Goal: Task Accomplishment & Management: Complete application form

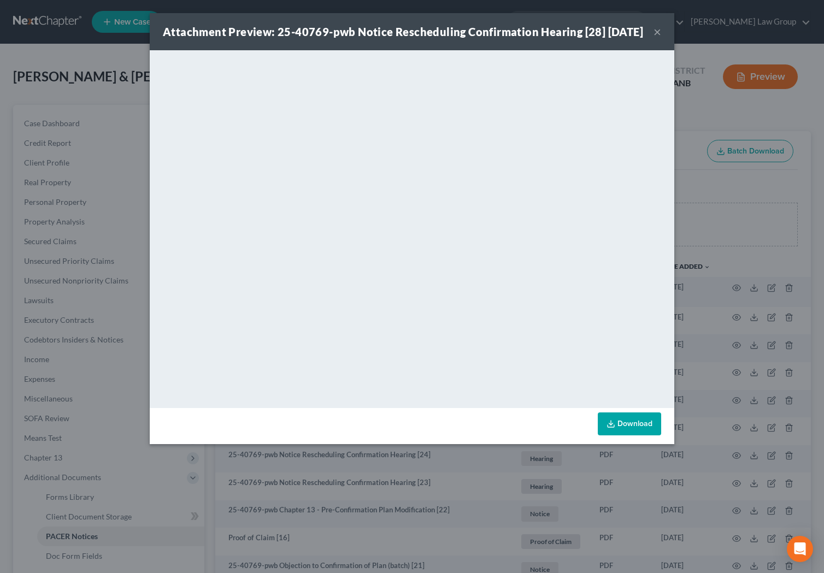
click at [658, 38] on button "×" at bounding box center [658, 31] width 8 height 13
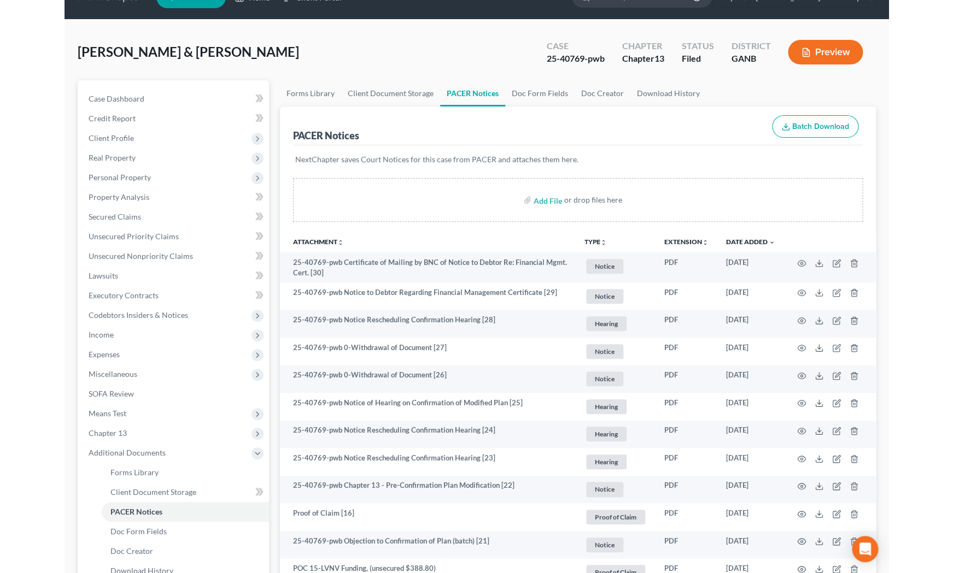
scroll to position [25, 0]
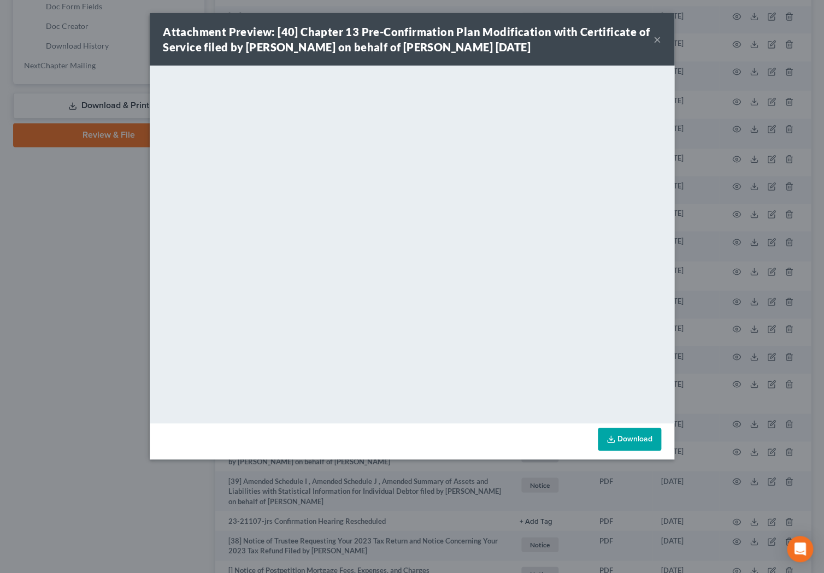
click at [656, 40] on button "×" at bounding box center [658, 39] width 8 height 13
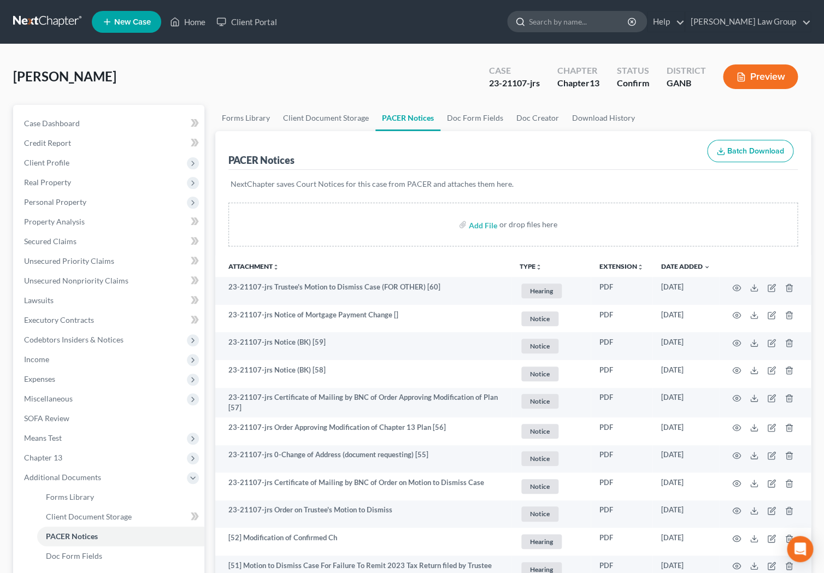
click at [629, 28] on input "search" at bounding box center [579, 21] width 100 height 20
type input "fowler"
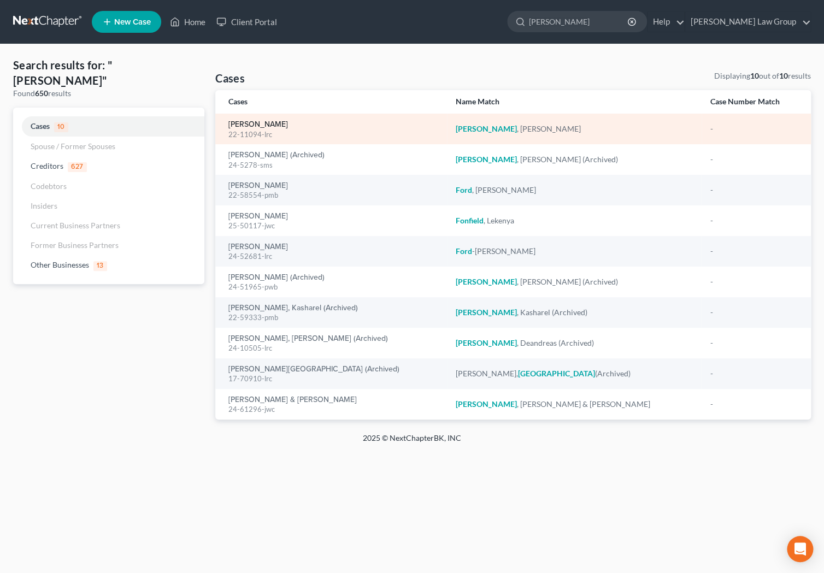
click at [271, 126] on link "[PERSON_NAME]" at bounding box center [258, 125] width 60 height 8
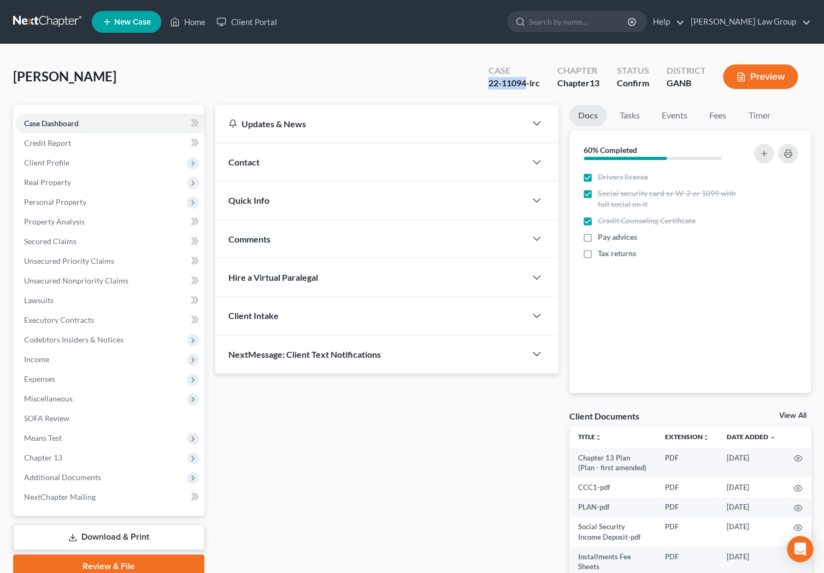
drag, startPoint x: 525, startPoint y: 84, endPoint x: 470, endPoint y: 84, distance: 55.2
click at [470, 84] on div "Fowler, Brenda Upgraded Case 22-11094-lrc Chapter Chapter 13 Status Confirm Dis…" at bounding box center [412, 81] width 798 height 48
copy div "22-11094"
click at [92, 482] on span "Additional Documents" at bounding box center [62, 477] width 77 height 9
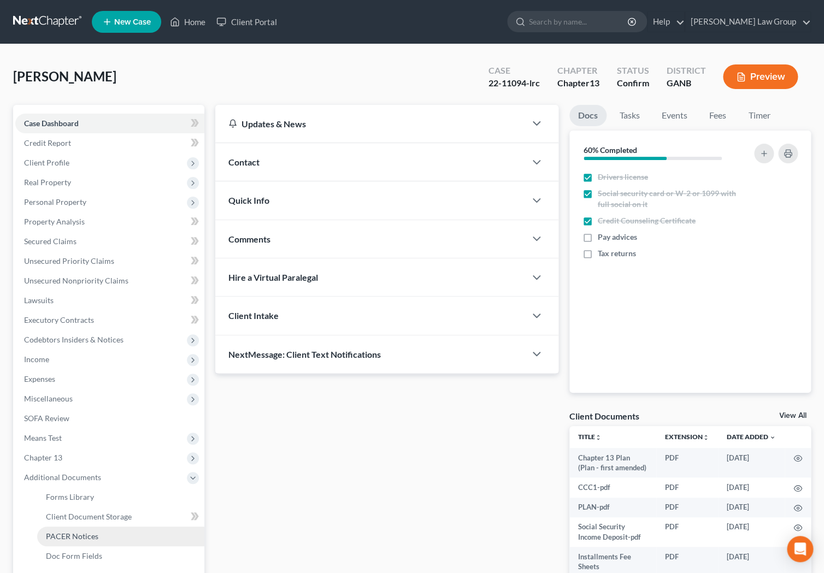
click at [86, 540] on span "PACER Notices" at bounding box center [72, 536] width 52 height 9
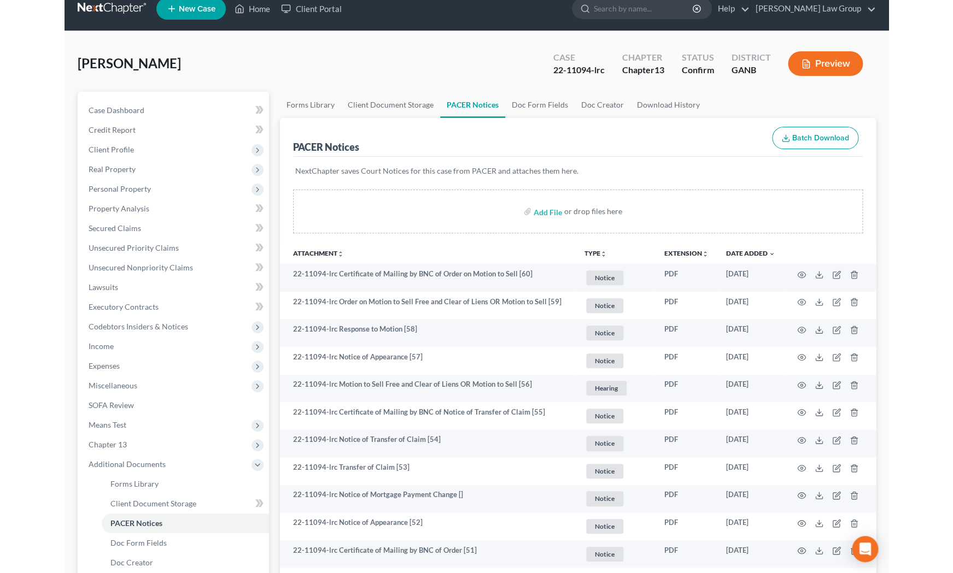
scroll to position [14, 0]
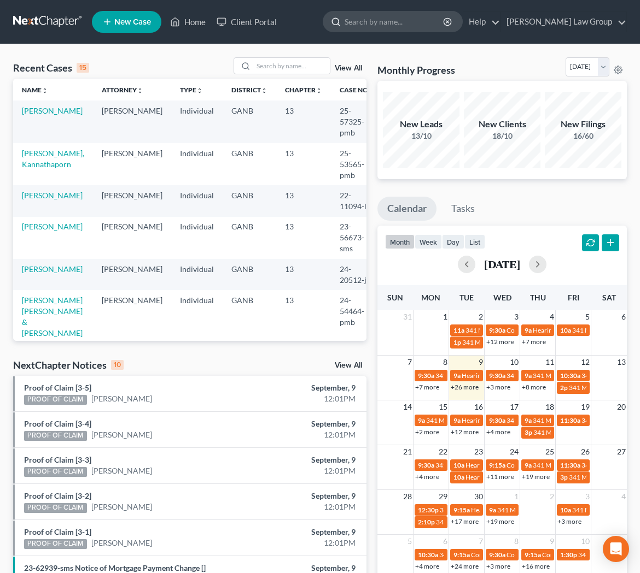
click at [444, 27] on input "search" at bounding box center [394, 21] width 100 height 20
type input "l"
type input "joubert"
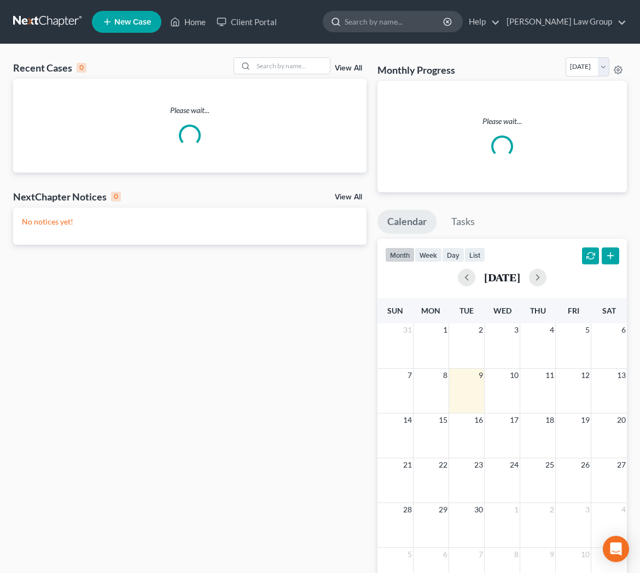
click at [403, 26] on input "search" at bounding box center [394, 21] width 100 height 20
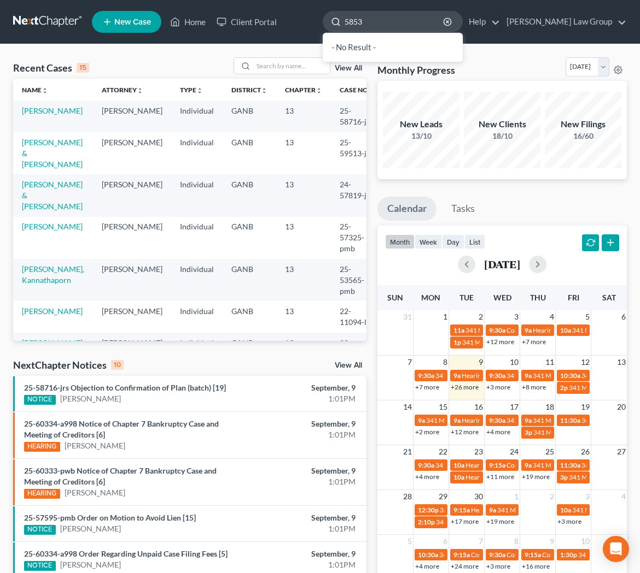
type input "58537"
click at [407, 27] on input "search" at bounding box center [394, 21] width 100 height 20
type input "ludnie"
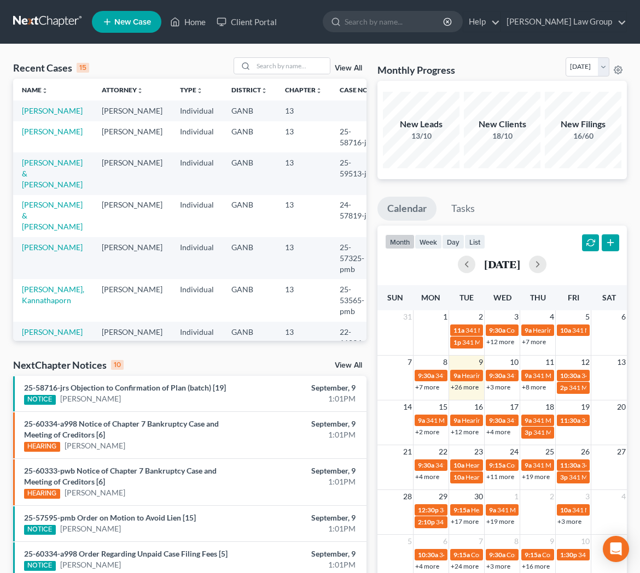
click at [416, 26] on input "search" at bounding box center [394, 21] width 100 height 20
type input "flower"
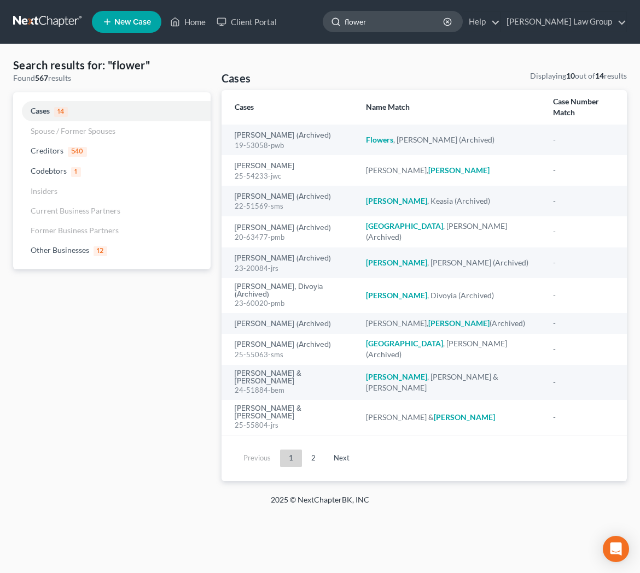
drag, startPoint x: 420, startPoint y: 23, endPoint x: 388, endPoint y: 23, distance: 32.8
click at [388, 23] on input "flower" at bounding box center [394, 21] width 100 height 20
type input "[PERSON_NAME]"
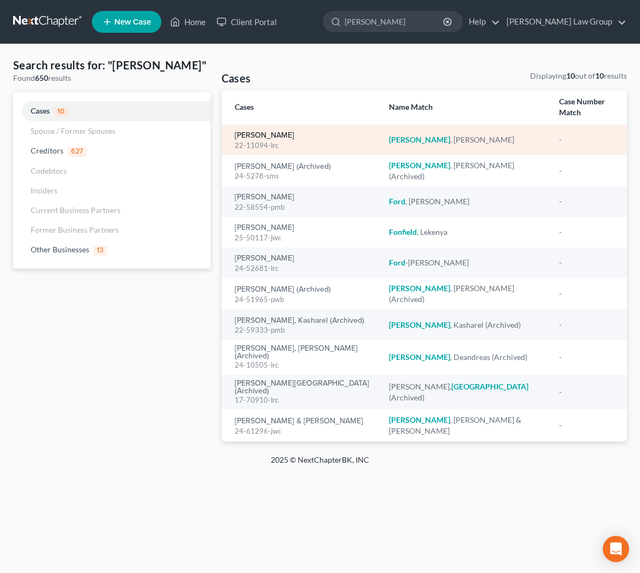
click at [275, 132] on link "[PERSON_NAME]" at bounding box center [264, 136] width 60 height 8
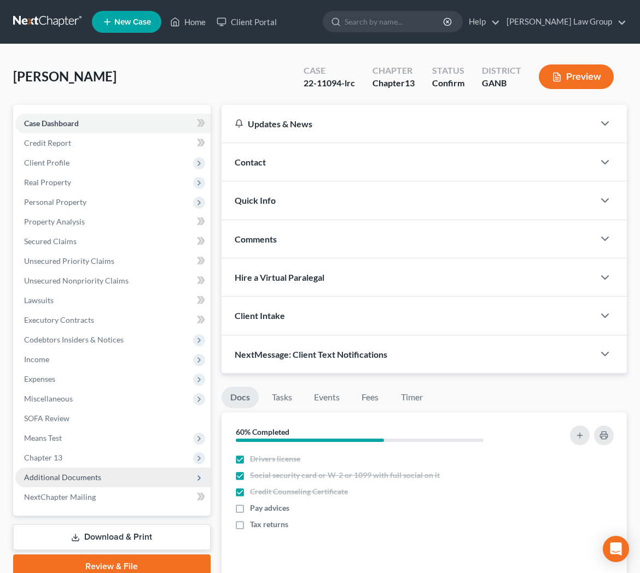
click at [116, 478] on span "Additional Documents" at bounding box center [112, 478] width 195 height 20
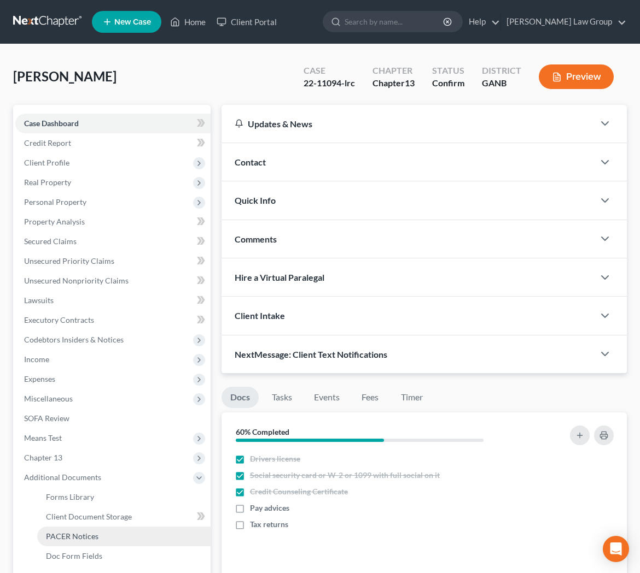
click at [109, 530] on link "PACER Notices" at bounding box center [123, 537] width 173 height 20
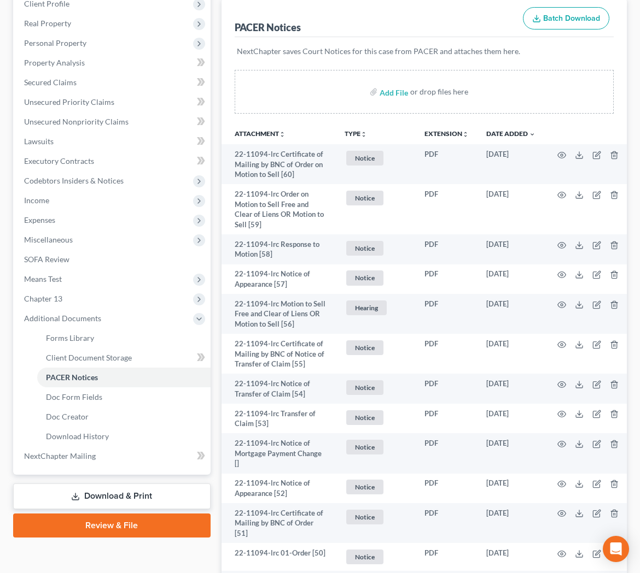
scroll to position [164, 0]
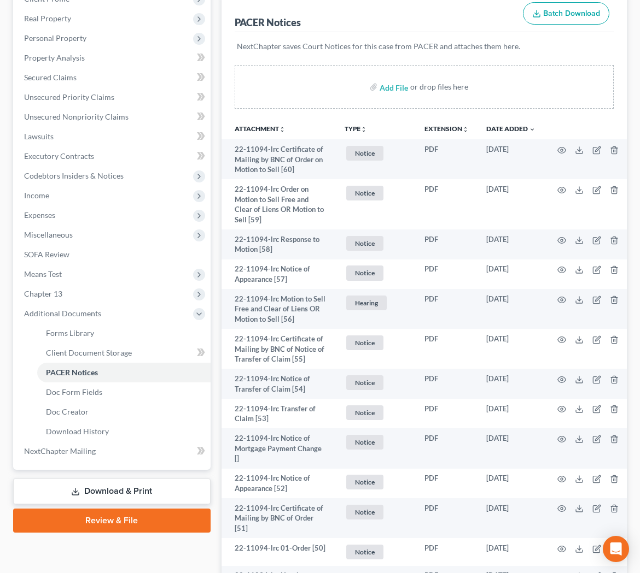
click at [349, 132] on button "TYPE unfold_more" at bounding box center [355, 129] width 22 height 7
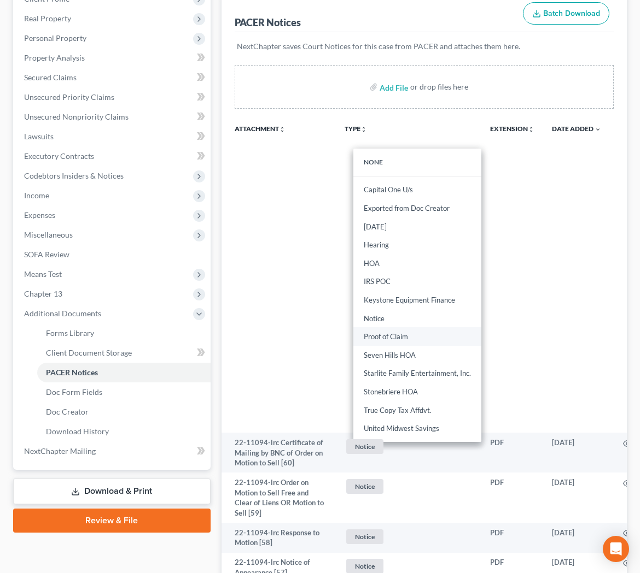
click at [385, 341] on link "Proof of Claim" at bounding box center [417, 336] width 128 height 19
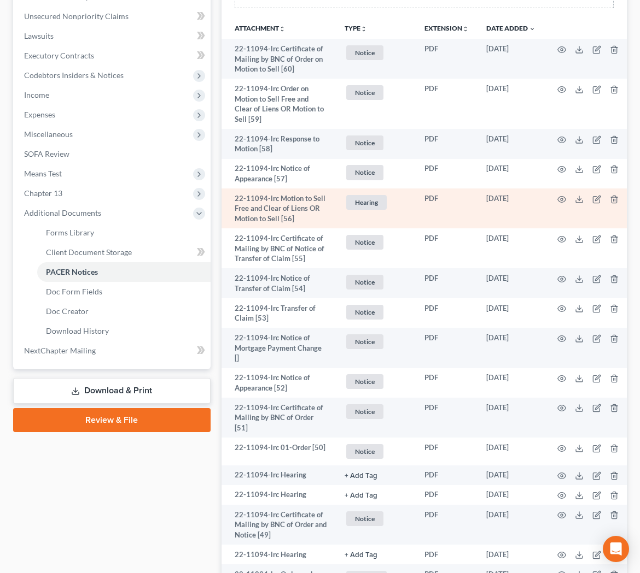
scroll to position [0, 0]
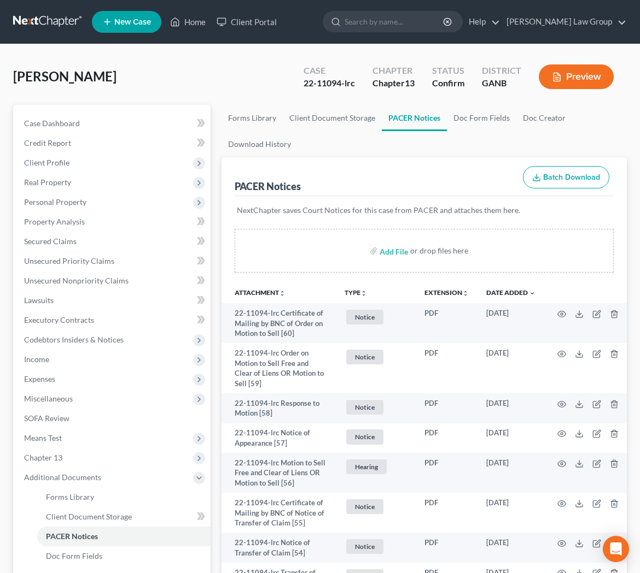
click at [359, 300] on th "TYPE unfold_more NONE Capital One U/s Exported from Doc Creator Feb 7 2024 Hear…" at bounding box center [376, 293] width 80 height 22
click at [359, 296] on button "TYPE unfold_more" at bounding box center [355, 293] width 22 height 7
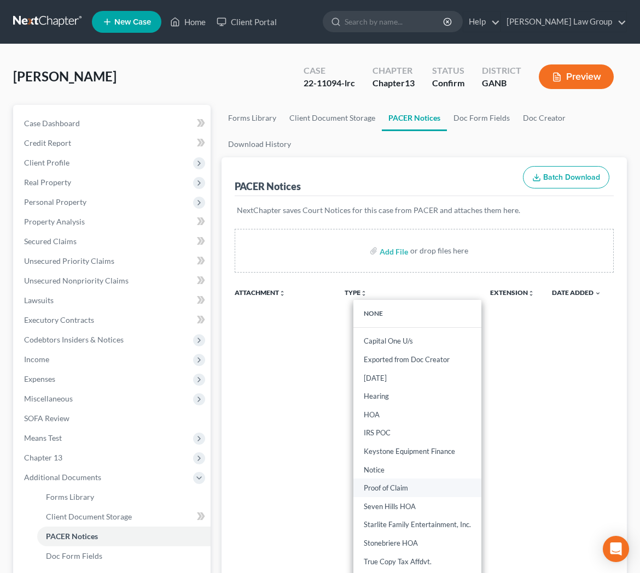
click at [390, 488] on link "Proof of Claim" at bounding box center [417, 488] width 128 height 19
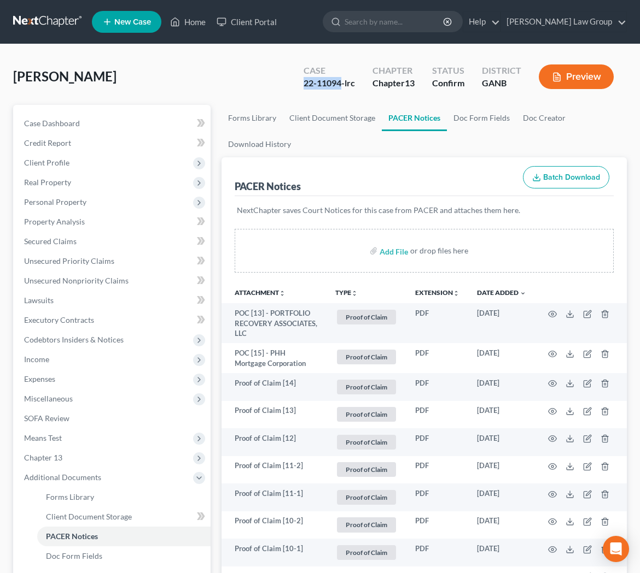
drag, startPoint x: 341, startPoint y: 83, endPoint x: 288, endPoint y: 84, distance: 53.0
click at [288, 84] on div "Fowler, Brenda Upgraded Case 22-11094-lrc Chapter Chapter 13 Status Confirm Dis…" at bounding box center [319, 81] width 613 height 48
copy div "22-11094"
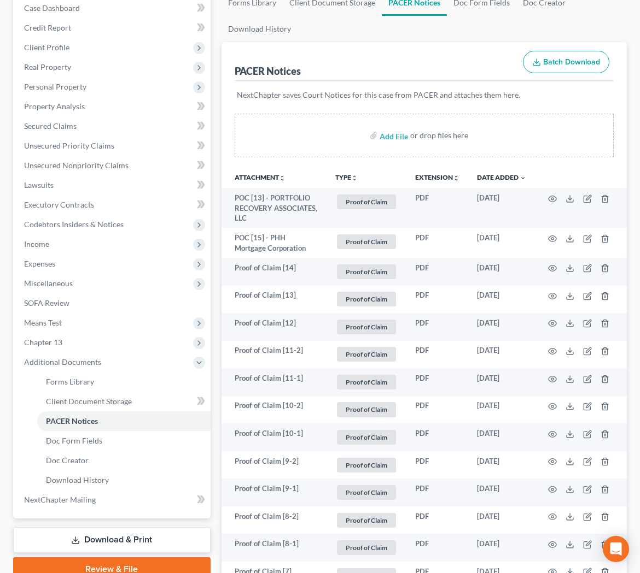
scroll to position [89, 0]
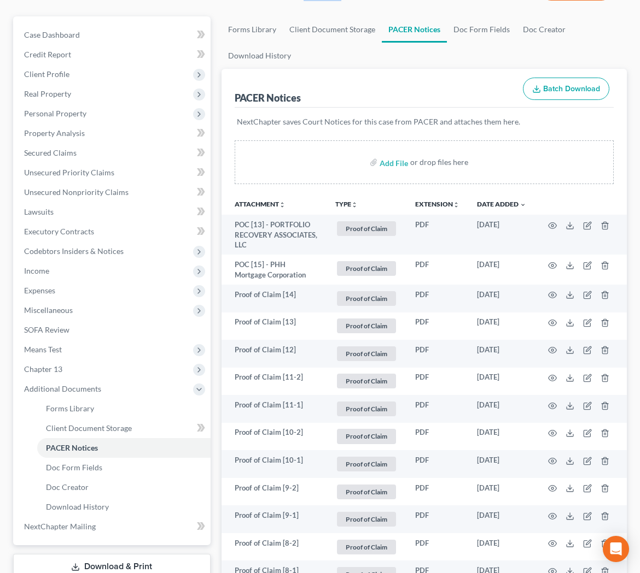
click at [350, 206] on button "TYPE unfold_more" at bounding box center [346, 204] width 22 height 7
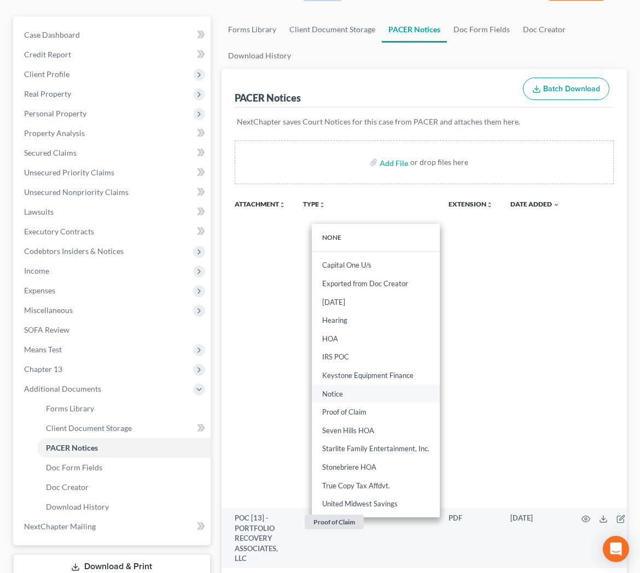
click at [349, 389] on link "Notice" at bounding box center [376, 394] width 128 height 19
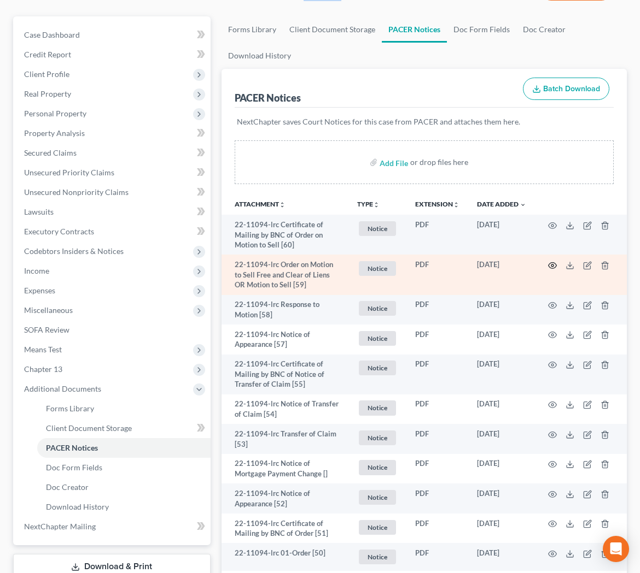
click at [549, 263] on icon "button" at bounding box center [552, 266] width 8 height 6
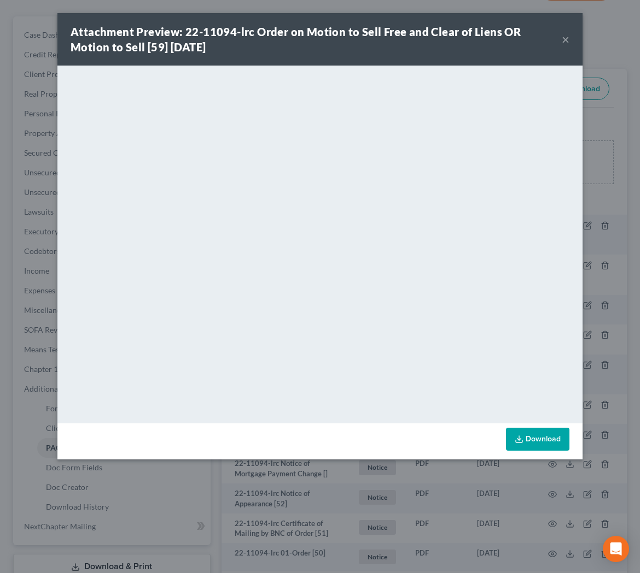
click at [570, 36] on div "Attachment Preview: 22-11094-lrc Order on Motion to Sell Free and Clear of Lien…" at bounding box center [319, 39] width 525 height 52
click at [567, 37] on button "×" at bounding box center [565, 39] width 8 height 13
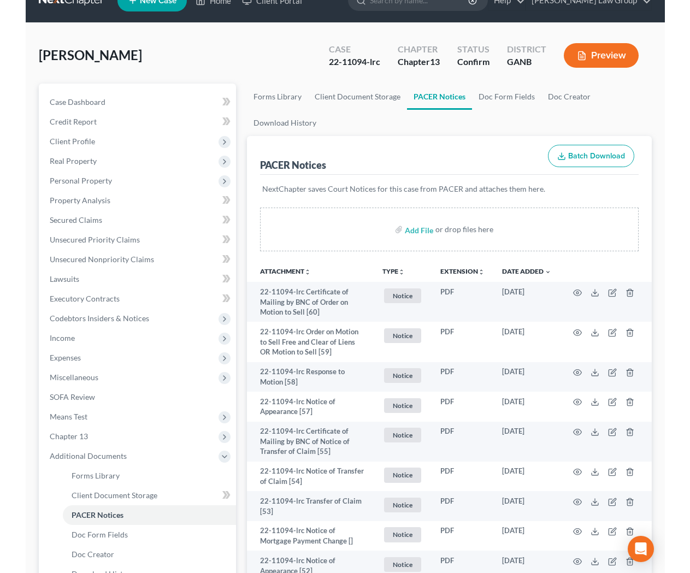
scroll to position [0, 0]
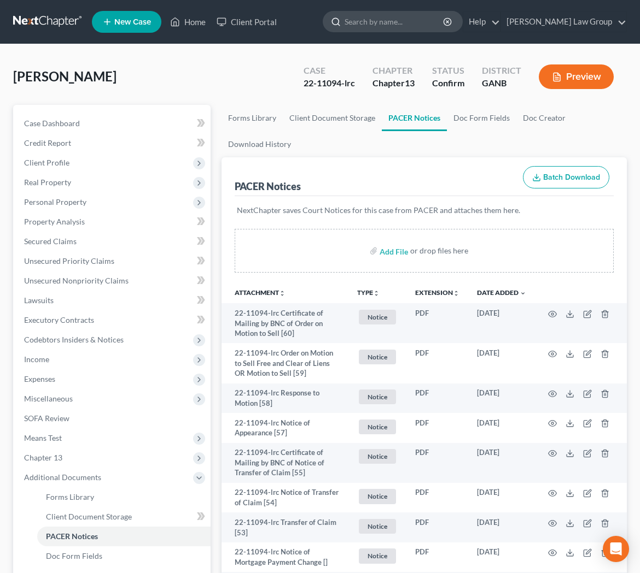
click at [413, 26] on input "search" at bounding box center [394, 21] width 100 height 20
type input "m"
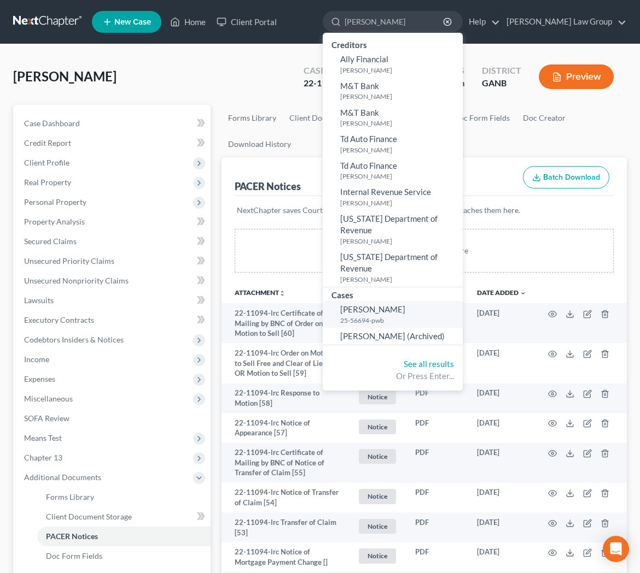
type input "mccoy"
click at [405, 304] on span "[PERSON_NAME]" at bounding box center [372, 309] width 65 height 10
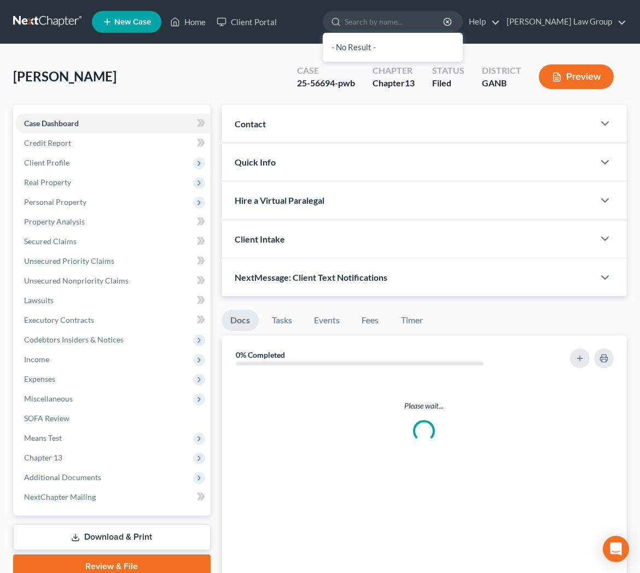
click at [409, 291] on div "NextMessage: Client Text Notifications" at bounding box center [407, 278] width 372 height 38
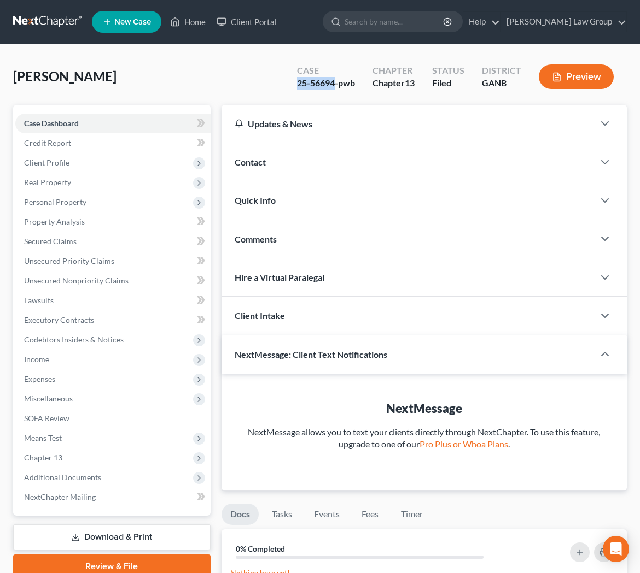
drag, startPoint x: 333, startPoint y: 84, endPoint x: 285, endPoint y: 89, distance: 47.9
click at [285, 89] on div "Case 25-56694-pwb Chapter Chapter 13 Status Filed District GANB Preview" at bounding box center [455, 76] width 343 height 39
copy div "25-56694"
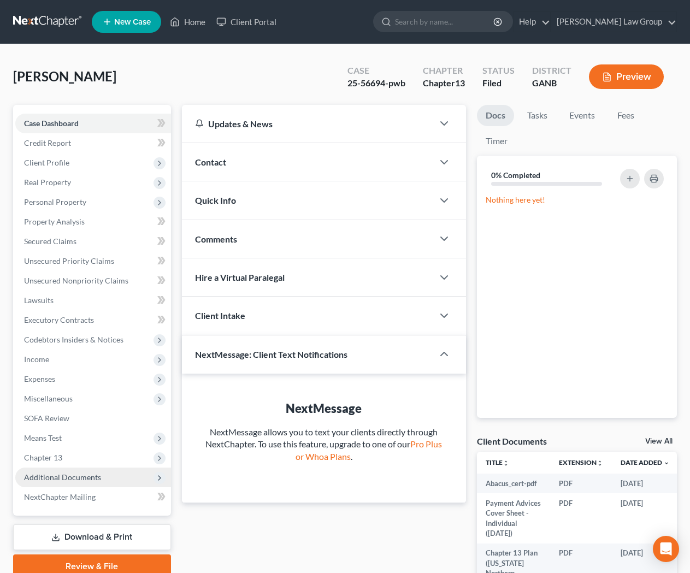
click at [75, 478] on span "Additional Documents" at bounding box center [62, 477] width 77 height 9
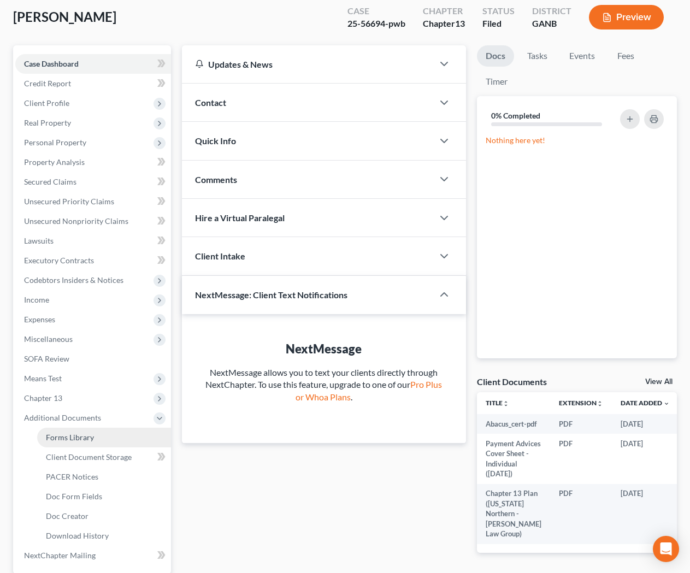
scroll to position [79, 0]
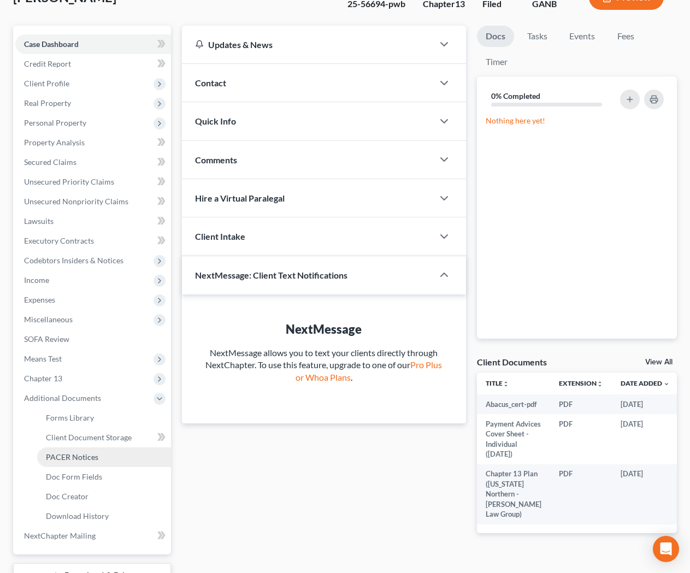
click at [83, 461] on span "PACER Notices" at bounding box center [72, 457] width 52 height 9
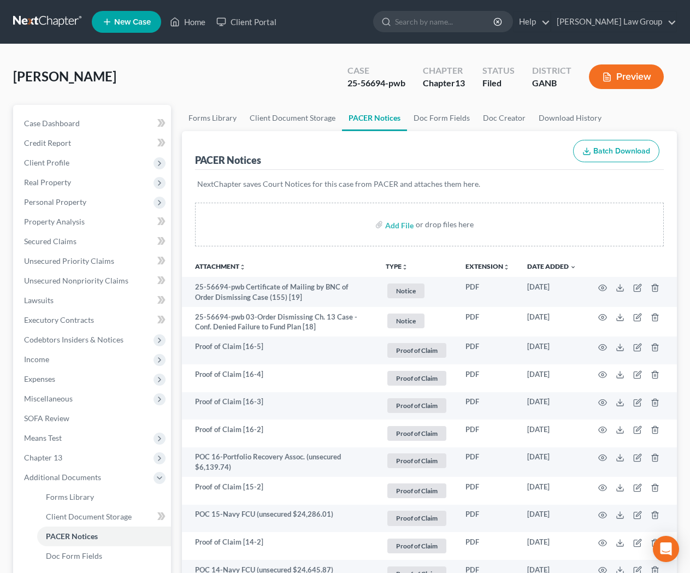
click at [143, 57] on div "McCoy, Nasir Upgraded Case 25-56694-pwb Chapter Chapter 13 Status Filed Distric…" at bounding box center [345, 81] width 664 height 48
click at [478, 21] on input "search" at bounding box center [445, 21] width 100 height 20
type input "pooler"
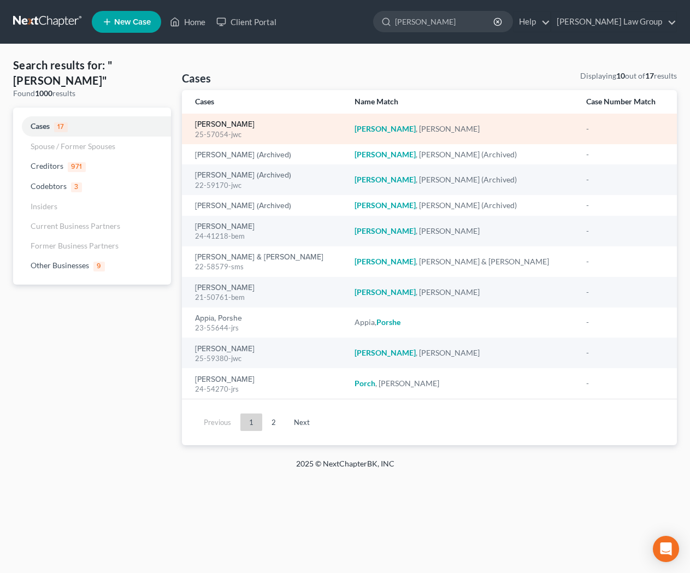
click at [240, 127] on link "[PERSON_NAME]" at bounding box center [225, 125] width 60 height 8
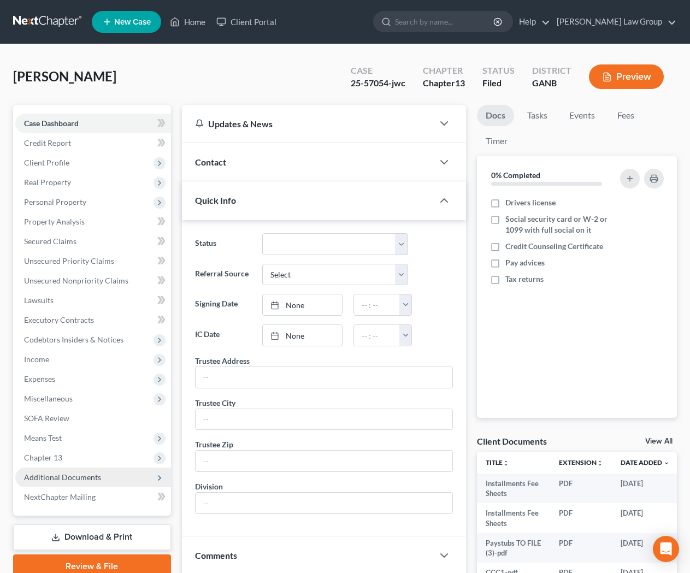
click at [80, 477] on span "Additional Documents" at bounding box center [62, 477] width 77 height 9
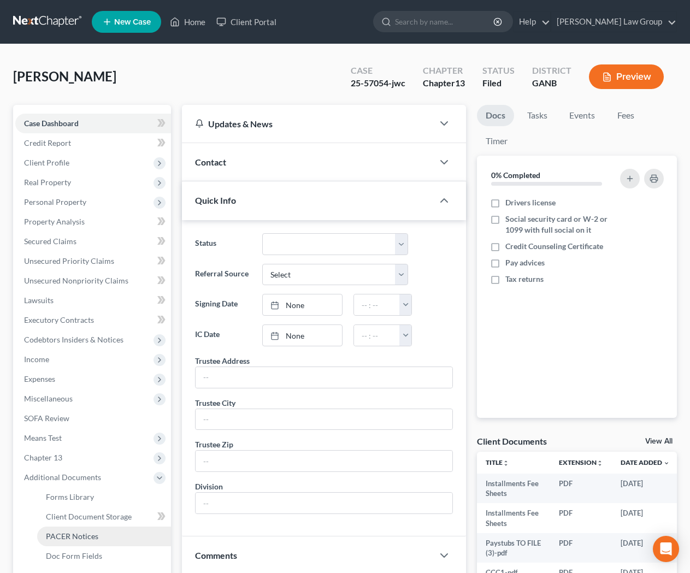
click at [86, 533] on span "PACER Notices" at bounding box center [72, 536] width 52 height 9
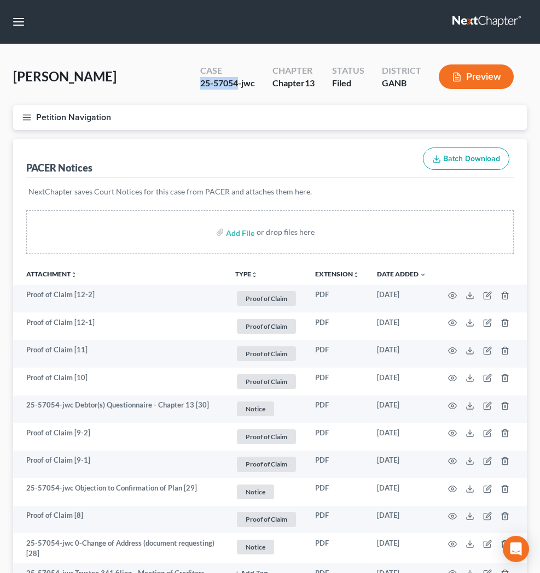
drag, startPoint x: 238, startPoint y: 85, endPoint x: 184, endPoint y: 85, distance: 53.6
click at [184, 85] on div "Pooler, Michael Upgraded Case 25-57054-jwc Chapter Chapter 13 Status Filed Dist…" at bounding box center [269, 81] width 513 height 48
copy div "25-57054"
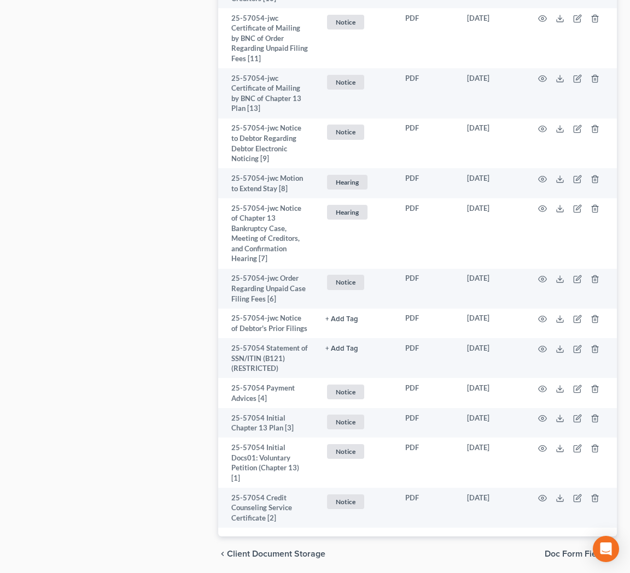
scroll to position [1902, 0]
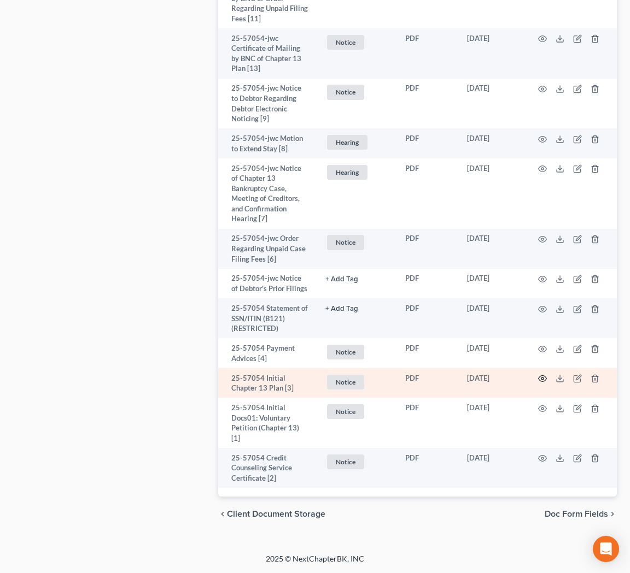
click at [542, 379] on icon "button" at bounding box center [542, 378] width 9 height 9
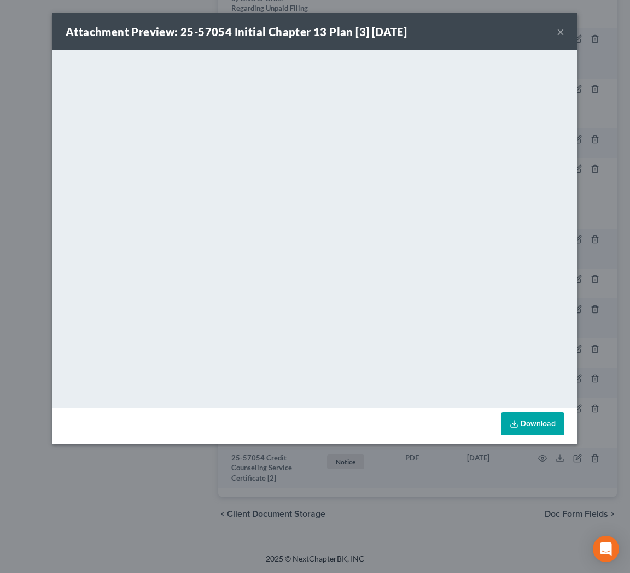
click at [560, 33] on button "×" at bounding box center [560, 31] width 8 height 13
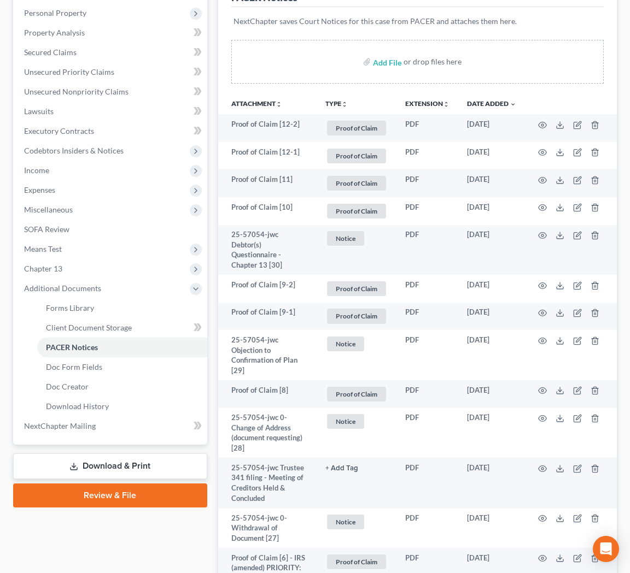
scroll to position [176, 0]
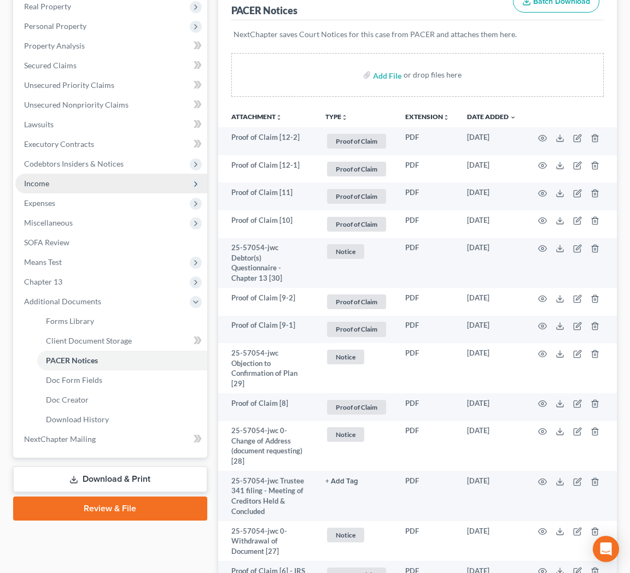
click at [48, 178] on span "Income" at bounding box center [111, 184] width 192 height 20
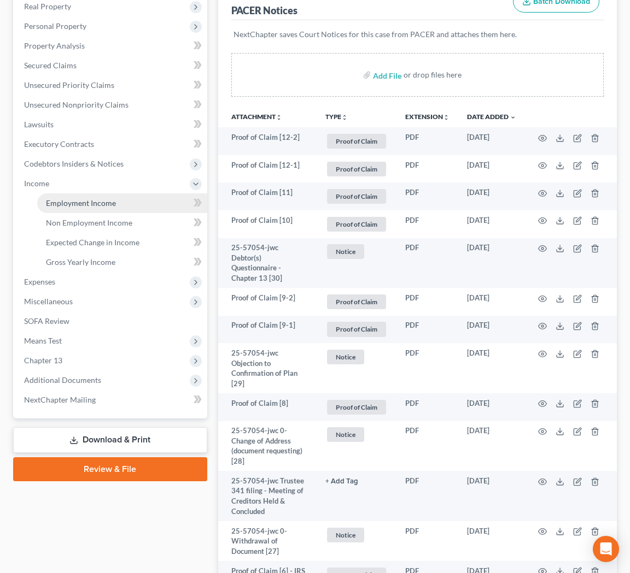
click at [111, 205] on span "Employment Income" at bounding box center [81, 202] width 70 height 9
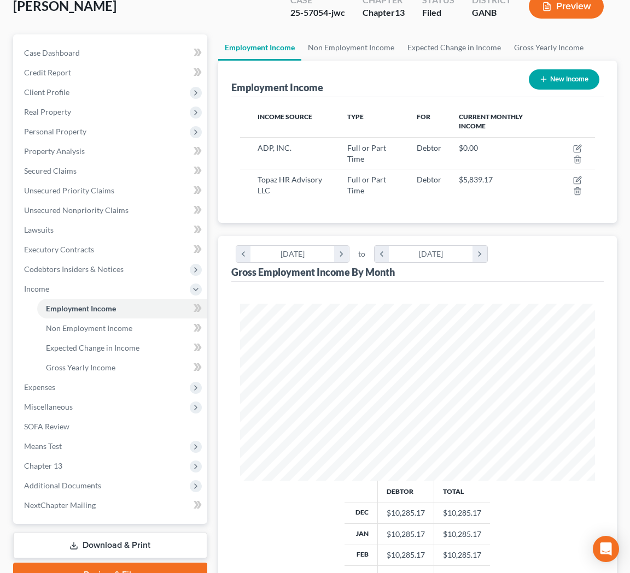
scroll to position [56, 0]
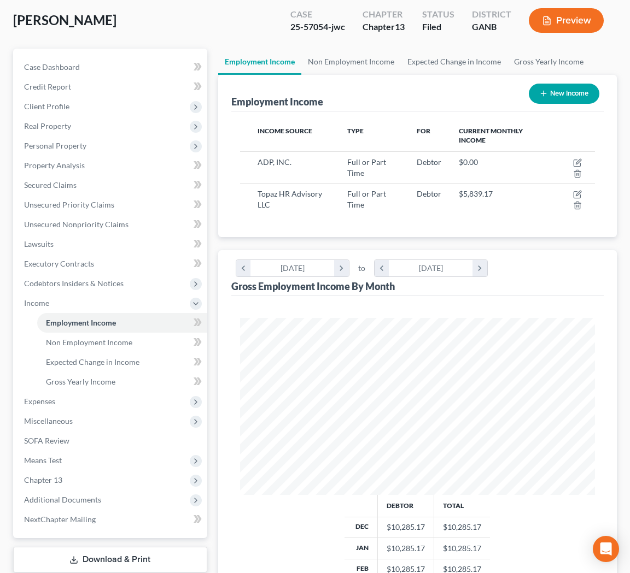
click at [561, 27] on button "Preview" at bounding box center [566, 20] width 75 height 25
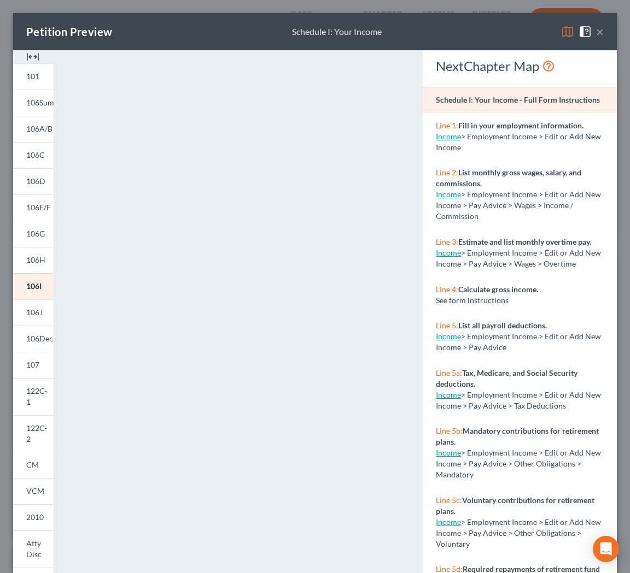
click at [598, 31] on button "×" at bounding box center [600, 31] width 8 height 13
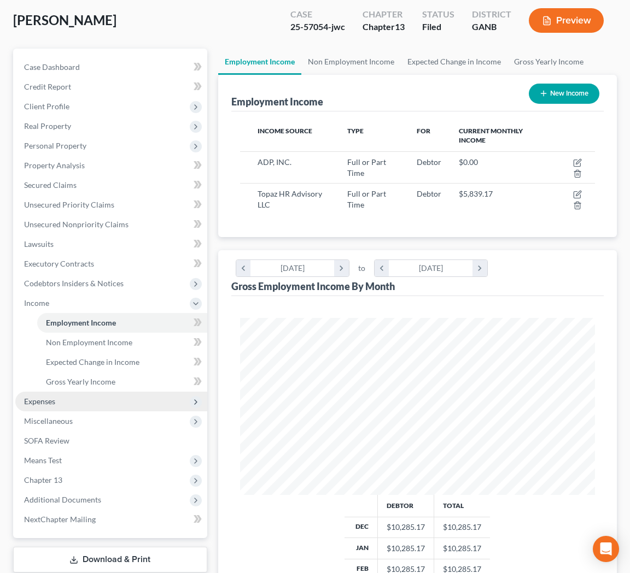
click at [57, 401] on span "Expenses" at bounding box center [111, 402] width 192 height 20
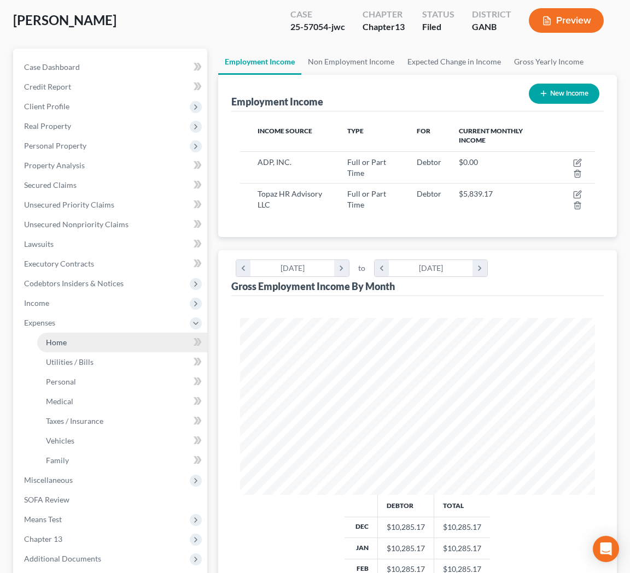
click at [77, 335] on link "Home" at bounding box center [122, 343] width 170 height 20
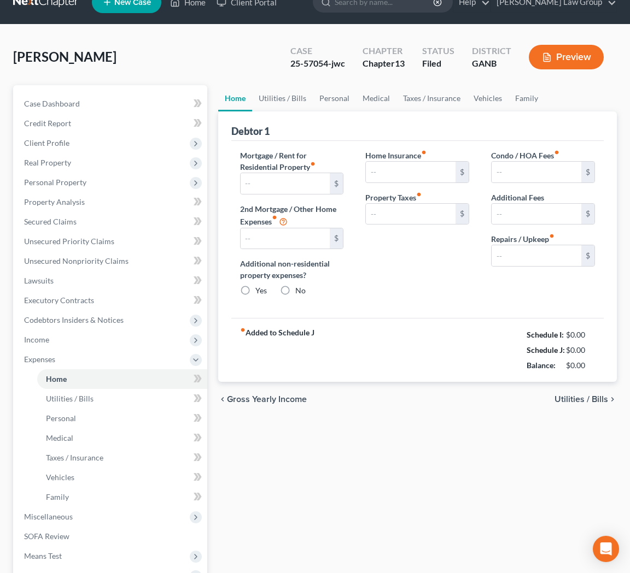
type input "1,294.00"
type input "0.00"
radio input "true"
type input "0.00"
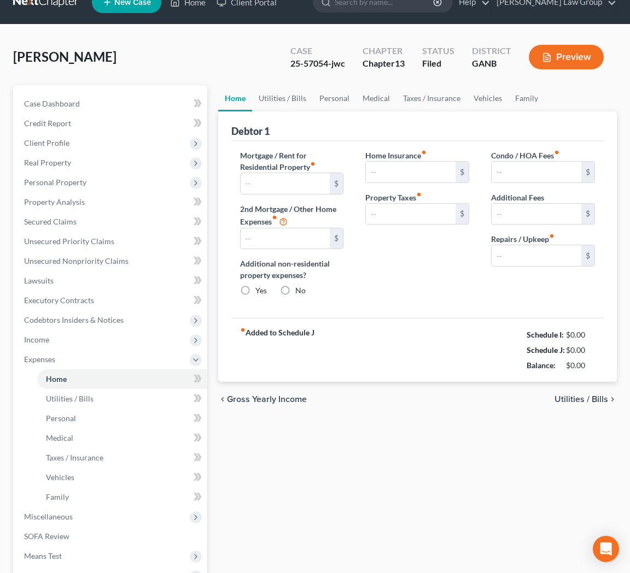
type input "0.00"
type input "50.00"
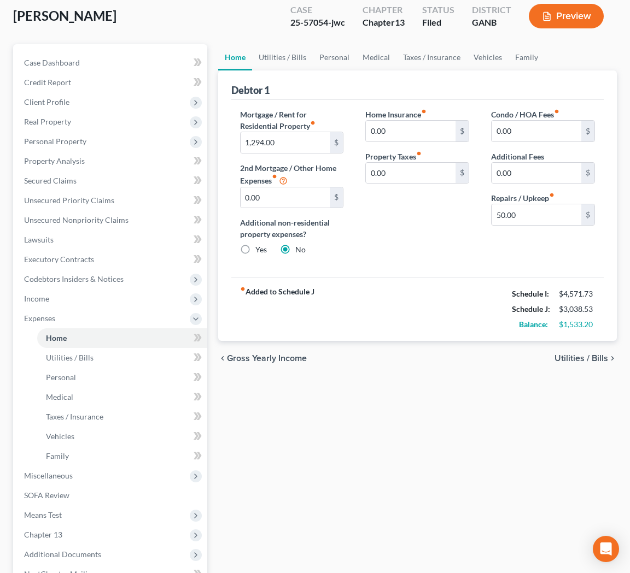
scroll to position [74, 0]
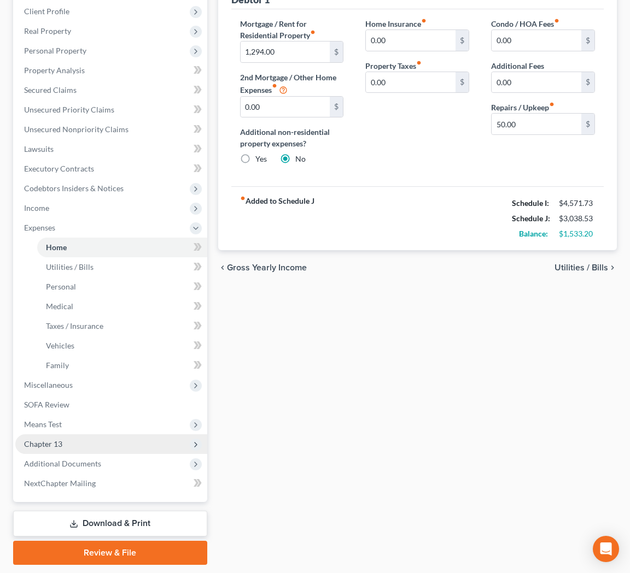
click at [80, 442] on span "Chapter 13" at bounding box center [111, 445] width 192 height 20
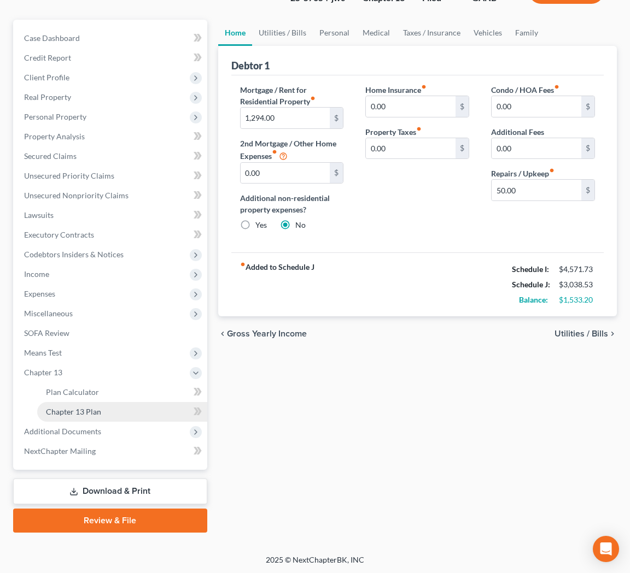
click at [85, 412] on span "Chapter 13 Plan" at bounding box center [73, 411] width 55 height 9
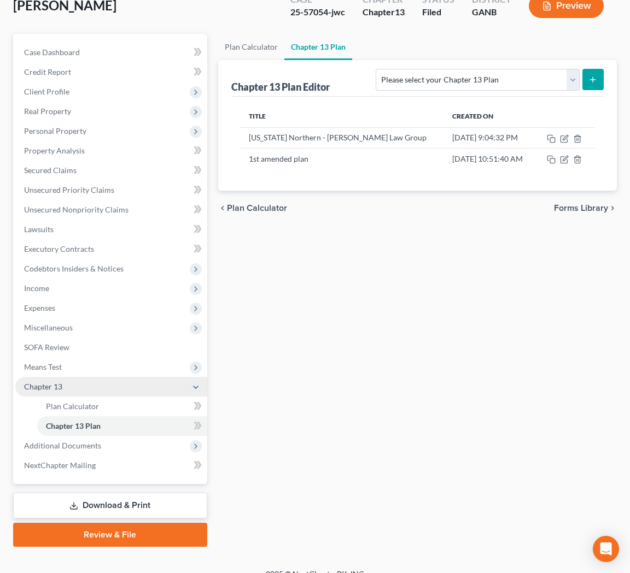
scroll to position [85, 0]
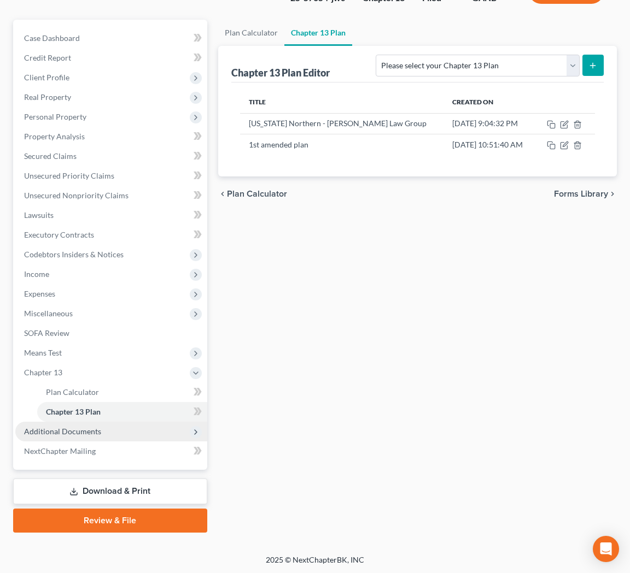
click at [78, 436] on span "Additional Documents" at bounding box center [62, 431] width 77 height 9
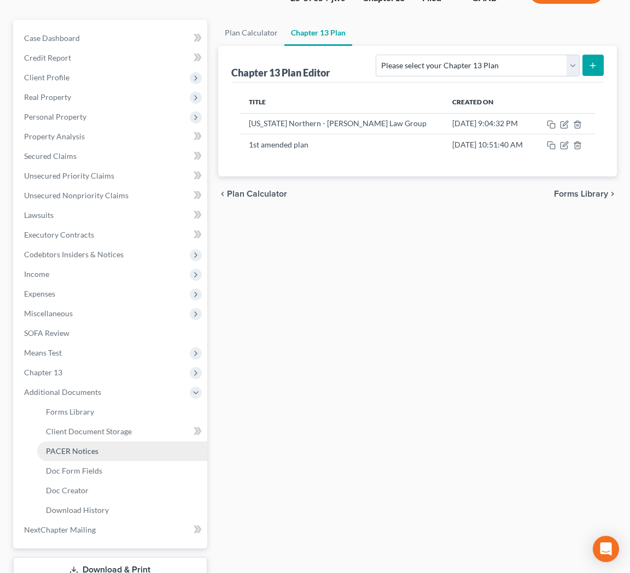
click at [81, 452] on span "PACER Notices" at bounding box center [72, 451] width 52 height 9
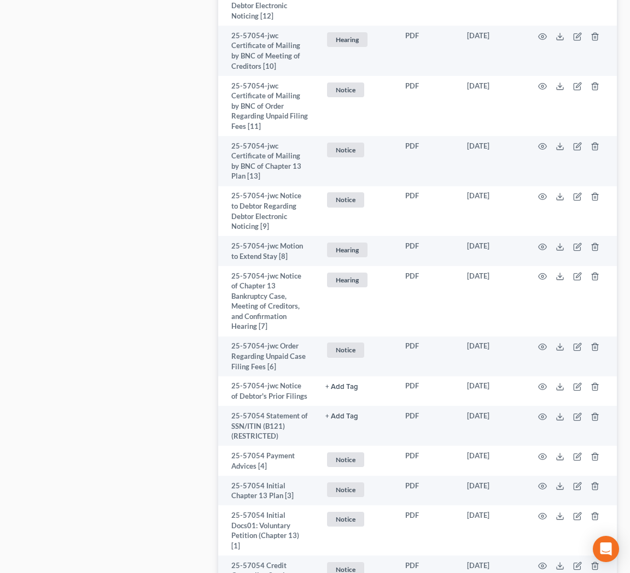
scroll to position [1902, 0]
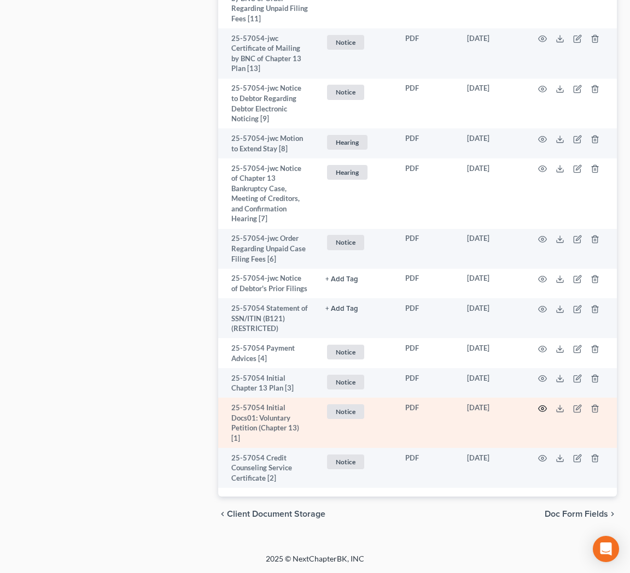
click at [544, 411] on icon "button" at bounding box center [542, 409] width 8 height 6
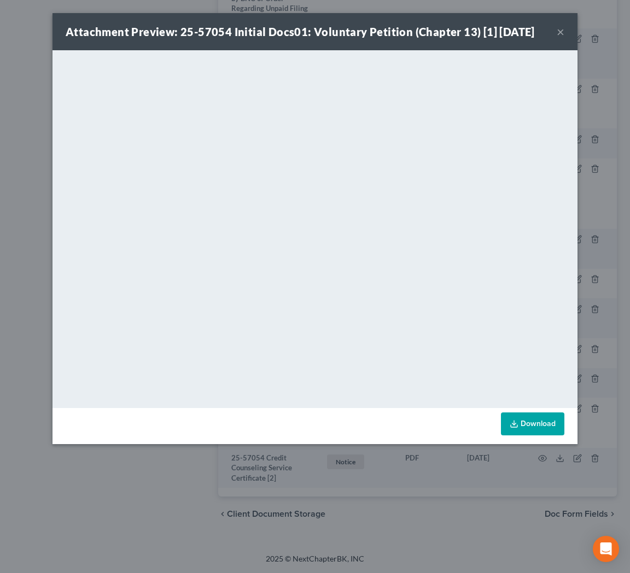
click at [563, 31] on button "×" at bounding box center [560, 31] width 8 height 13
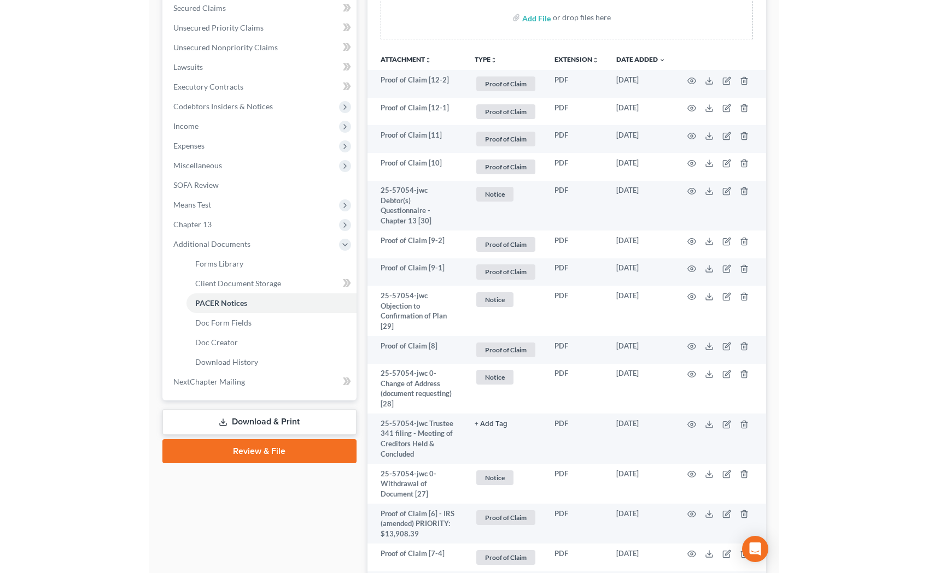
scroll to position [0, 0]
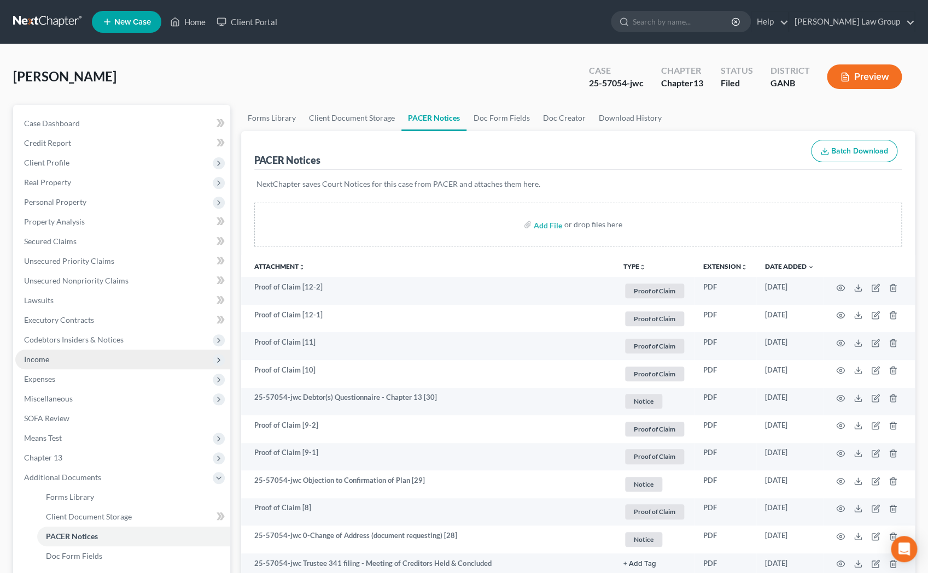
click at [109, 368] on span "Income" at bounding box center [122, 360] width 215 height 20
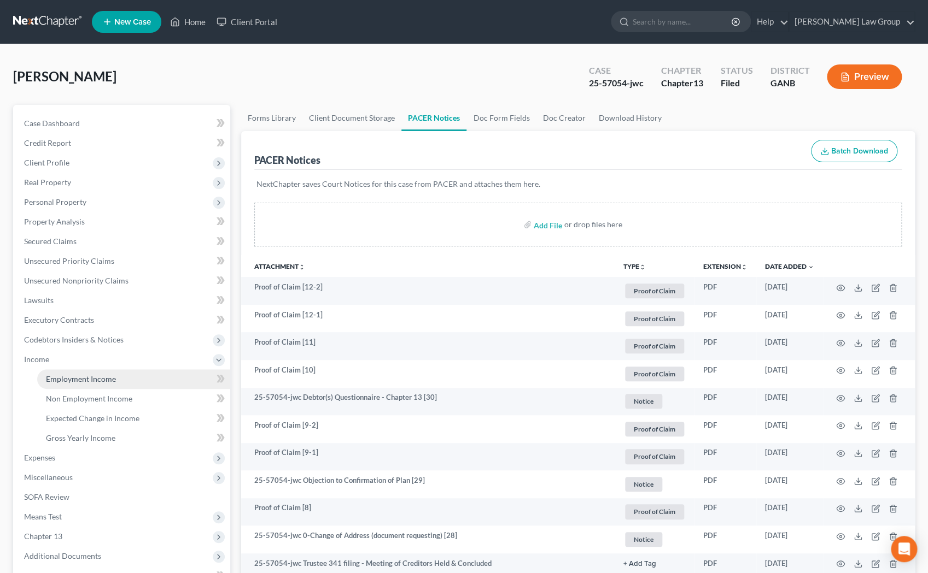
click at [107, 380] on span "Employment Income" at bounding box center [81, 378] width 70 height 9
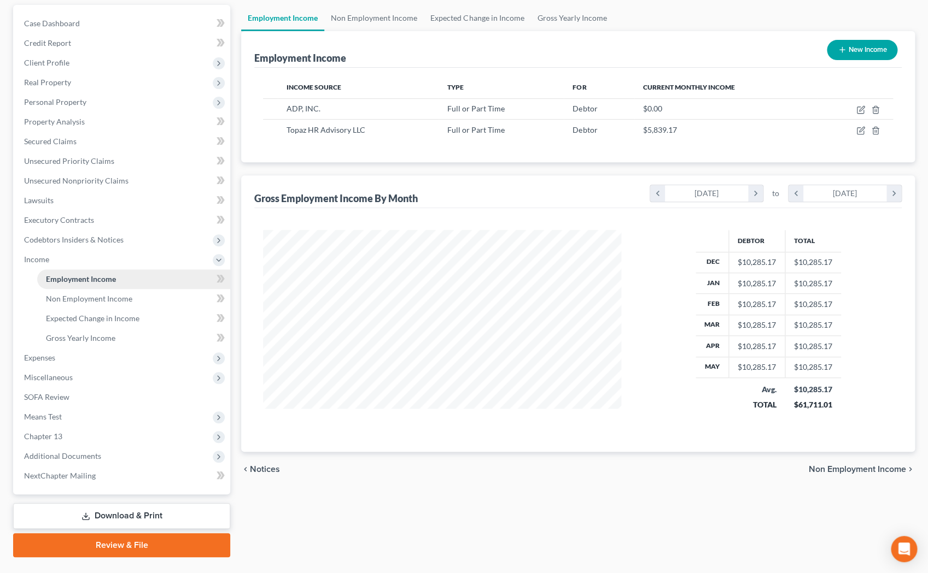
scroll to position [104, 0]
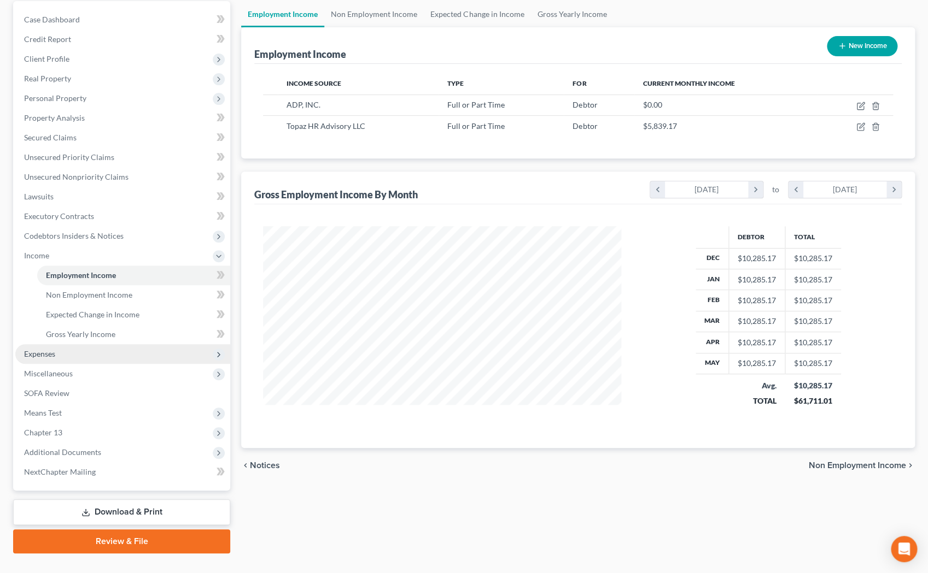
click at [94, 355] on span "Expenses" at bounding box center [122, 354] width 215 height 20
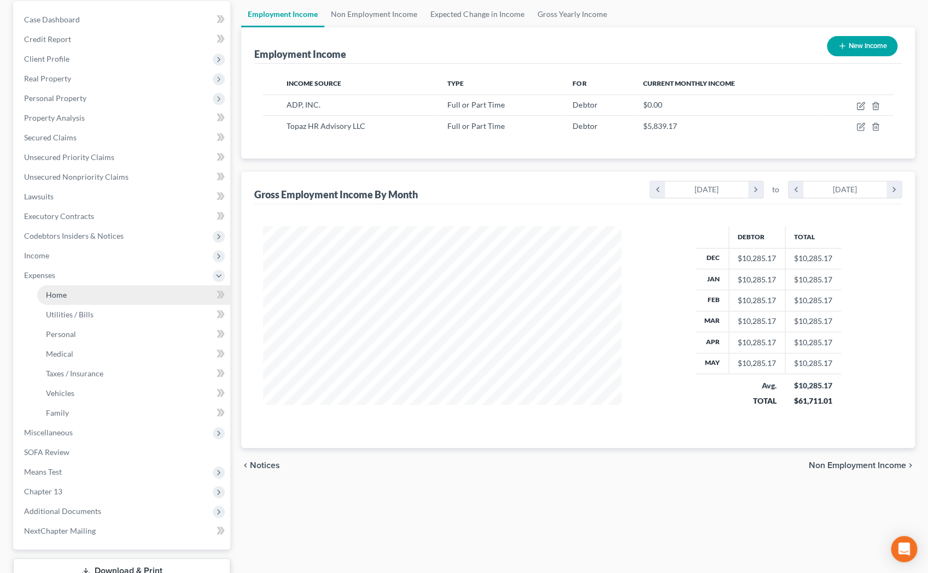
click at [107, 294] on link "Home" at bounding box center [133, 295] width 193 height 20
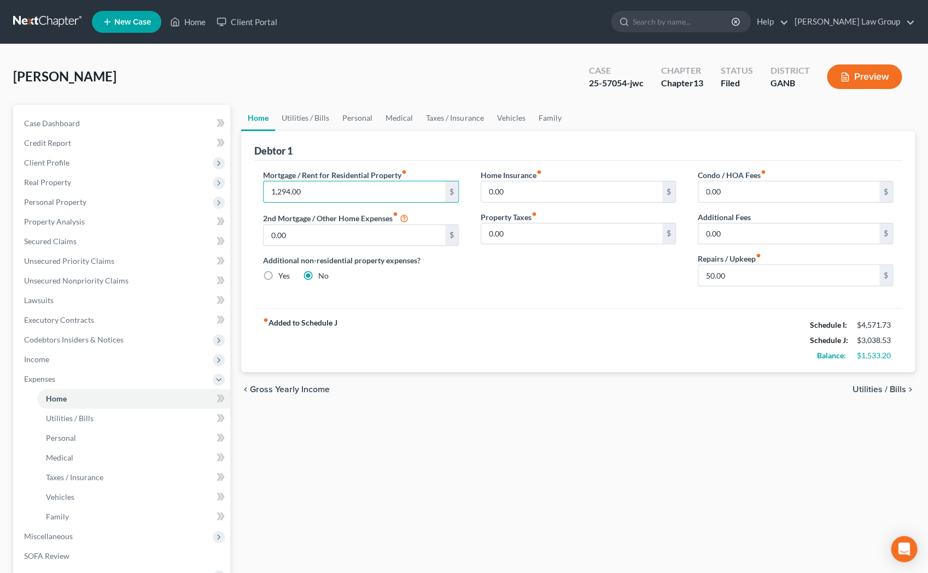
drag, startPoint x: 316, startPoint y: 190, endPoint x: 241, endPoint y: 188, distance: 76.0
click at [263, 188] on input "1,294.00" at bounding box center [353, 191] width 181 height 21
drag, startPoint x: 314, startPoint y: 187, endPoint x: 238, endPoint y: 190, distance: 75.5
click at [263, 190] on input "1,294.00" at bounding box center [353, 191] width 181 height 21
type input "1,500."
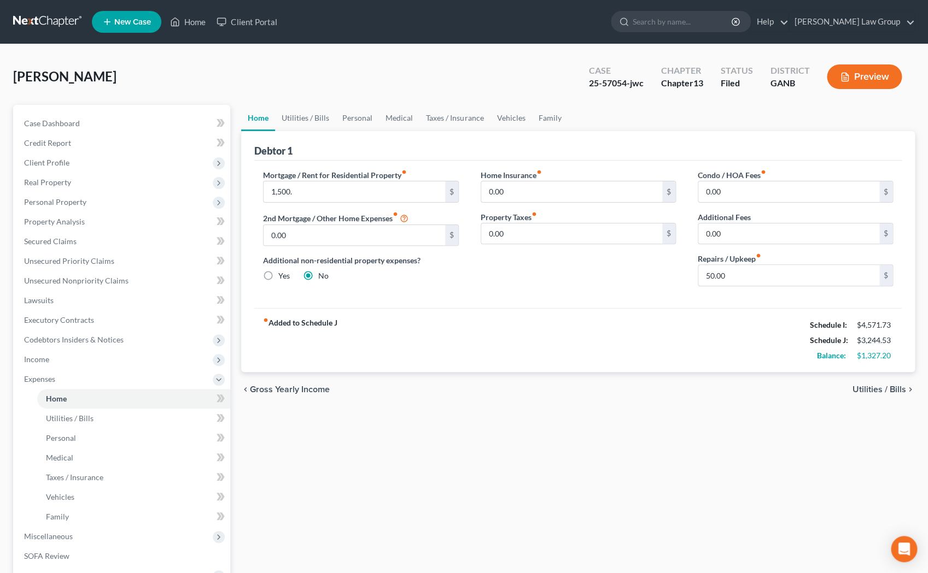
click at [639, 391] on span "Utilities / Bills" at bounding box center [879, 389] width 54 height 9
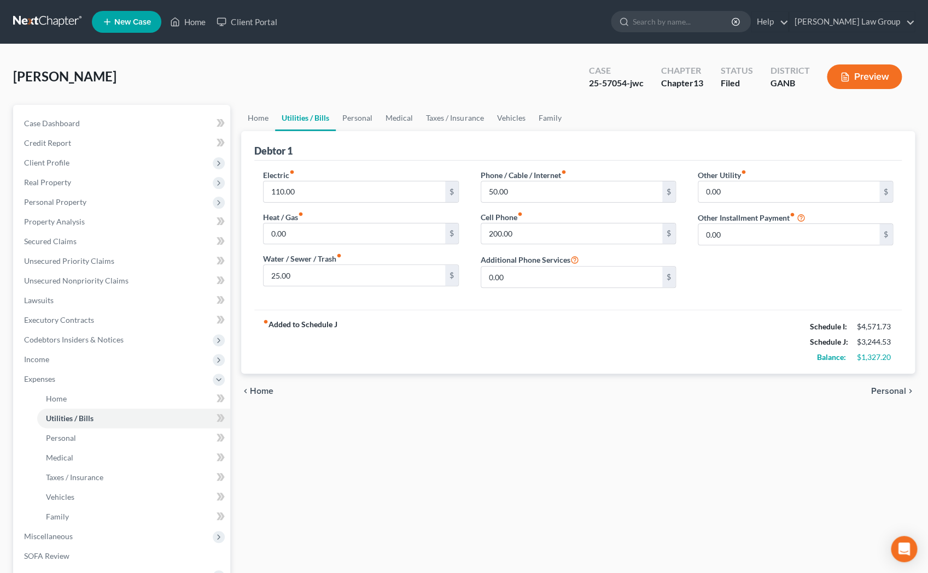
click at [639, 391] on div "chevron_left Home Personal chevron_right" at bounding box center [577, 391] width 673 height 35
click at [639, 391] on span "Personal" at bounding box center [888, 391] width 35 height 9
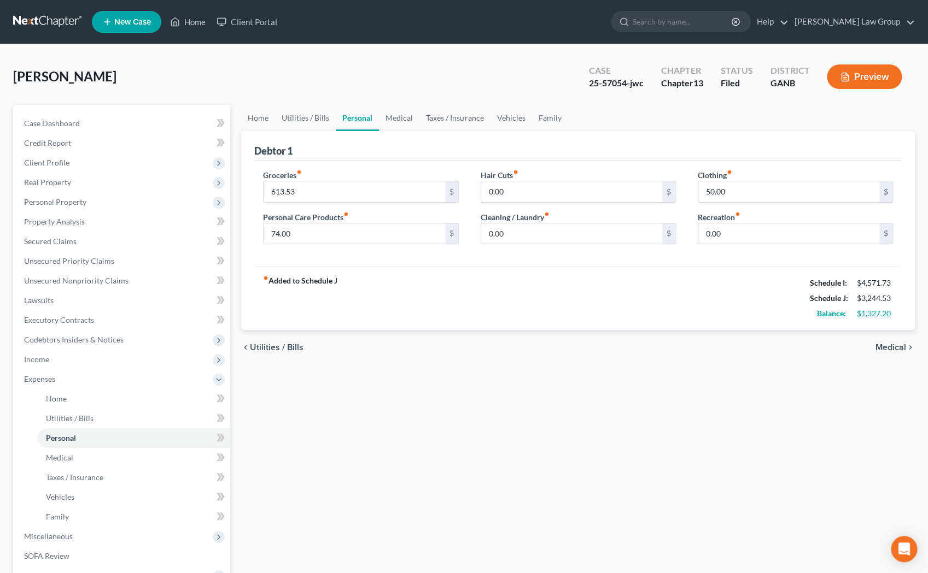
click at [639, 349] on span "Medical" at bounding box center [890, 347] width 31 height 9
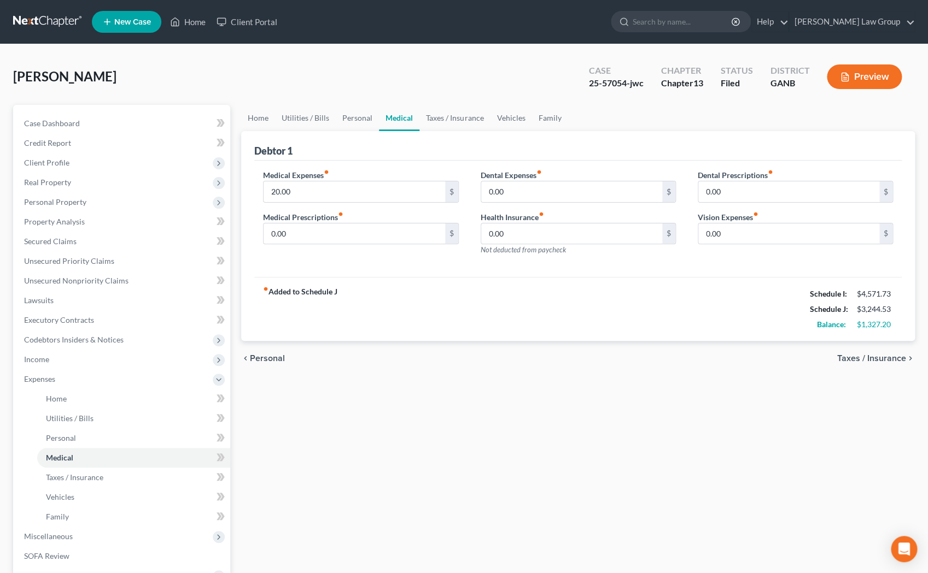
click at [639, 362] on span "Taxes / Insurance" at bounding box center [871, 358] width 69 height 9
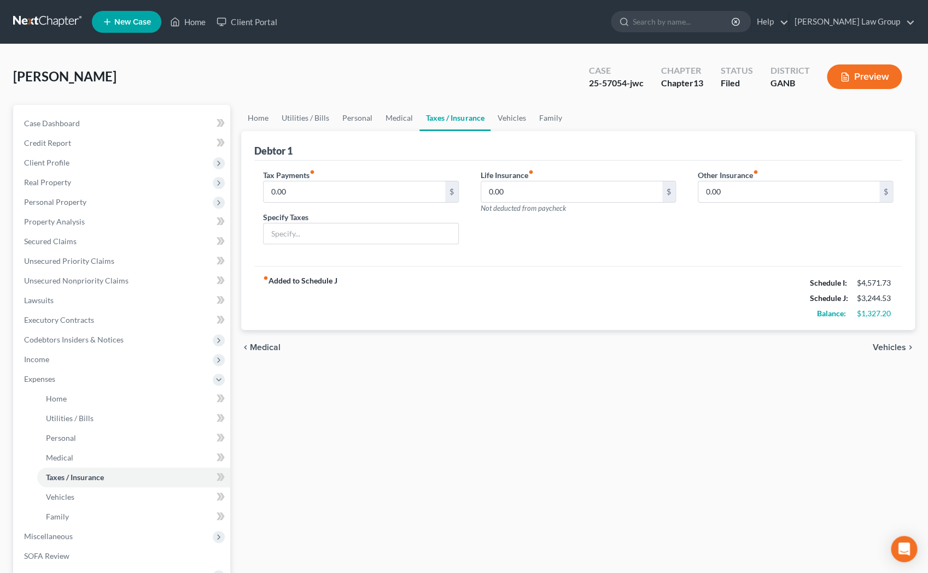
click at [639, 350] on span "Vehicles" at bounding box center [888, 347] width 33 height 9
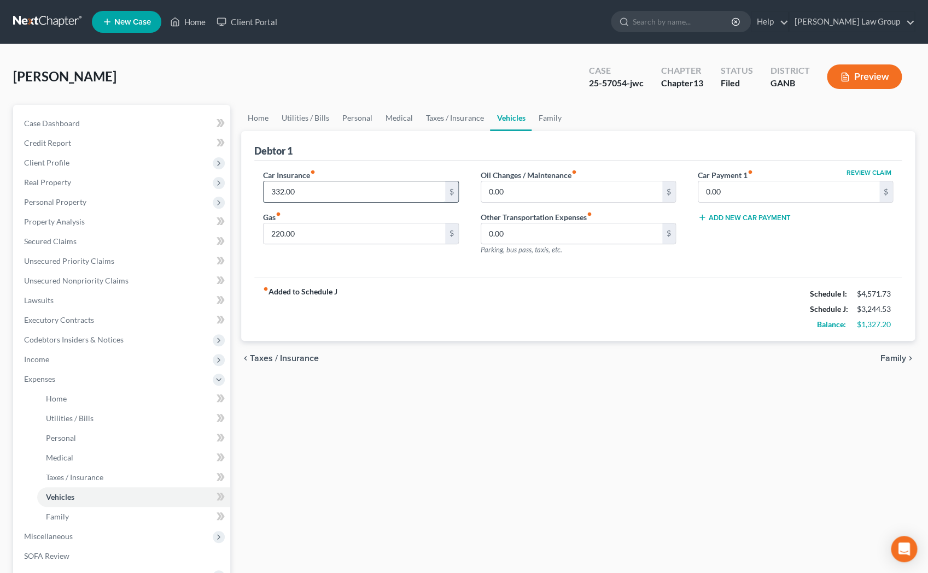
drag, startPoint x: 306, startPoint y: 186, endPoint x: 323, endPoint y: 194, distance: 18.6
click at [323, 194] on input "332.00" at bounding box center [353, 191] width 181 height 21
type input "387.00"
type input "2"
click at [293, 246] on div "Car Insurance fiber_manual_record 387.00 $ Gas fiber_manual_record $" at bounding box center [360, 216] width 217 height 95
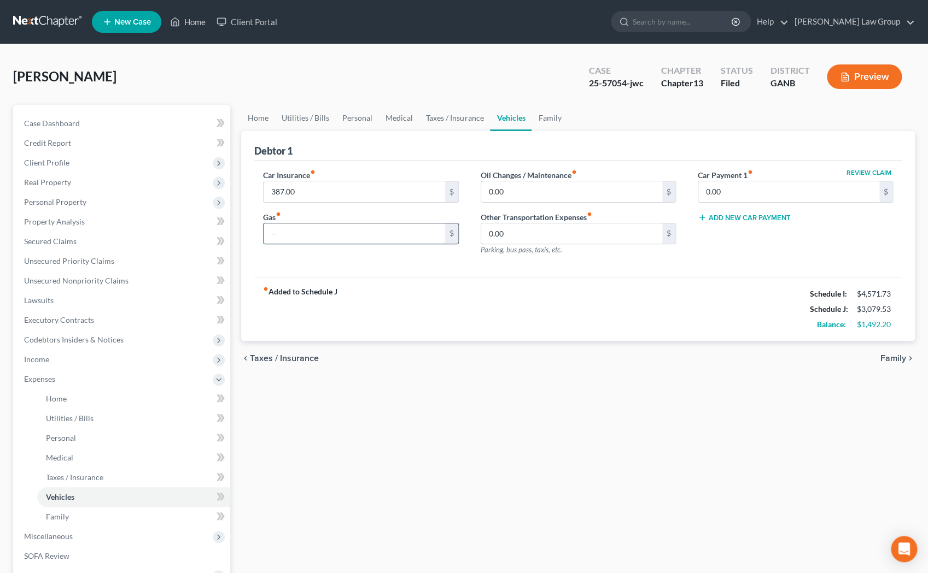
click at [275, 226] on input "text" at bounding box center [353, 234] width 181 height 21
type input "320.00"
click at [639, 357] on span "Family" at bounding box center [893, 358] width 26 height 9
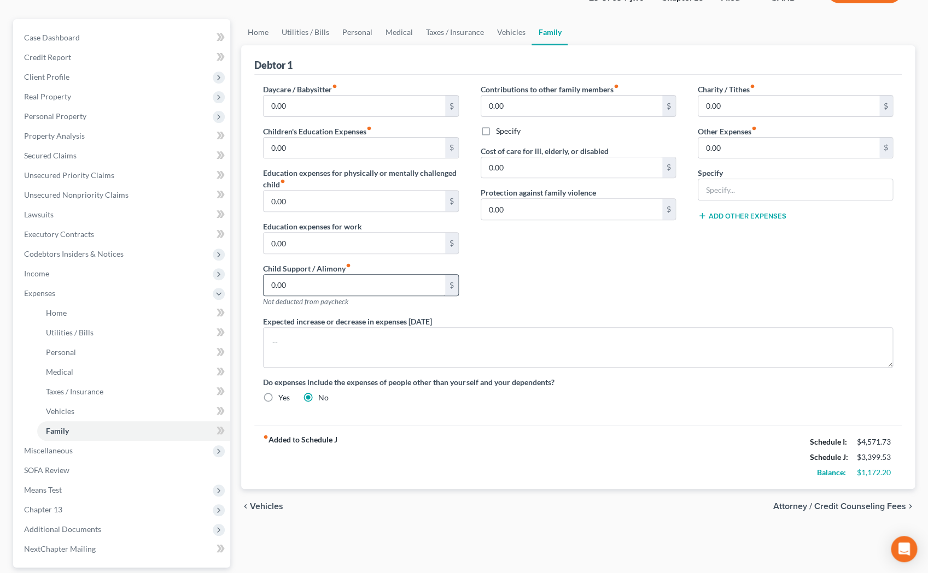
scroll to position [89, 0]
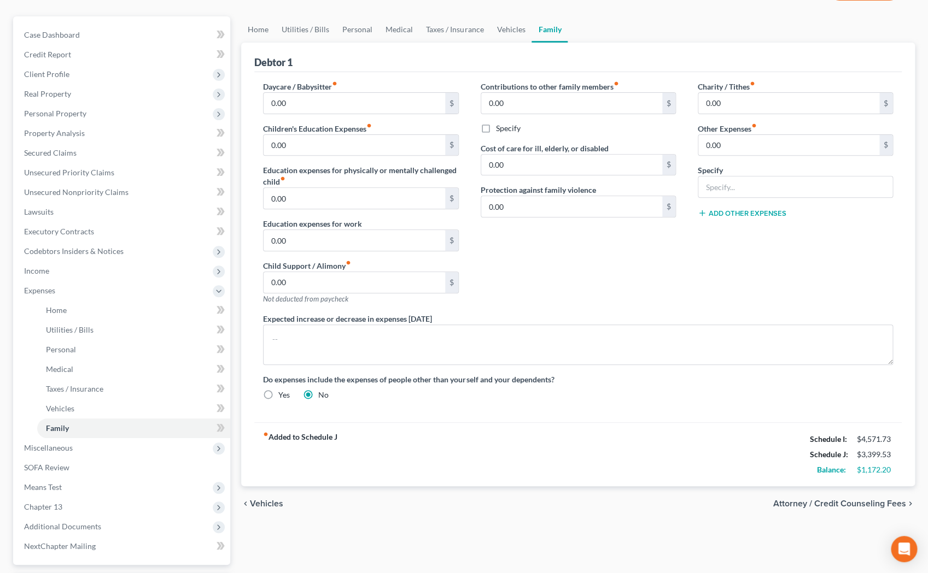
click at [265, 502] on span "Vehicles" at bounding box center [266, 504] width 33 height 9
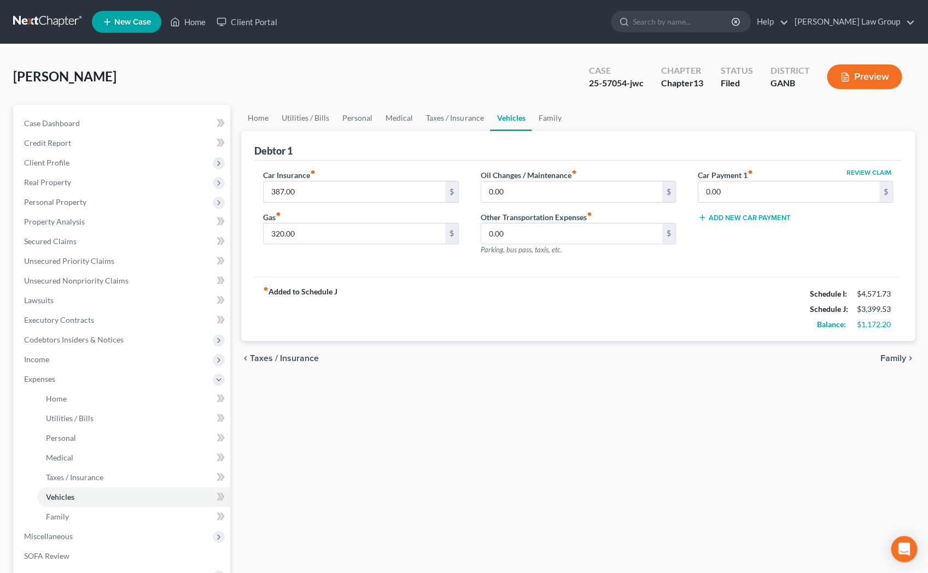
click at [295, 359] on span "Taxes / Insurance" at bounding box center [284, 358] width 69 height 9
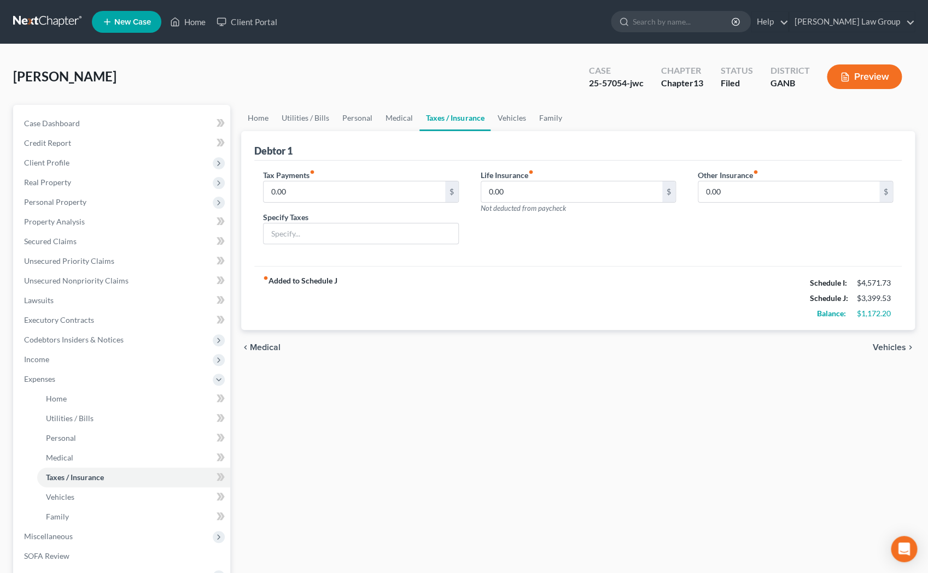
click at [270, 345] on span "Medical" at bounding box center [265, 347] width 31 height 9
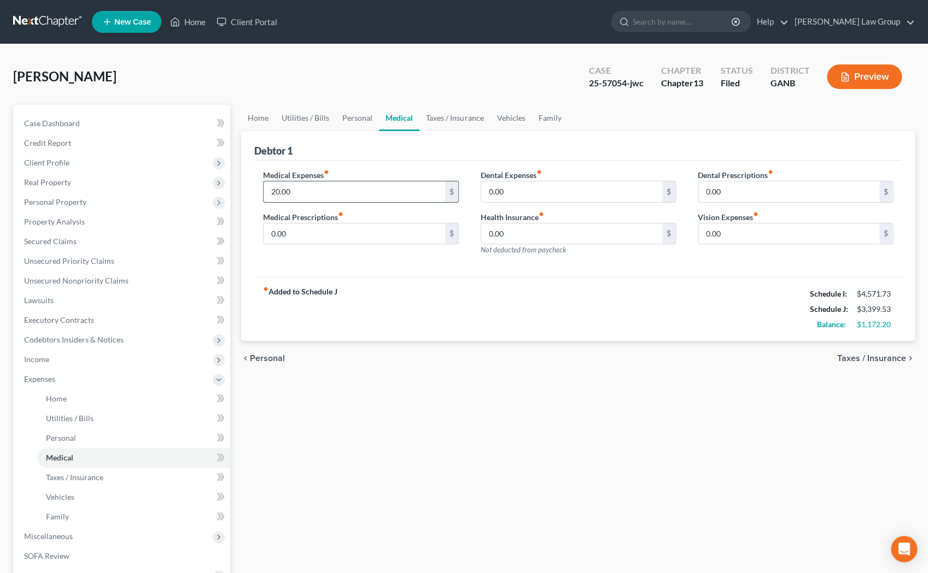
click at [319, 187] on input "20.00" at bounding box center [353, 191] width 181 height 21
type input "84.00"
click at [258, 359] on span "Personal" at bounding box center [267, 358] width 35 height 9
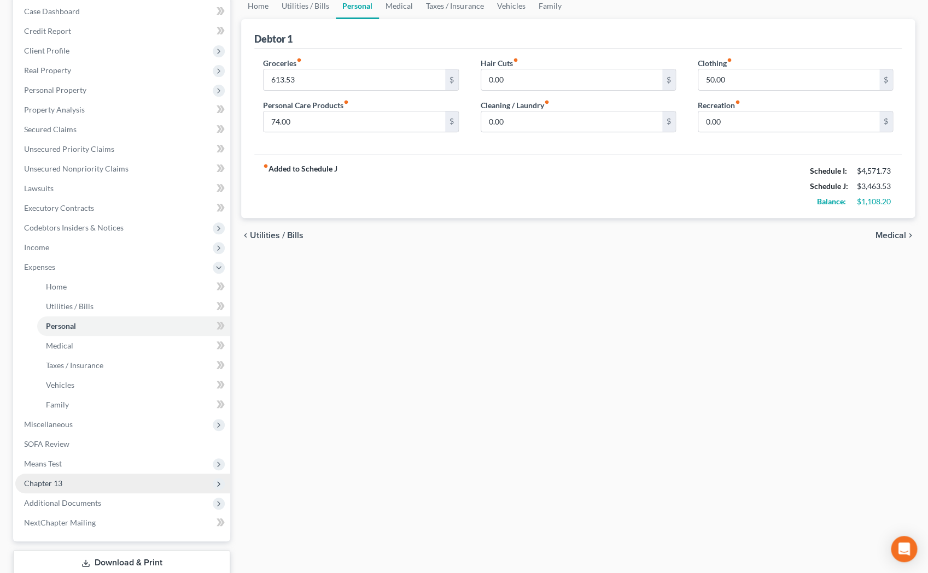
click at [68, 477] on span "Chapter 13" at bounding box center [122, 484] width 215 height 20
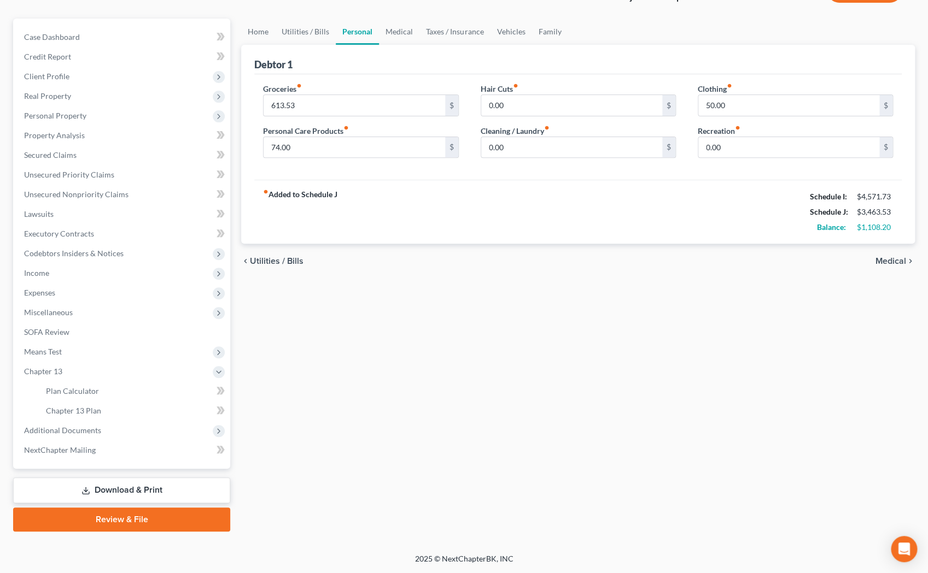
scroll to position [85, 0]
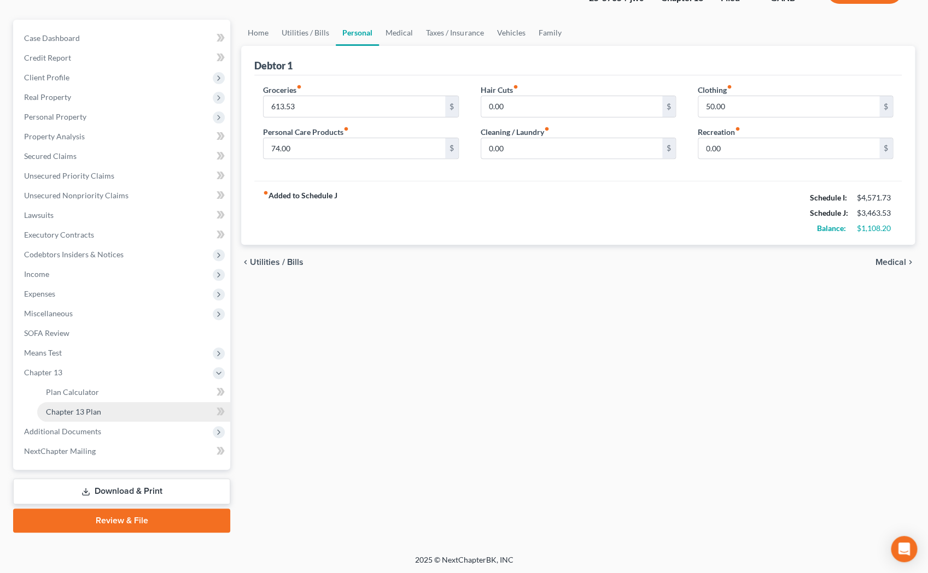
click at [77, 414] on span "Chapter 13 Plan" at bounding box center [73, 411] width 55 height 9
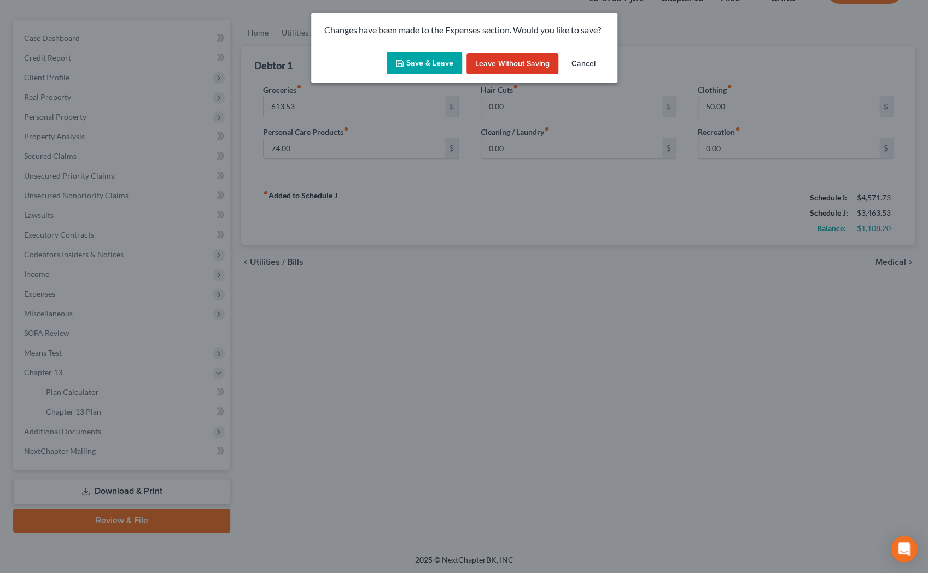
click at [440, 65] on button "Save & Leave" at bounding box center [423, 63] width 75 height 23
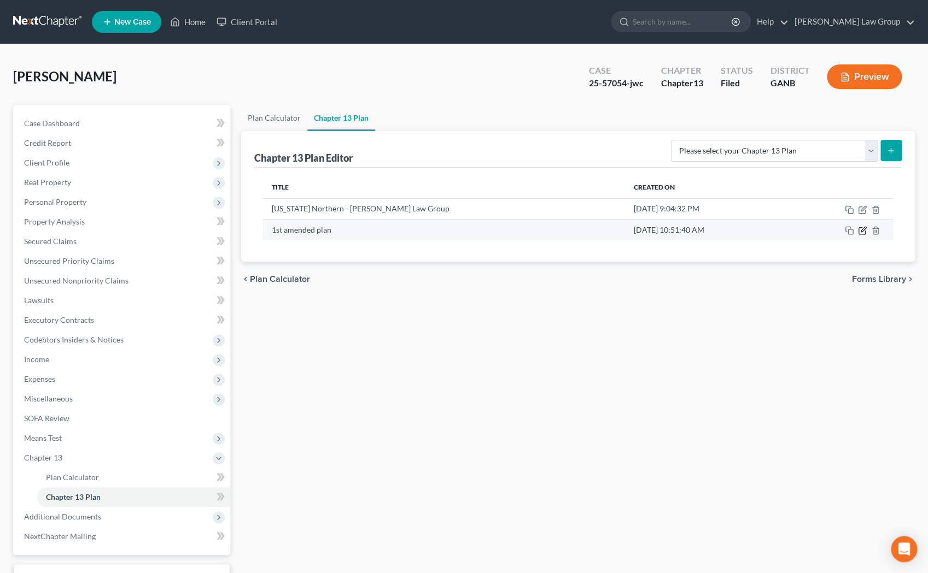
click at [639, 231] on icon "button" at bounding box center [862, 230] width 9 height 9
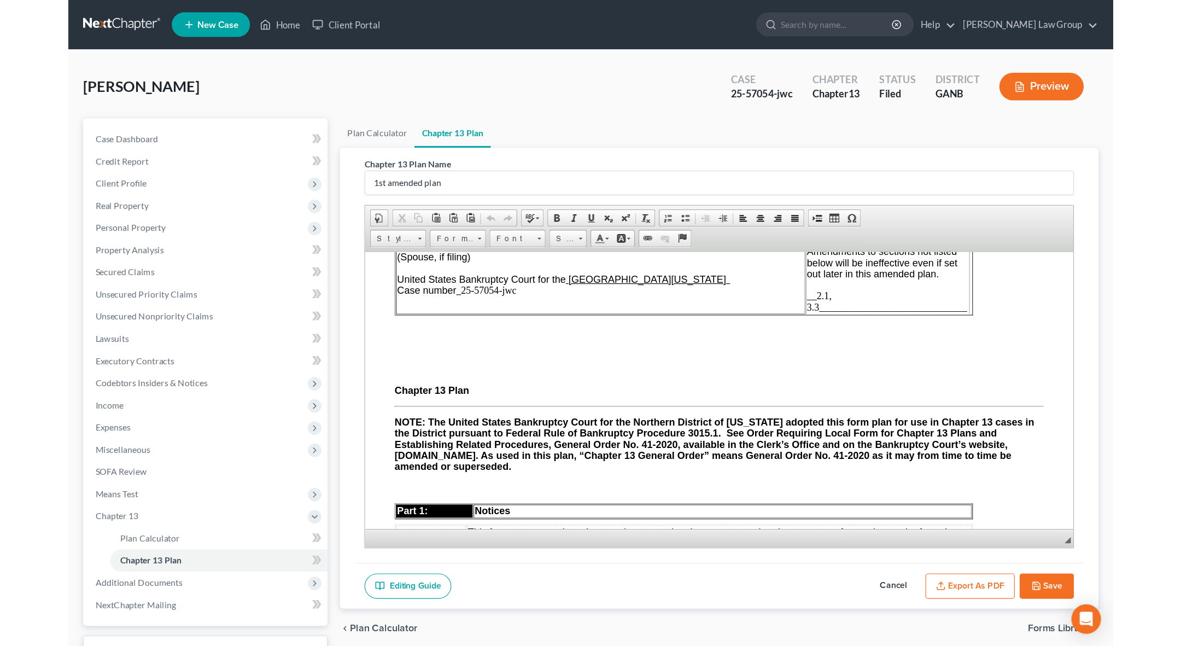
scroll to position [76, 0]
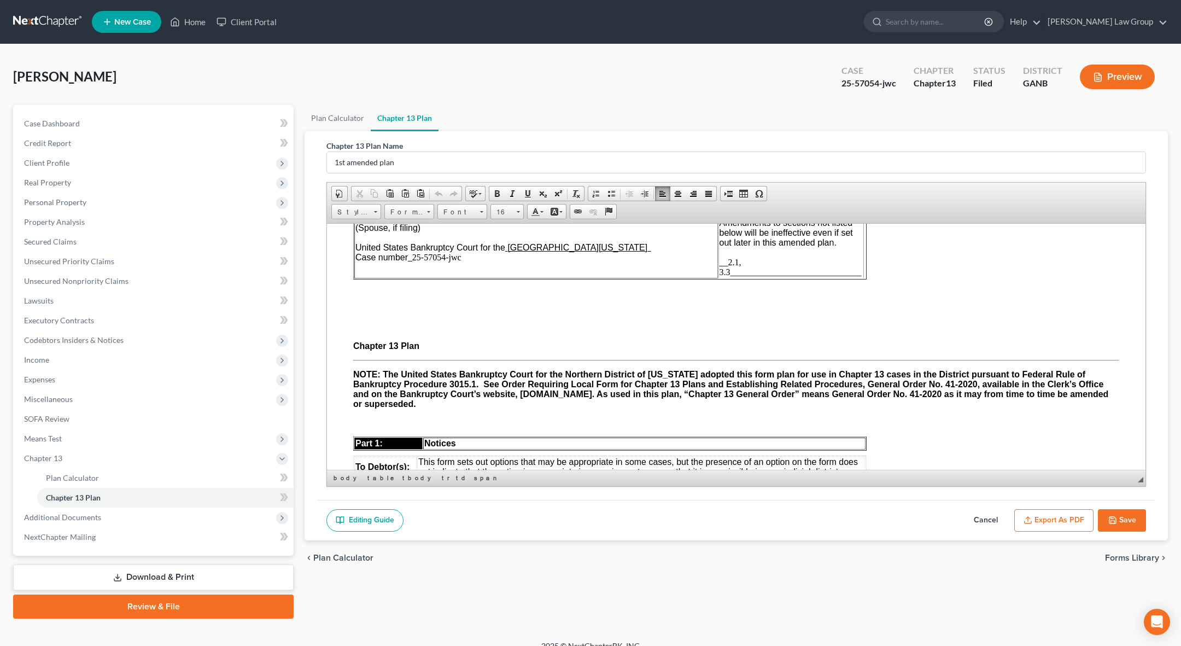
click at [639, 261] on td "[x] Check if this is an amended plan, and list below the sections of the plan t…" at bounding box center [790, 232] width 144 height 91
drag, startPoint x: 866, startPoint y: 231, endPoint x: 975, endPoint y: 239, distance: 109.1
click at [639, 236] on p at bounding box center [736, 234] width 766 height 10
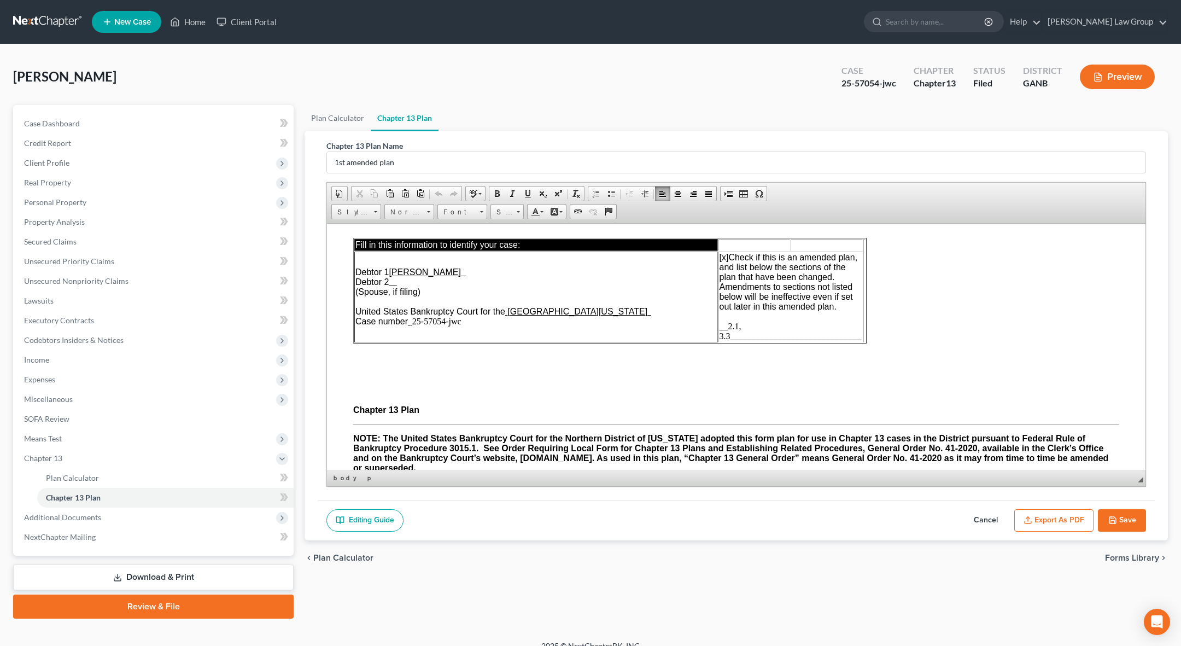
scroll to position [8, 0]
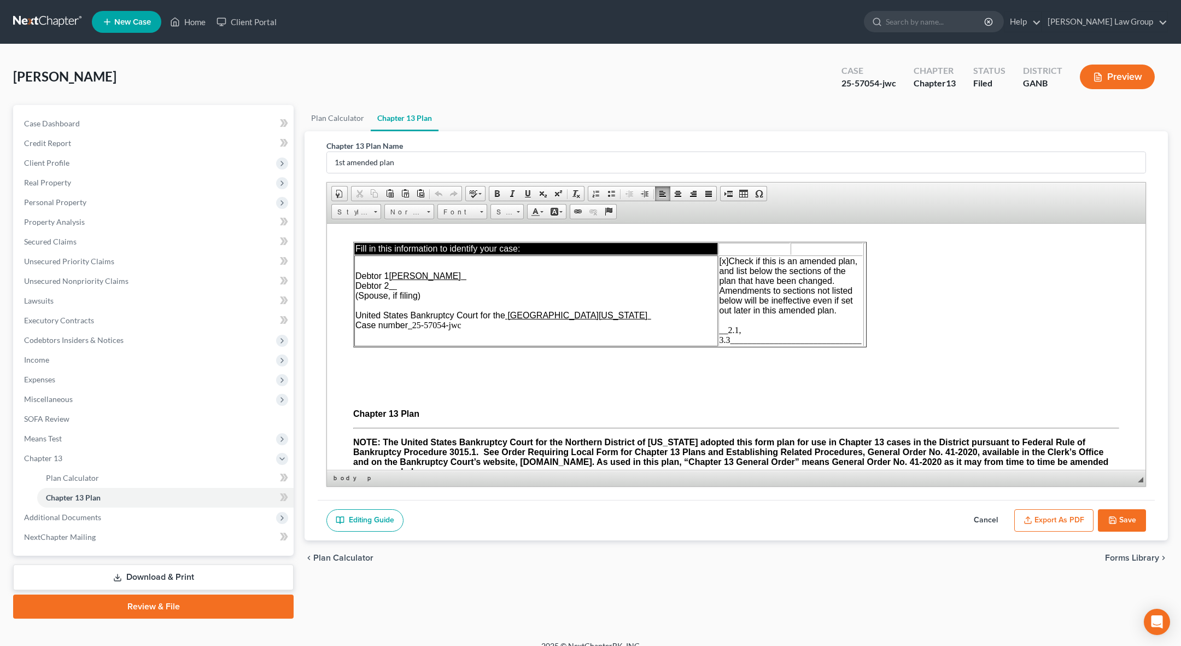
click at [639, 285] on td "[x] Check if this is an amended plan, and list below the sections of the plan t…" at bounding box center [790, 300] width 144 height 91
drag, startPoint x: 866, startPoint y: 296, endPoint x: 1025, endPoint y: 298, distance: 159.1
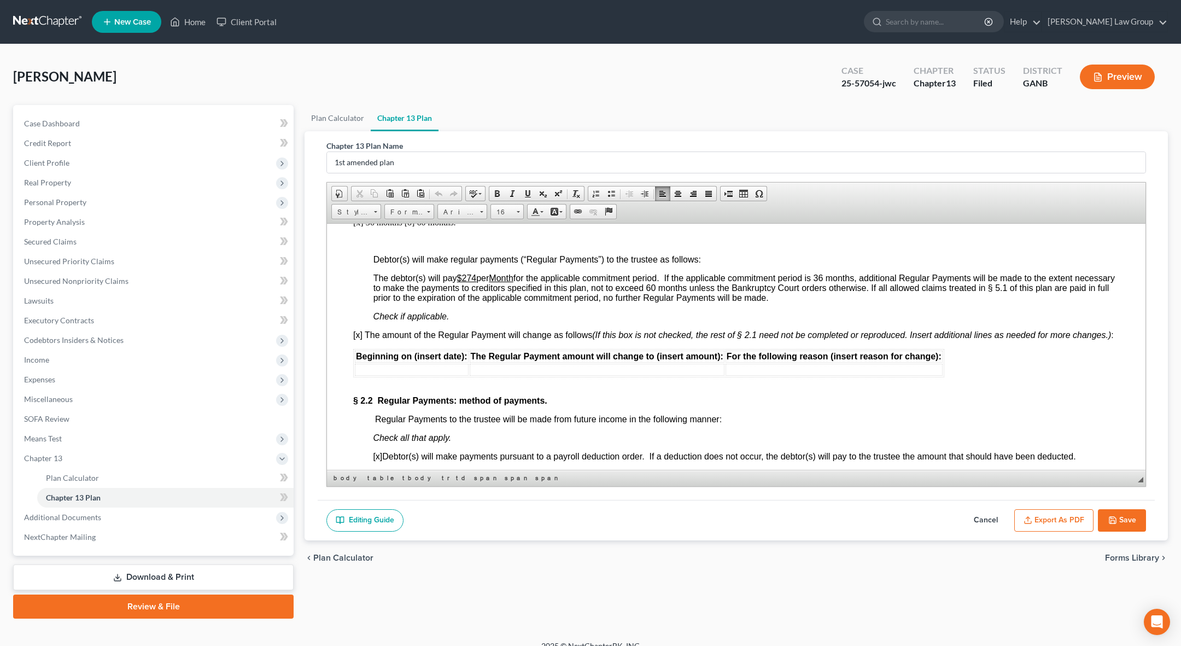
scroll to position [958, 0]
click at [360, 331] on span "[x] The amount of the Regular Payment will change as follows (If this box is no…" at bounding box center [733, 335] width 760 height 9
click at [379, 364] on td at bounding box center [412, 370] width 114 height 12
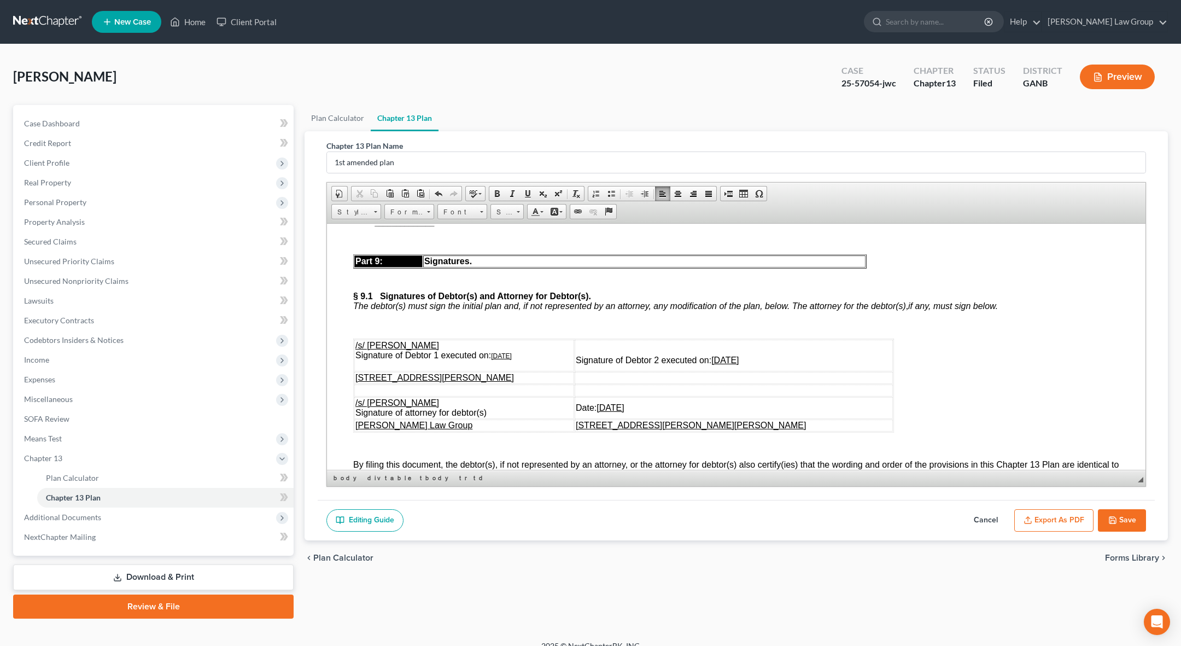
scroll to position [4847, 0]
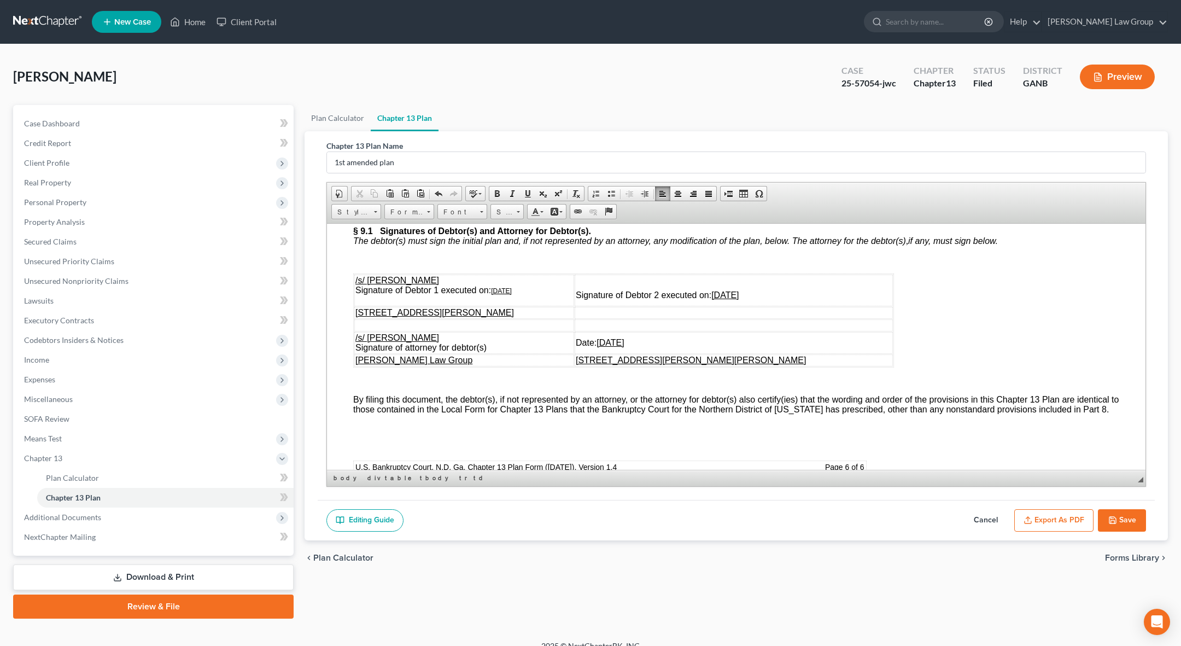
click at [499, 286] on u "[DATE]" at bounding box center [501, 290] width 21 height 8
click at [639, 290] on u "[DATE]" at bounding box center [724, 294] width 27 height 9
click at [624, 337] on u "[DATE]" at bounding box center [609, 341] width 27 height 9
click at [639, 520] on button "Save" at bounding box center [1122, 520] width 48 height 23
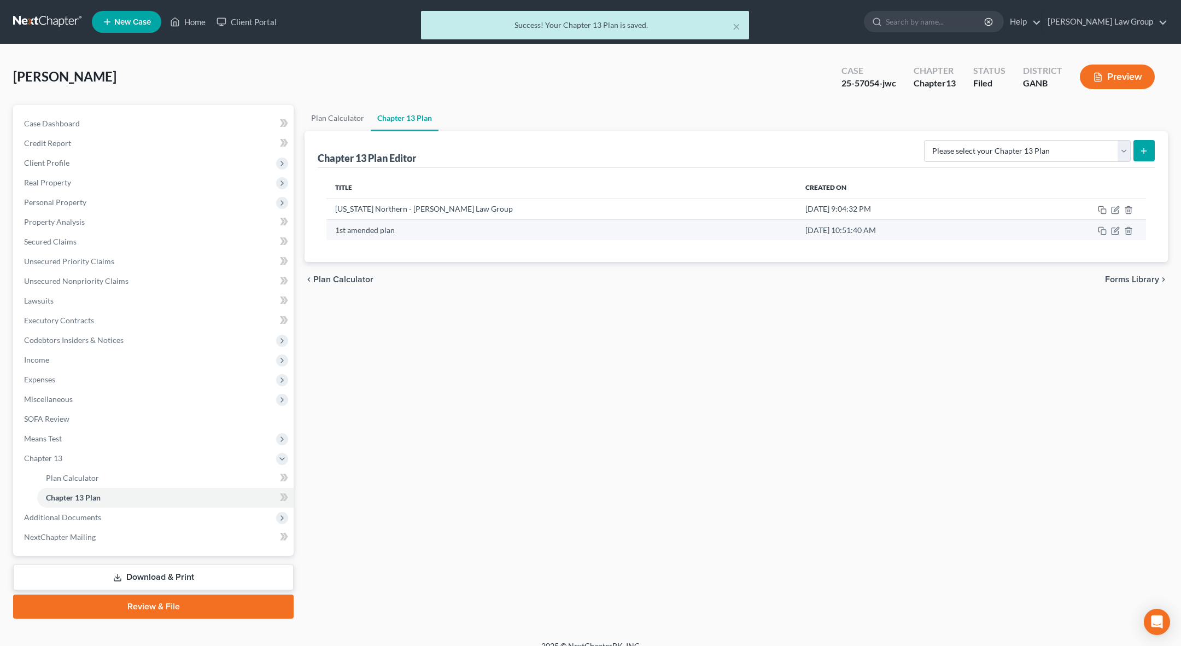
click at [639, 233] on td at bounding box center [1077, 229] width 137 height 21
click at [639, 229] on icon "button" at bounding box center [1115, 229] width 5 height 5
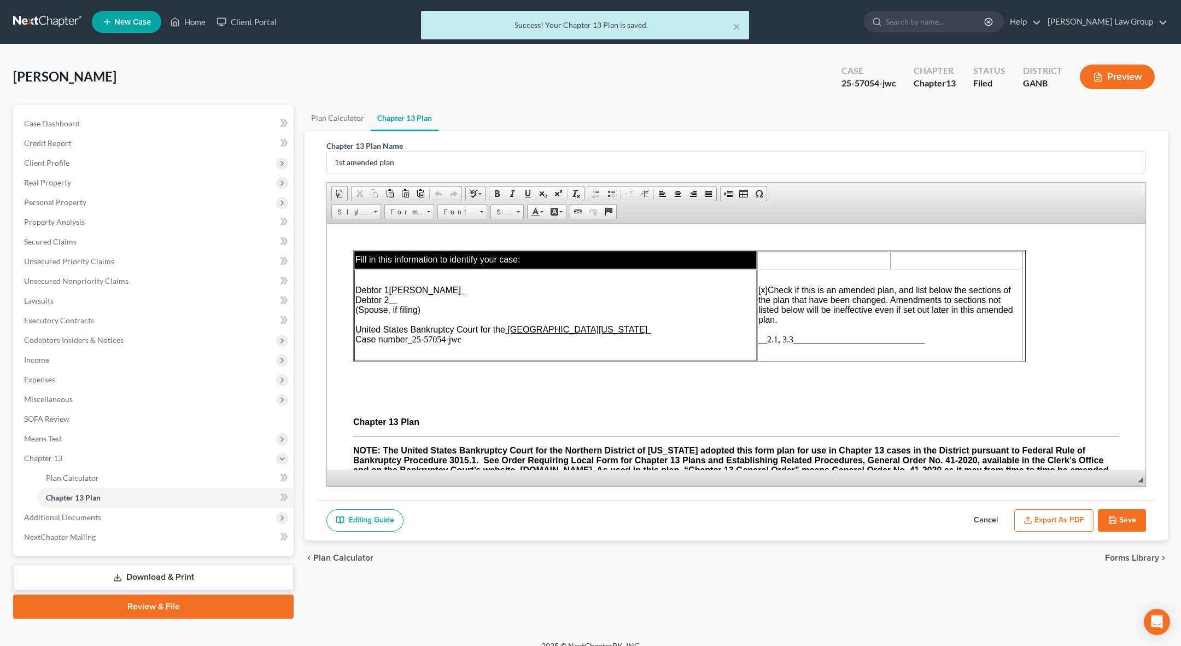
scroll to position [0, 0]
click at [639, 515] on button "Export as PDF" at bounding box center [1053, 520] width 79 height 23
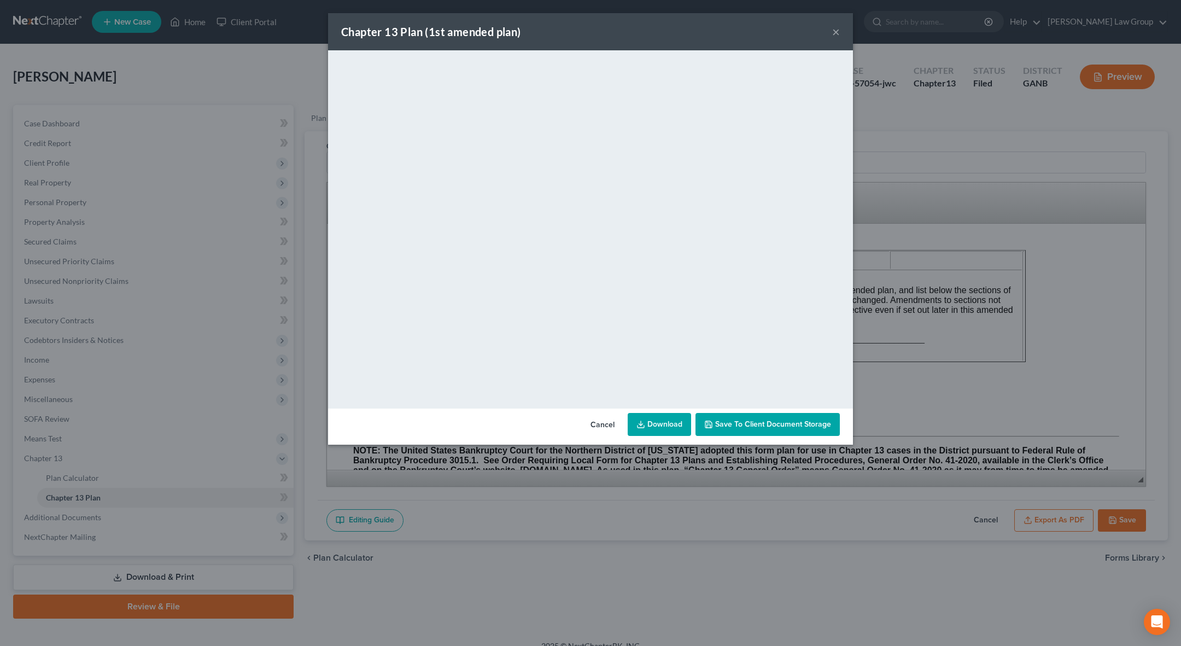
click at [639, 423] on link "Download" at bounding box center [659, 424] width 63 height 23
click at [639, 36] on button "×" at bounding box center [836, 31] width 8 height 13
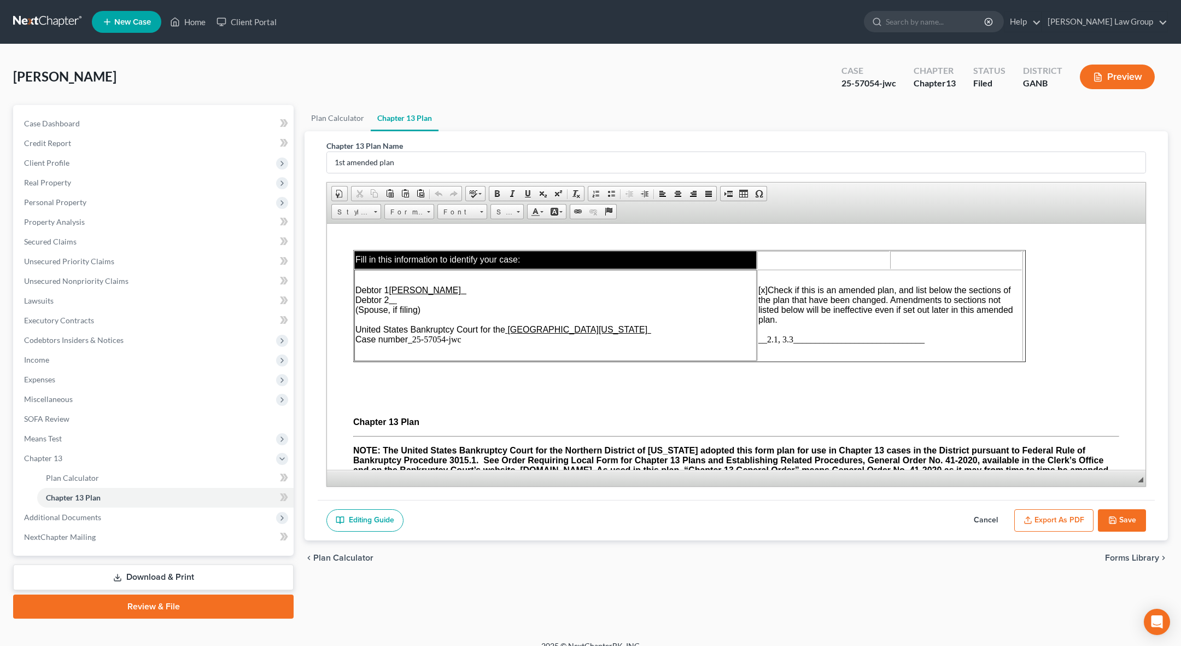
click at [639, 511] on button "Save" at bounding box center [1122, 520] width 48 height 23
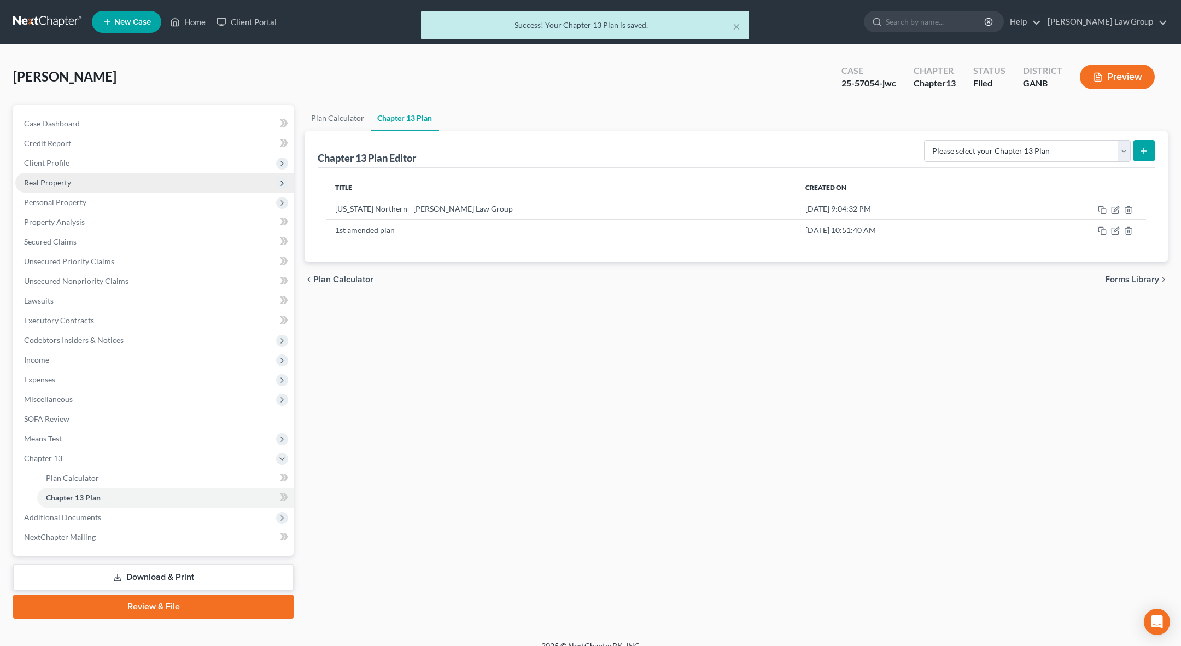
click at [63, 183] on span "Real Property" at bounding box center [47, 182] width 47 height 9
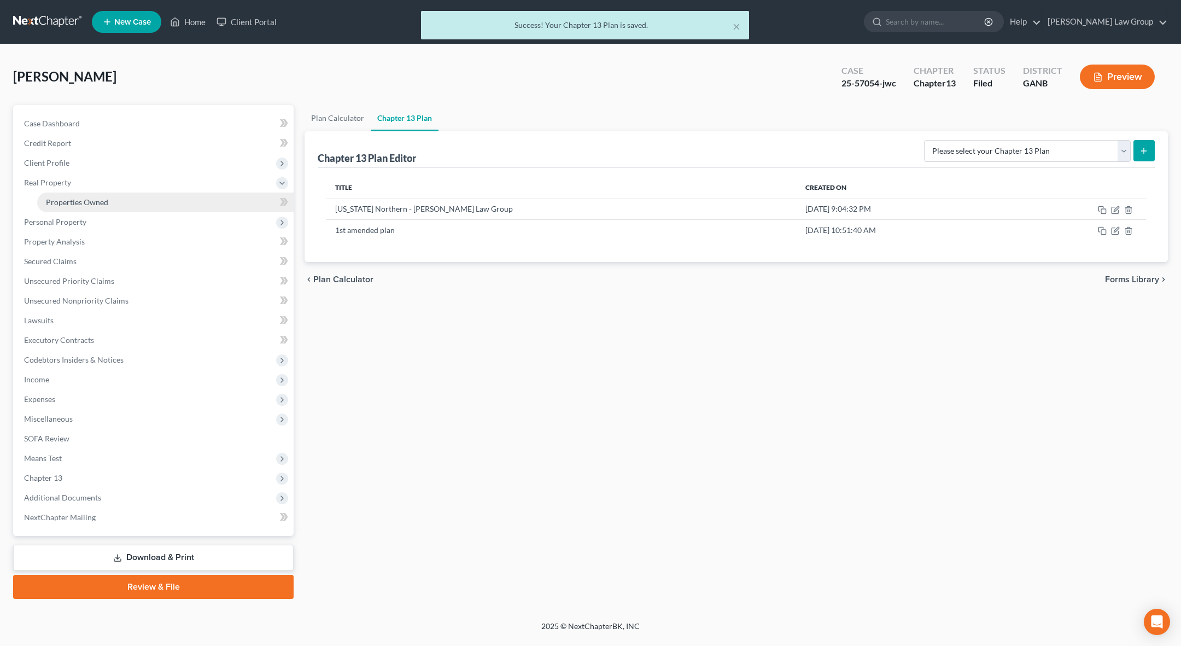
click at [78, 203] on span "Properties Owned" at bounding box center [77, 201] width 62 height 9
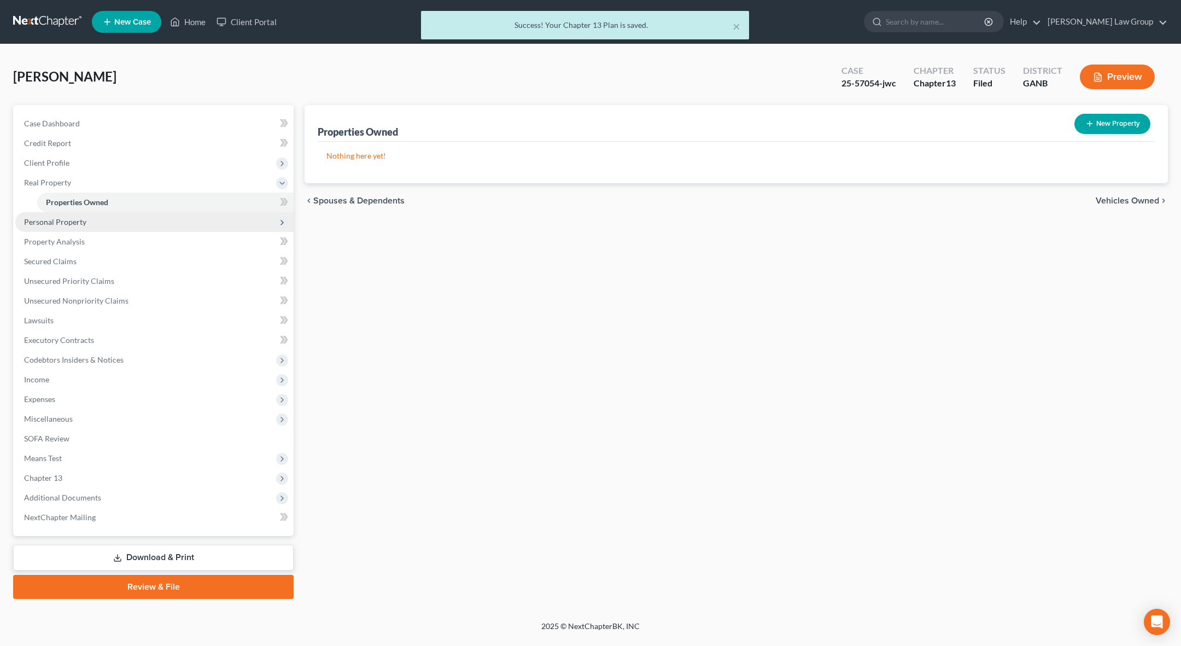
click at [81, 222] on span "Personal Property" at bounding box center [55, 221] width 62 height 9
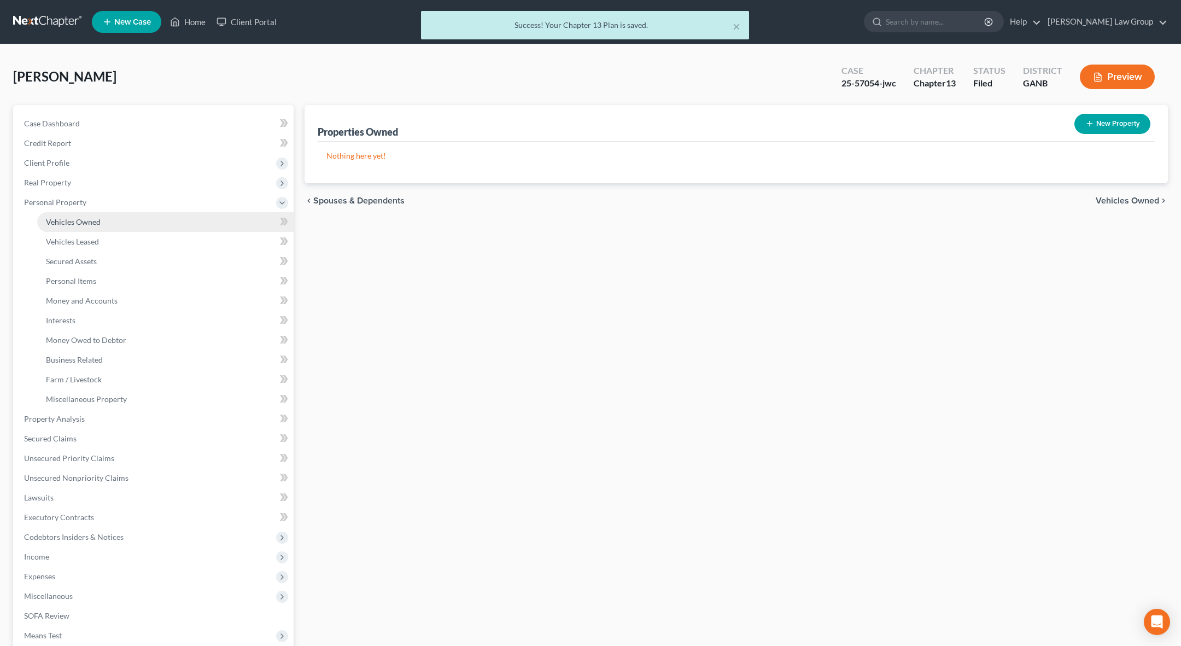
click at [86, 223] on span "Vehicles Owned" at bounding box center [73, 221] width 55 height 9
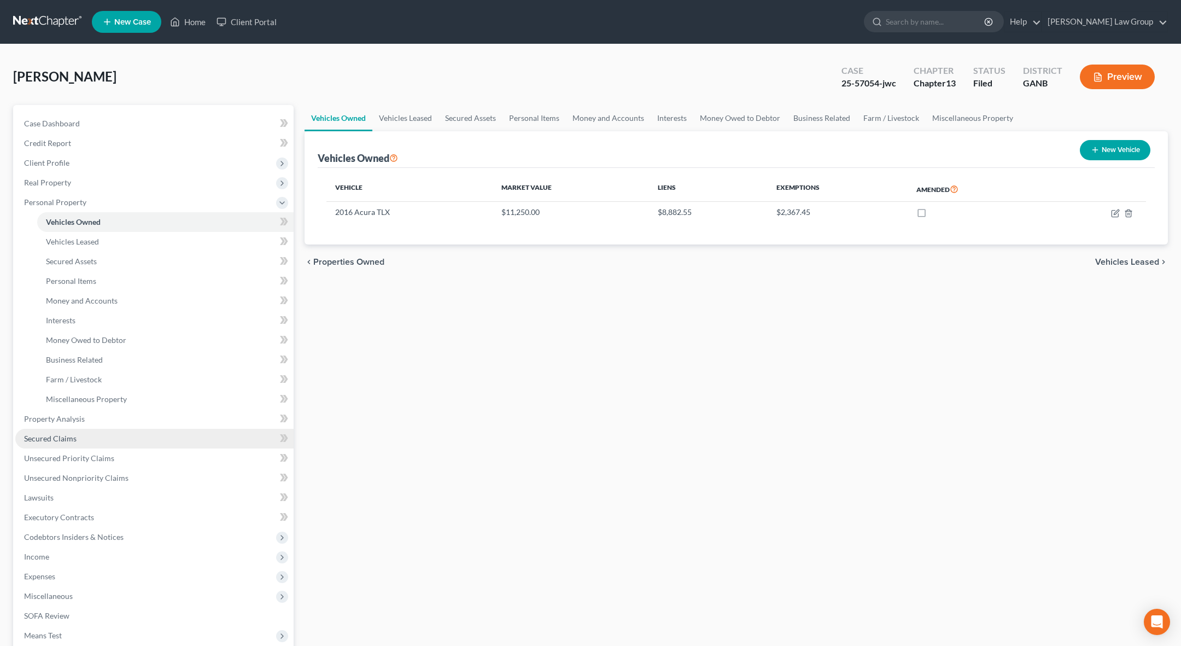
click at [93, 432] on link "Secured Claims" at bounding box center [154, 439] width 278 height 20
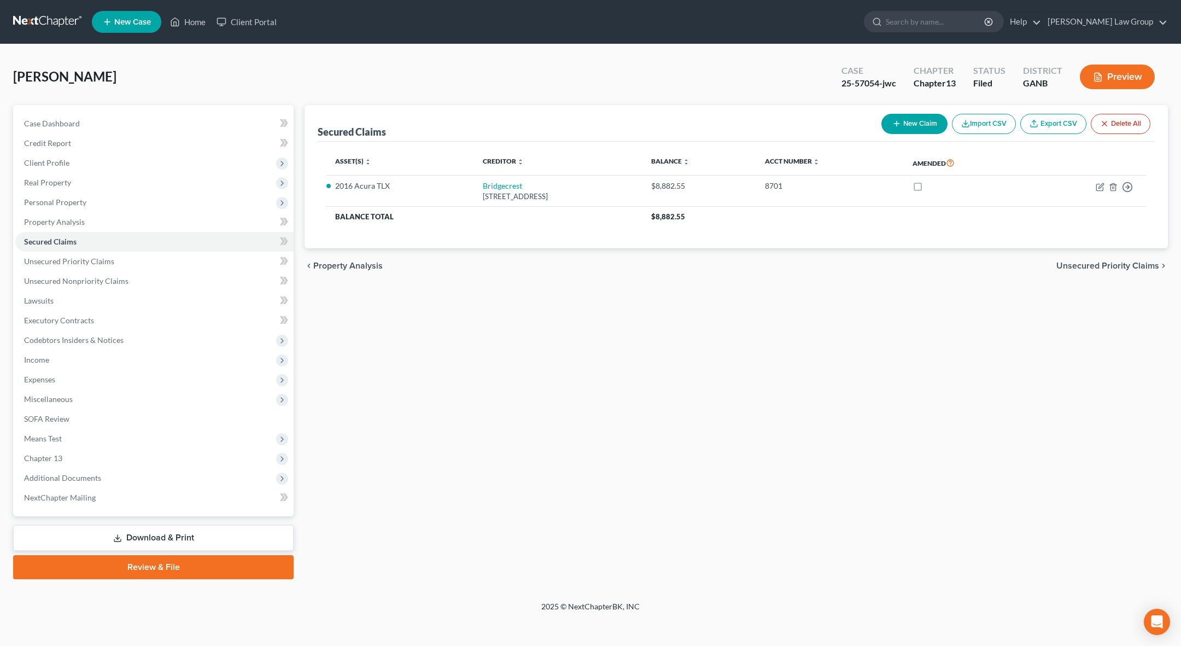
click at [639, 120] on button "New Claim" at bounding box center [914, 124] width 66 height 20
select select "0"
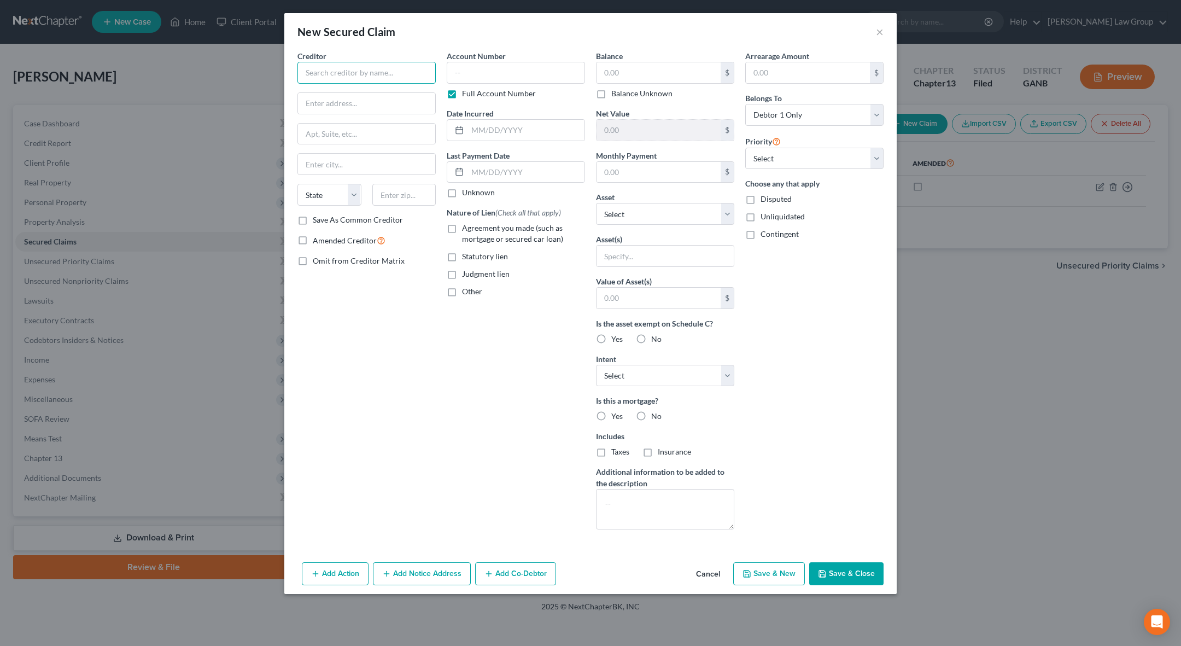
click at [404, 62] on input "text" at bounding box center [366, 73] width 138 height 22
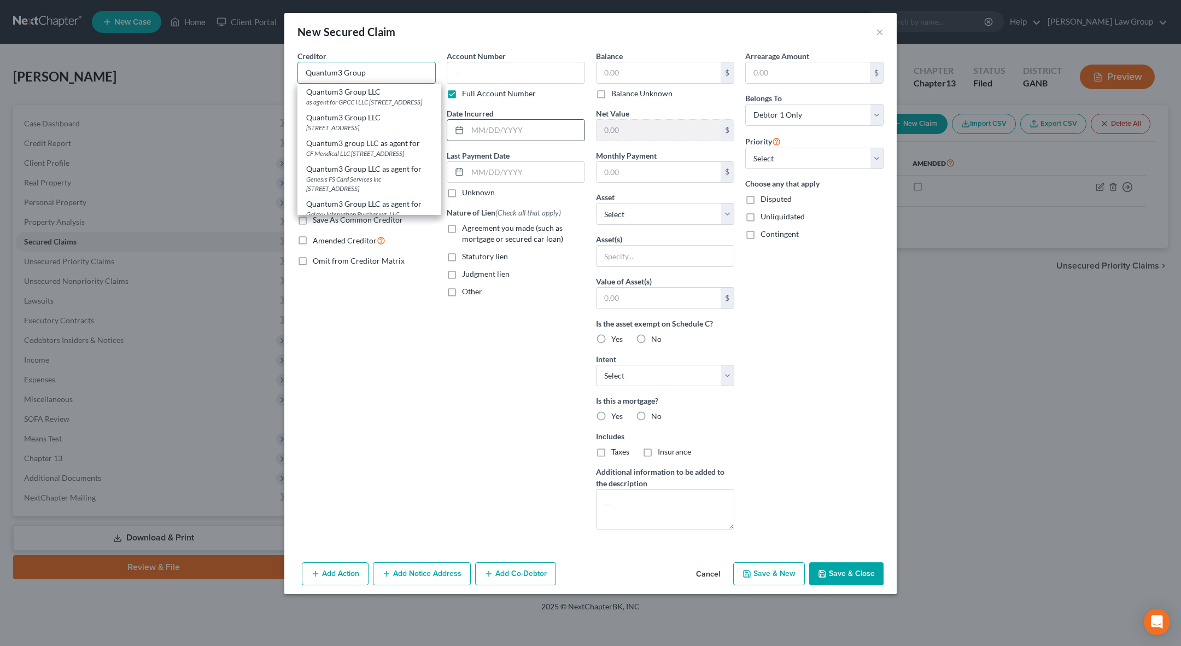
type input "Quantum3 Group LLC"
type input "as agent for GPCC I LLC"
type input "PO Box 788"
type input "Kirkland"
select select "50"
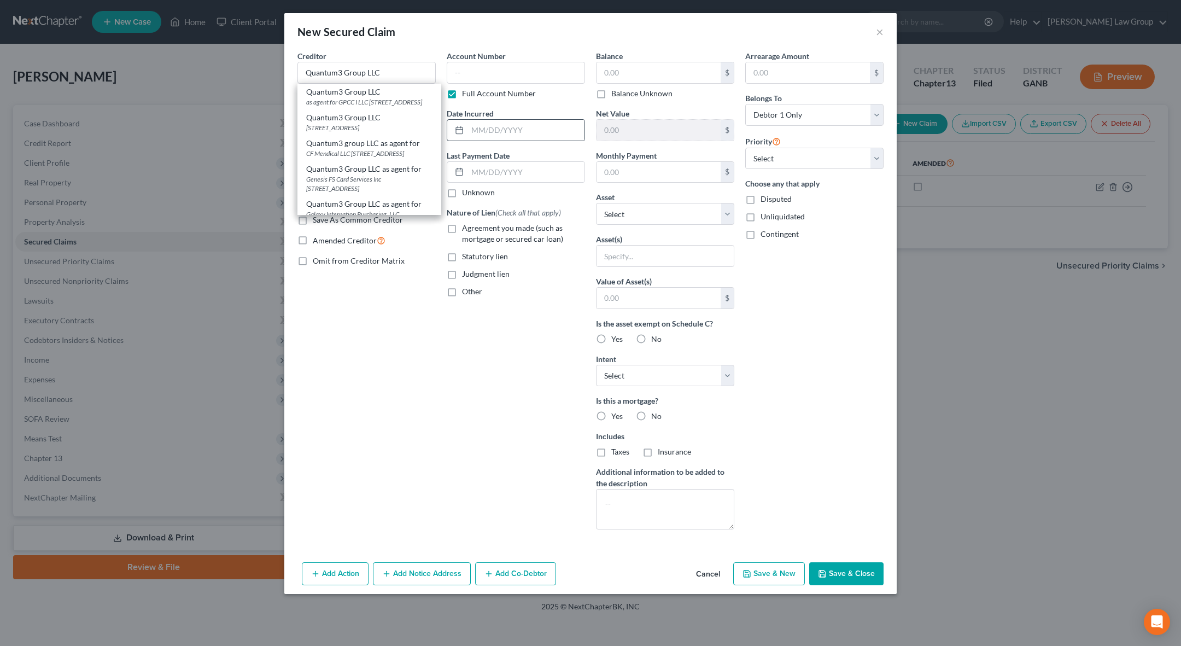
type input "98083-0788"
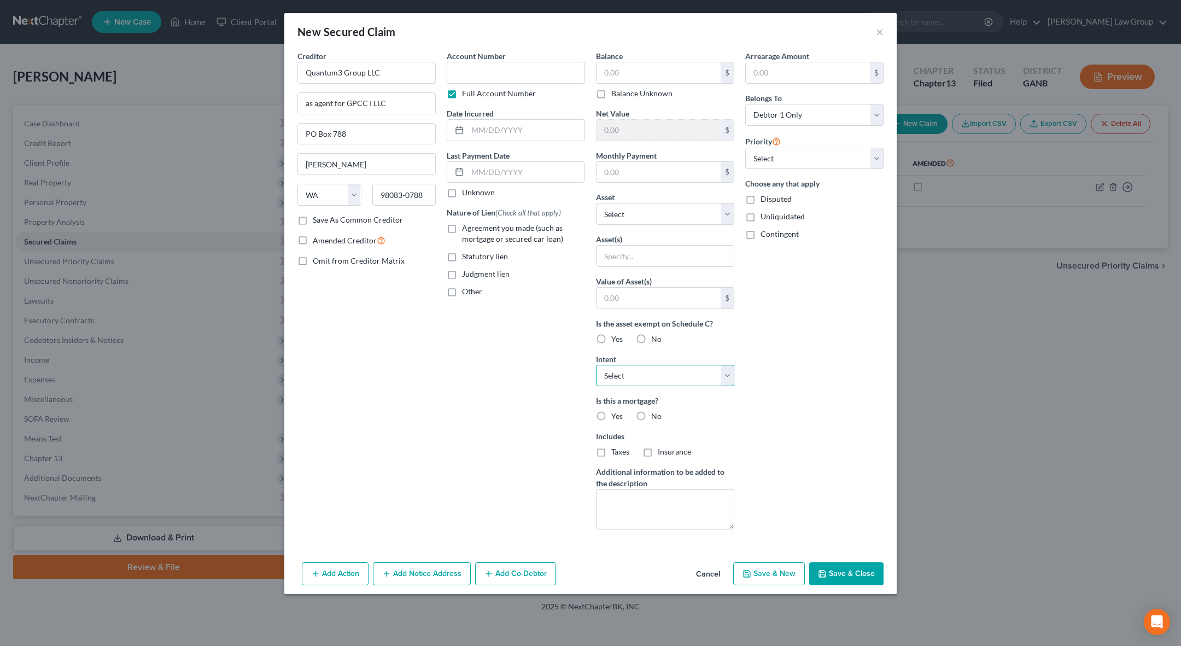
select select "2"
click option "Reaffirm" at bounding box center [0, 0] width 0 height 0
click at [639, 71] on input "text" at bounding box center [658, 72] width 124 height 21
type input "801.00"
click at [639, 127] on input "text" at bounding box center [658, 130] width 124 height 21
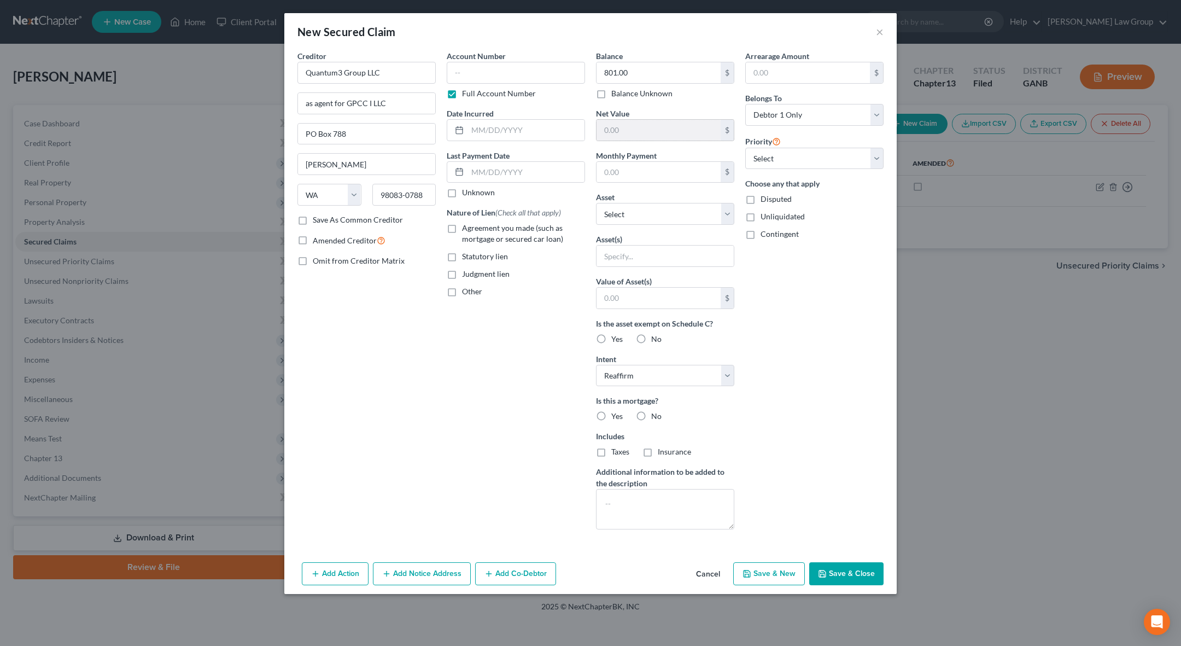
click at [616, 132] on input "text" at bounding box center [658, 130] width 124 height 21
click at [636, 250] on input "text" at bounding box center [664, 255] width 137 height 21
type input "TV & TV Stand"
type input "695.97"
select select "0"
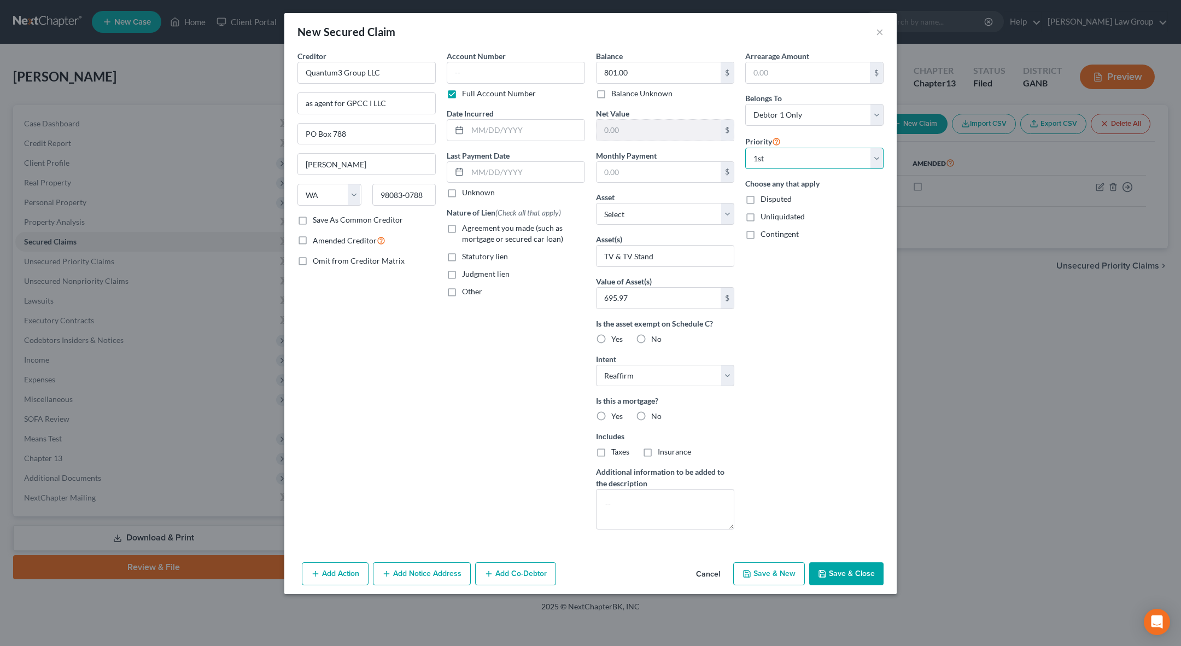
click option "1st" at bounding box center [0, 0] width 0 height 0
click at [639, 413] on label "No" at bounding box center [656, 416] width 10 height 11
click at [639, 413] on input "No" at bounding box center [658, 414] width 7 height 7
radio input "true"
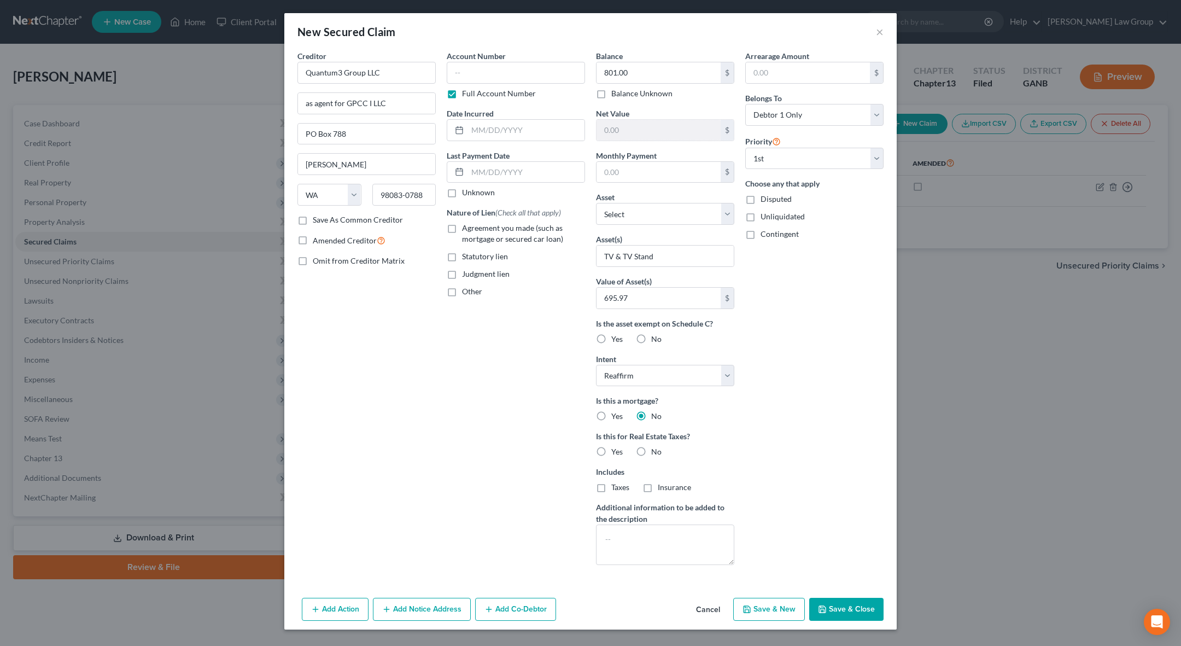
click at [639, 450] on label "No" at bounding box center [656, 451] width 10 height 11
click at [639, 450] on input "No" at bounding box center [658, 449] width 7 height 7
radio input "true"
click at [462, 226] on label "Agreement you made (such as mortgage or secured car loan)" at bounding box center [523, 233] width 123 height 22
click at [466, 226] on input "Agreement you made (such as mortgage or secured car loan)" at bounding box center [469, 225] width 7 height 7
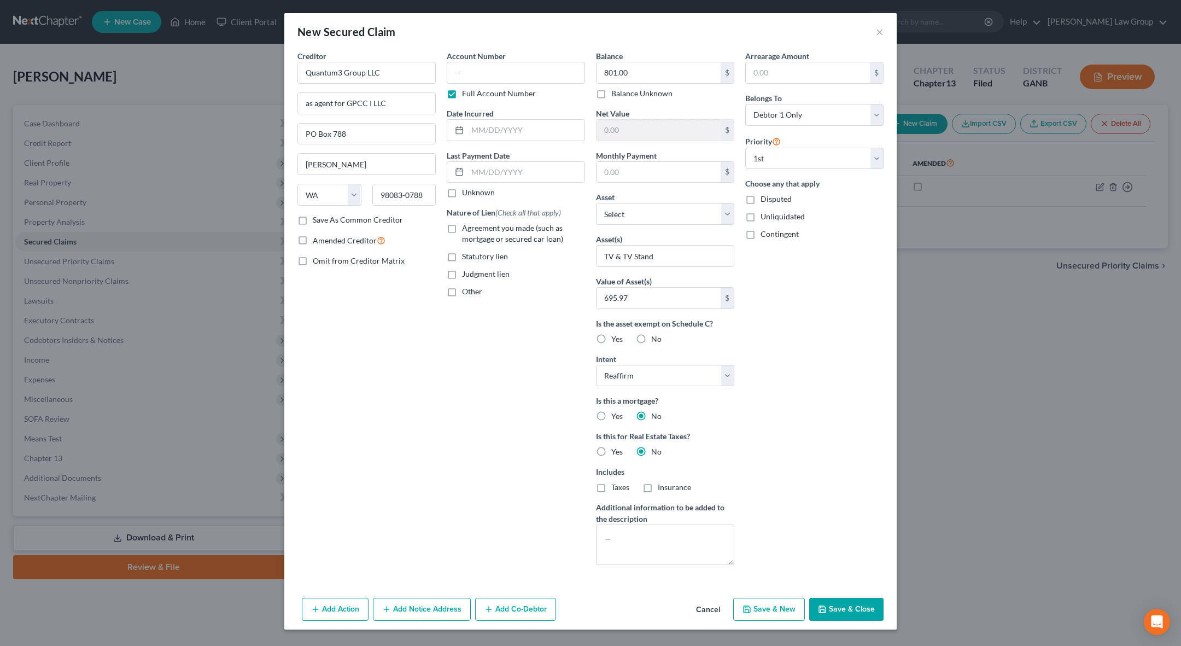
checkbox input "true"
click at [487, 127] on input "text" at bounding box center [525, 130] width 117 height 21
type input "2"
type input "01/01/2022"
click at [639, 573] on button "Save & Close" at bounding box center [846, 608] width 74 height 23
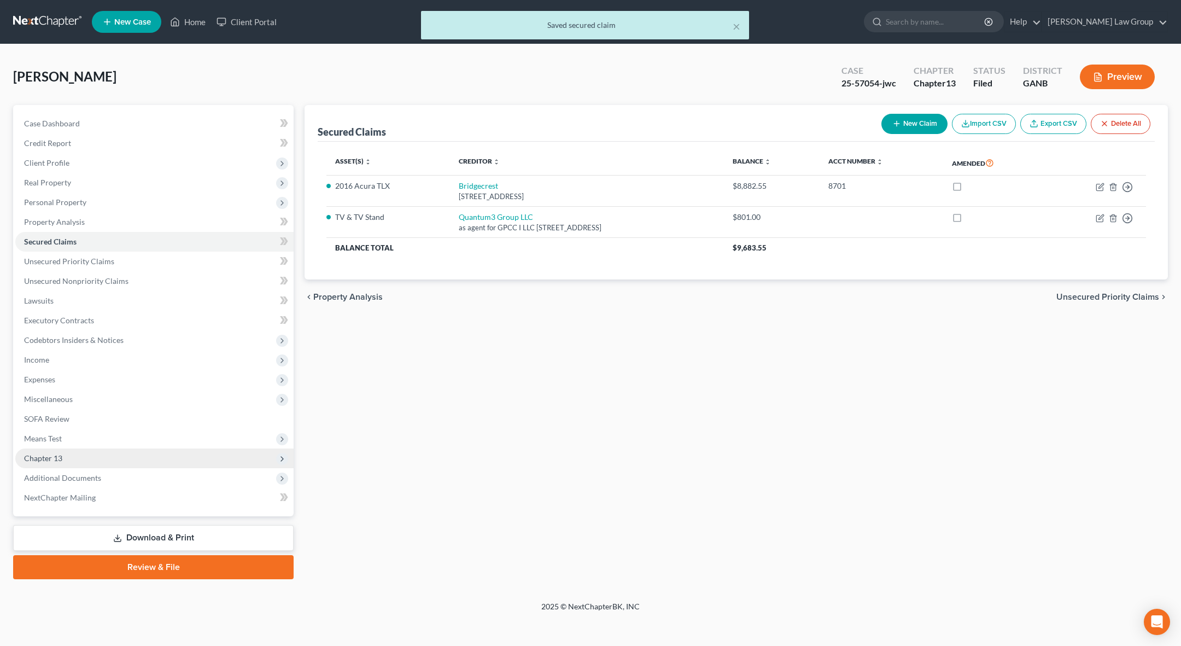
click at [99, 460] on span "Chapter 13" at bounding box center [154, 458] width 278 height 20
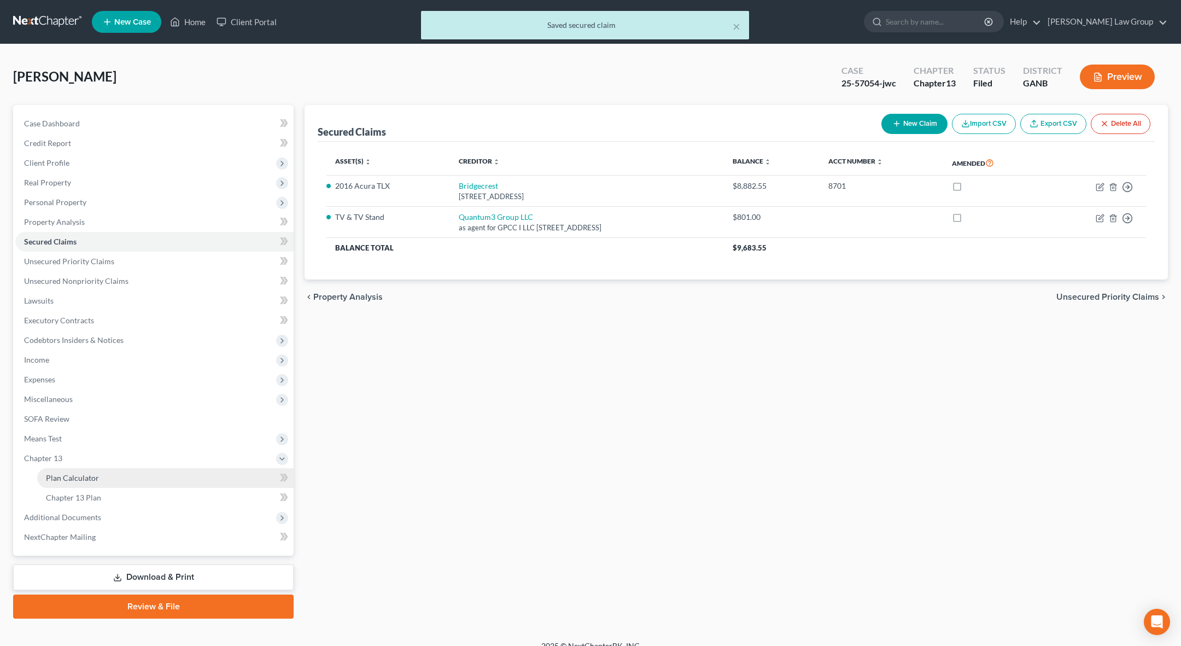
click at [102, 477] on link "Plan Calculator" at bounding box center [165, 478] width 256 height 20
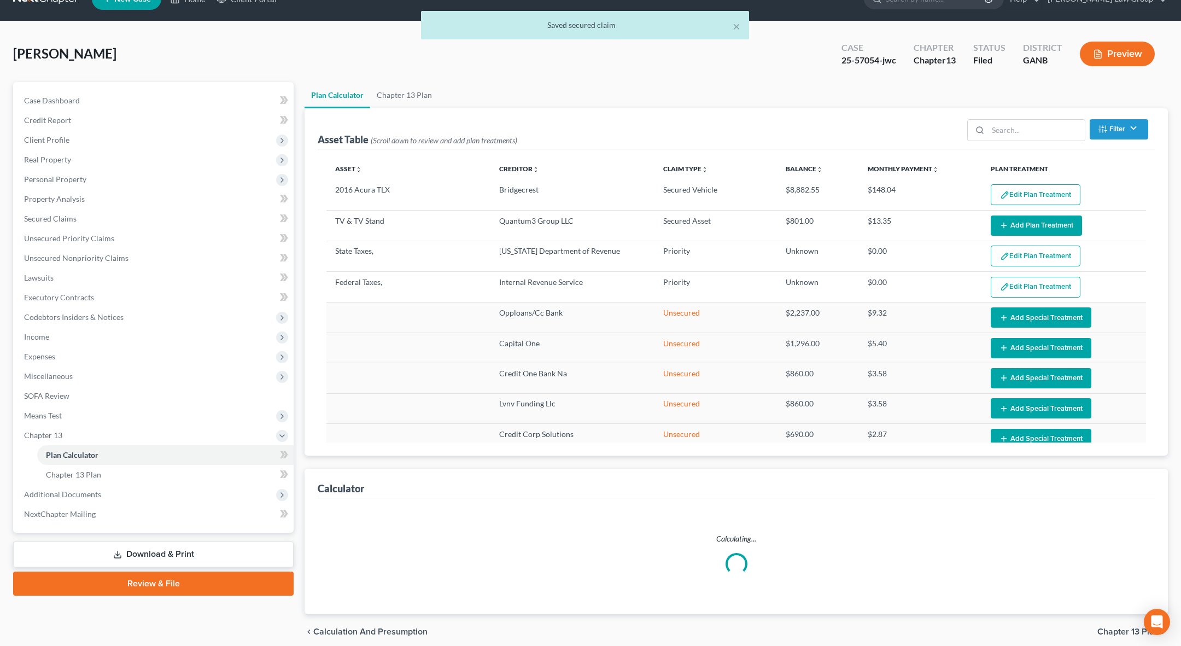
scroll to position [30, 0]
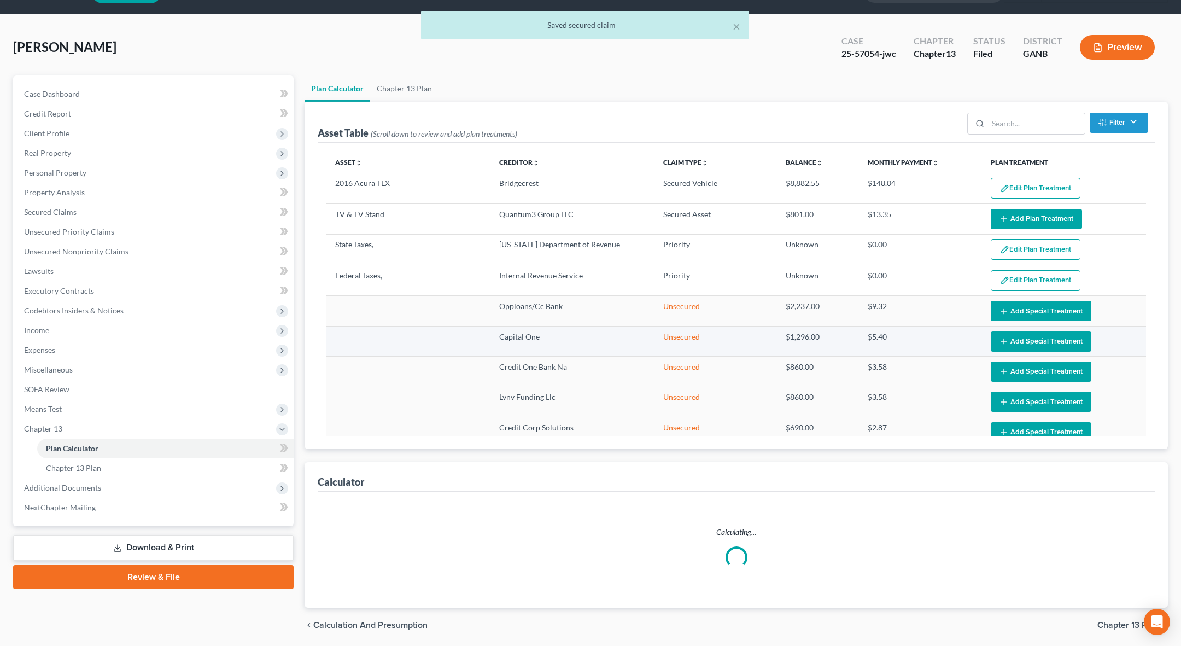
select select "59"
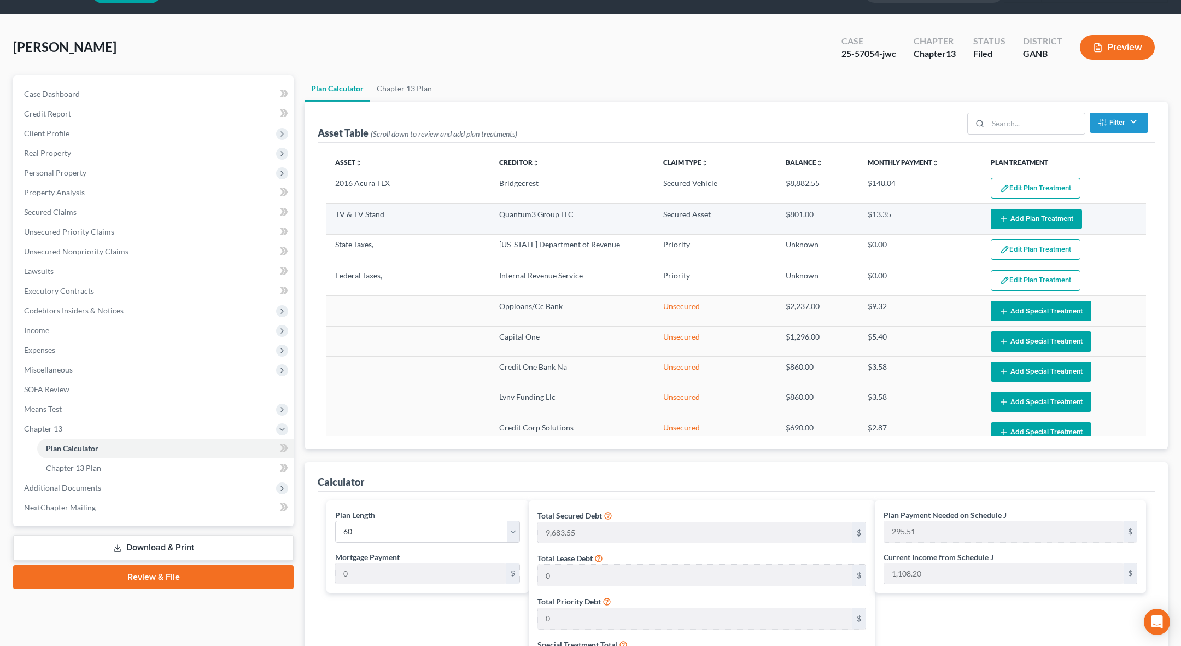
click at [639, 214] on icon "button" at bounding box center [1003, 218] width 9 height 9
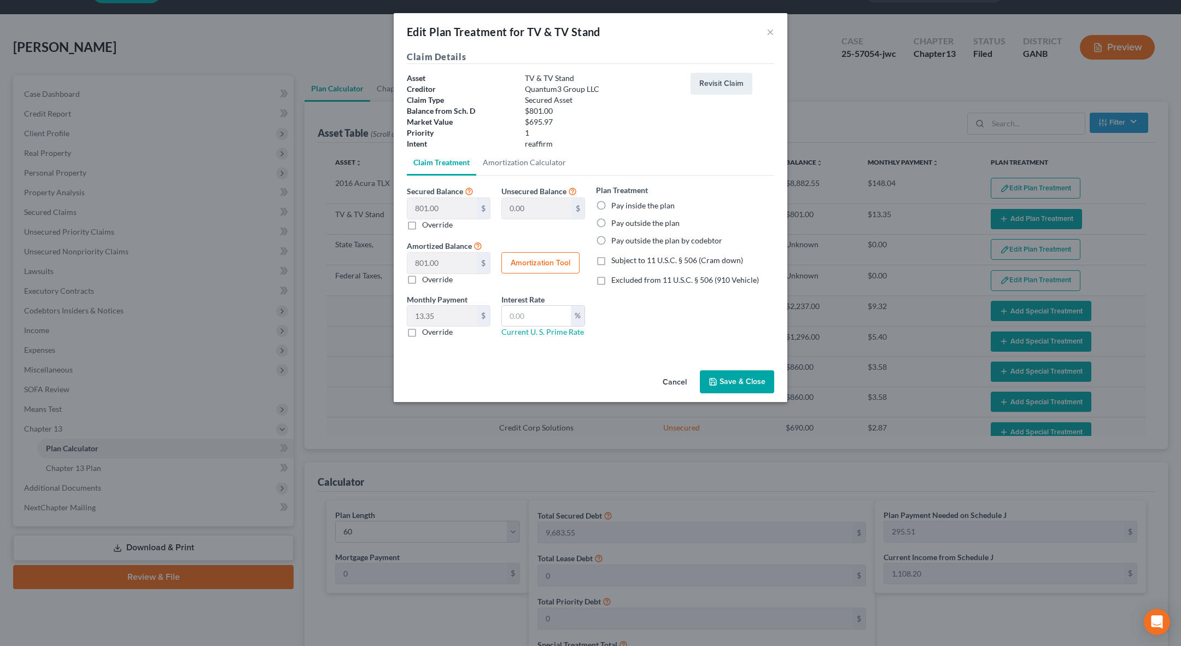
click at [611, 263] on label "Subject to 11 U.S.C. § 506 (Cram down)" at bounding box center [677, 260] width 132 height 11
click at [615, 262] on input "Subject to 11 U.S.C. § 506 (Cram down)" at bounding box center [618, 258] width 7 height 7
checkbox input "true"
click at [611, 206] on label "Pay inside the plan" at bounding box center [642, 205] width 63 height 11
click at [615, 206] on input "Pay inside the plan" at bounding box center [618, 203] width 7 height 7
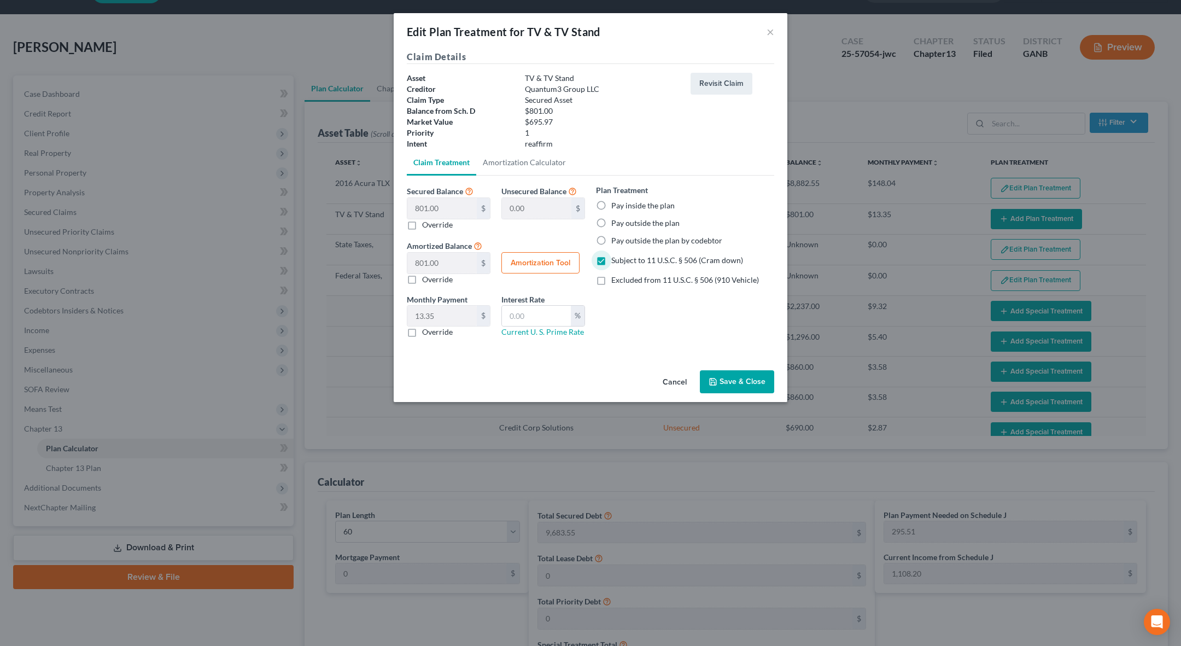
radio input "true"
click at [543, 319] on input "text" at bounding box center [536, 316] width 69 height 21
type input "9.0"
click at [639, 376] on button "Save & Close" at bounding box center [737, 381] width 74 height 23
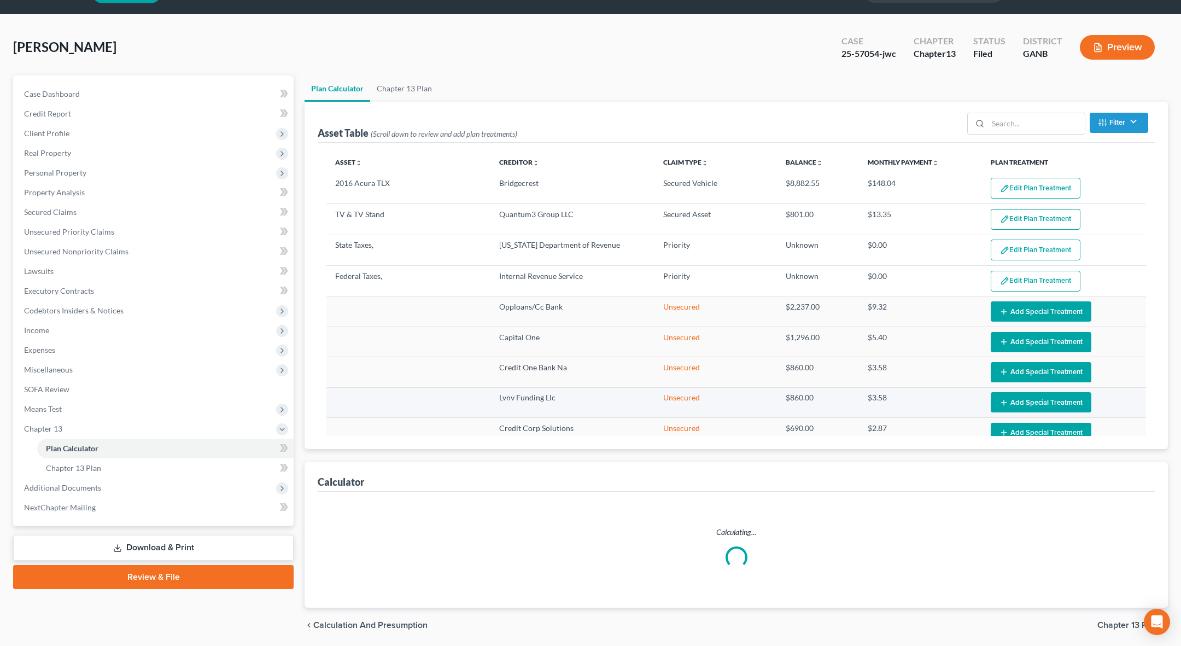
select select "59"
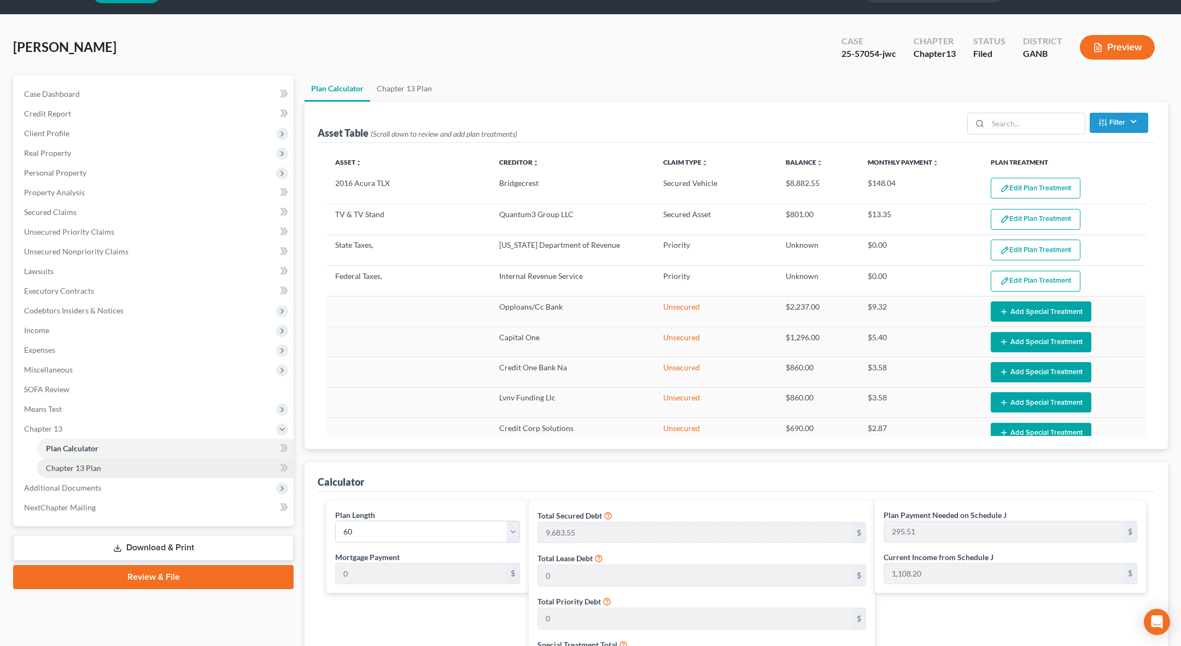
click at [173, 464] on link "Chapter 13 Plan" at bounding box center [165, 468] width 256 height 20
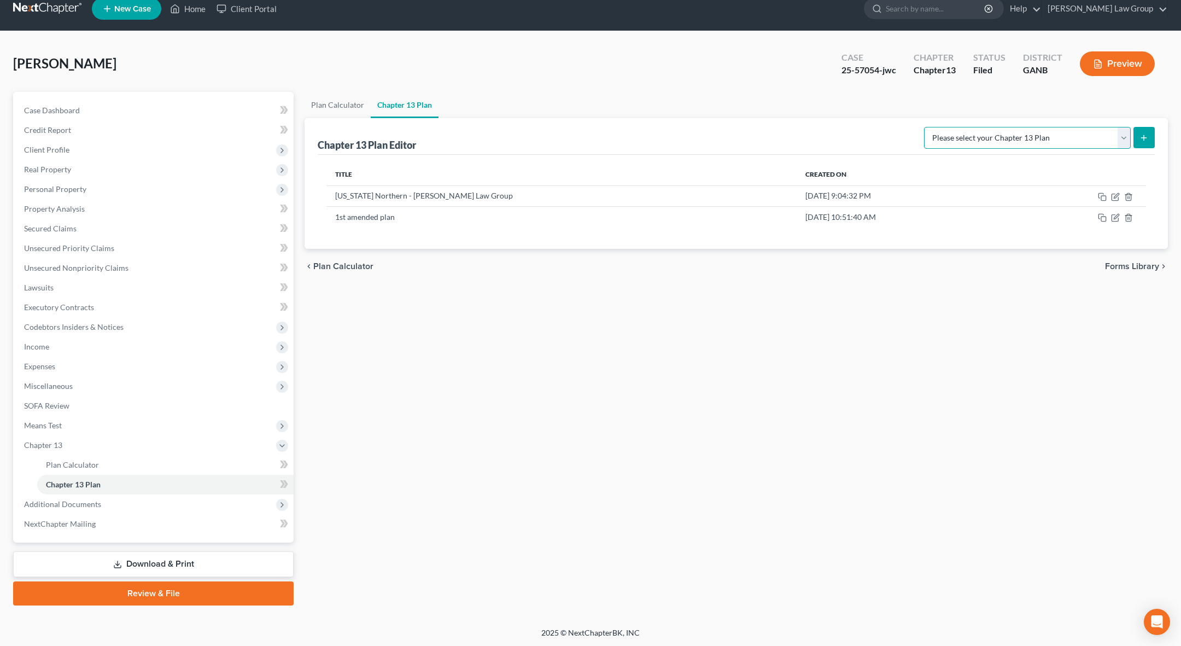
select select "3"
click option "Northern District of Georgia - Effective 12/1/2020" at bounding box center [0, 0] width 0 height 0
click at [639, 138] on line "submit" at bounding box center [1143, 138] width 5 height 0
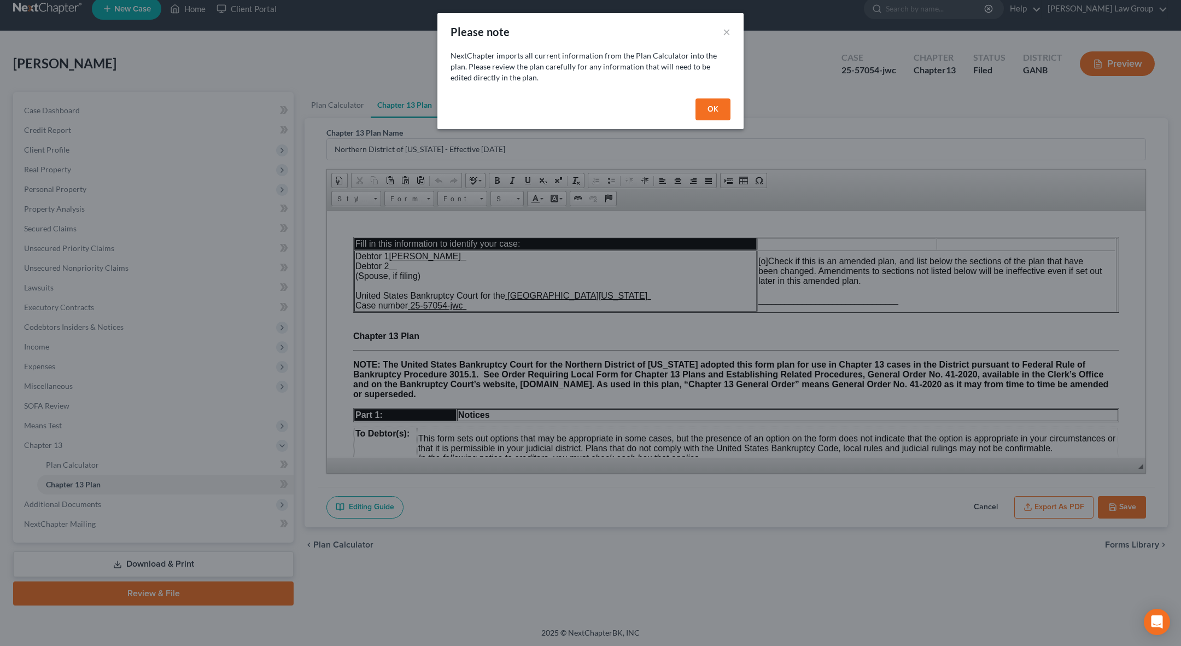
scroll to position [0, 0]
click at [639, 116] on button "OK" at bounding box center [712, 109] width 35 height 22
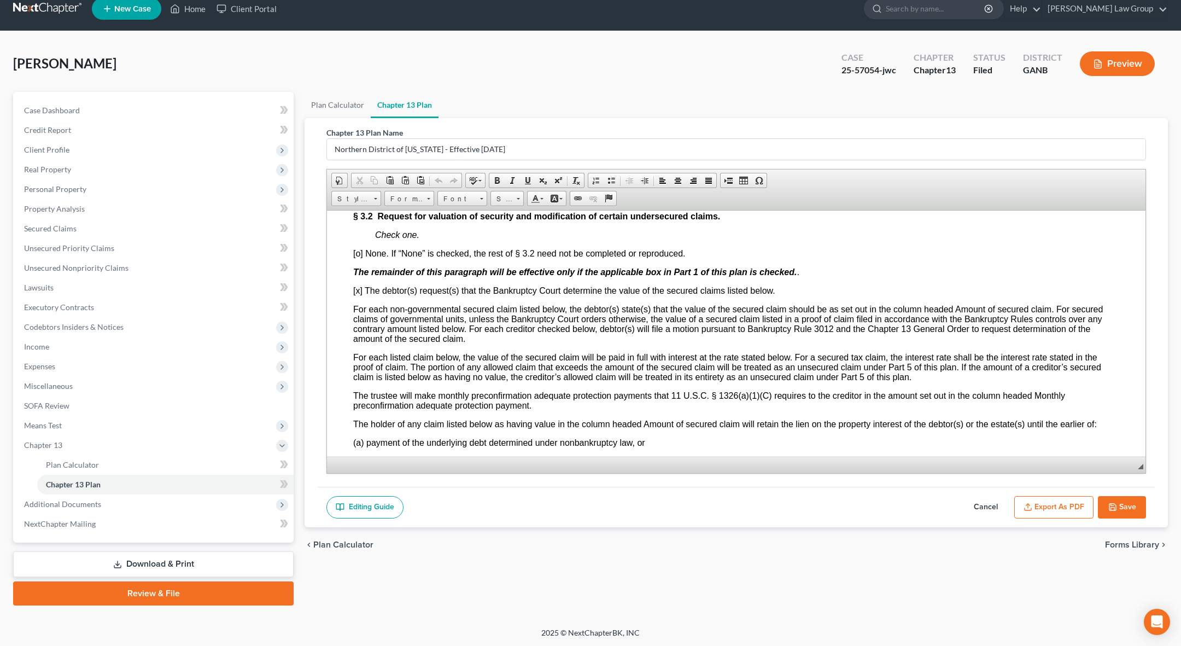
scroll to position [1573, 0]
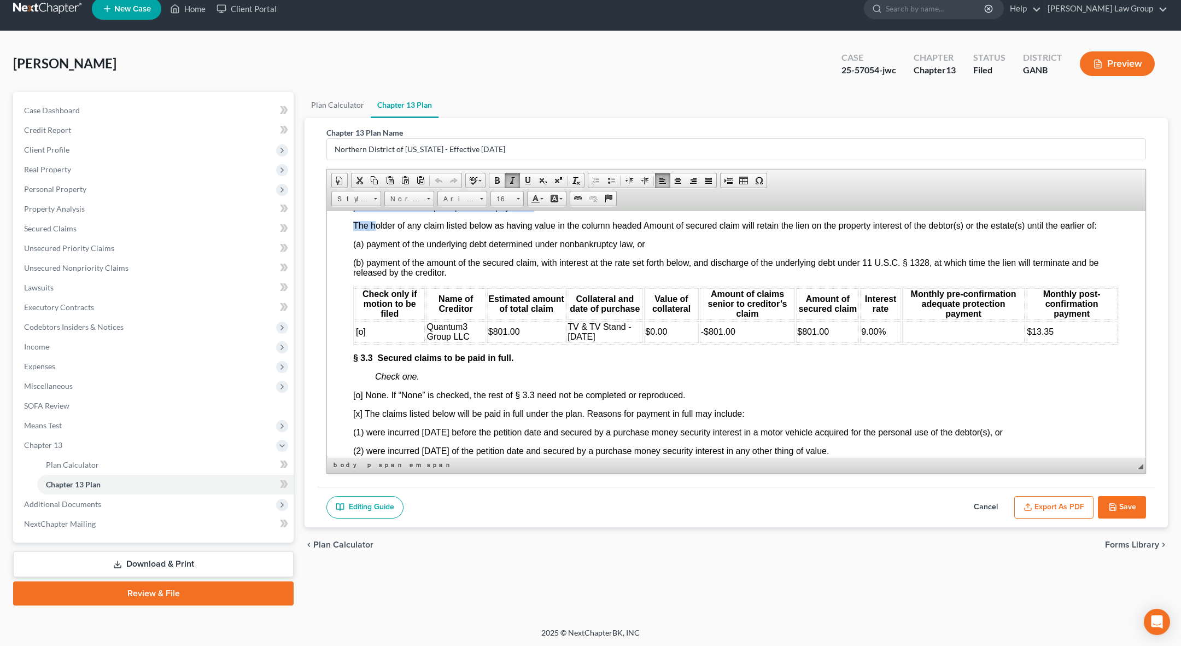
scroll to position [1778, 0]
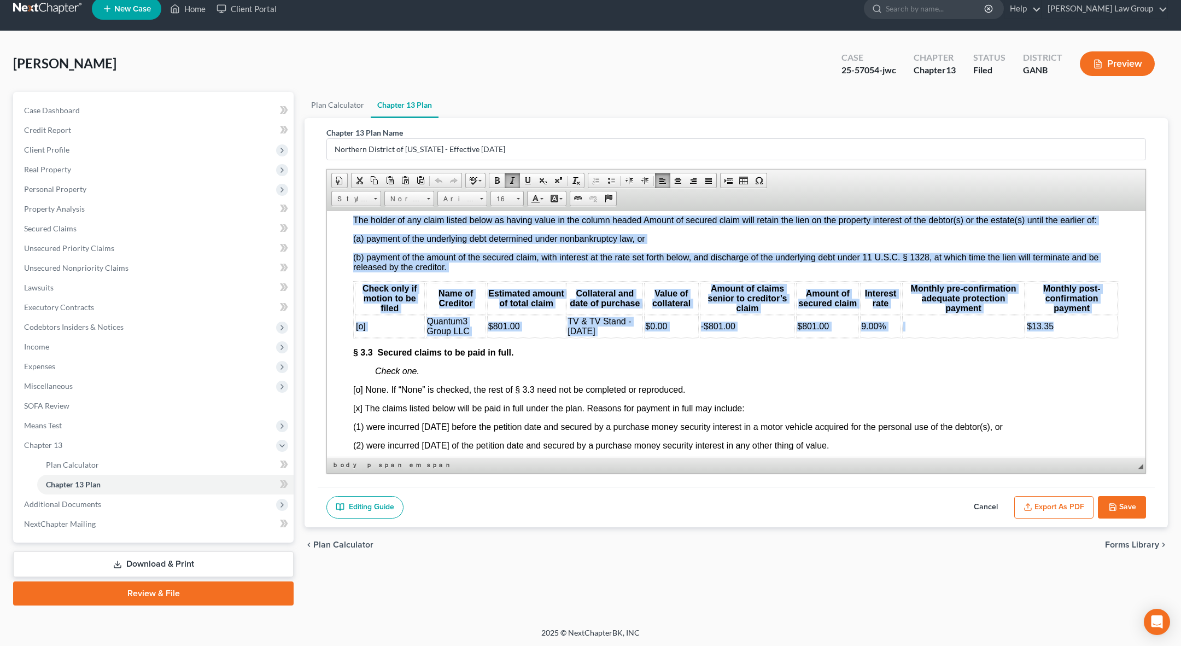
copy body "Check one. [o] None. If “None” is checked, the rest of § 3.2 need not be comple…"
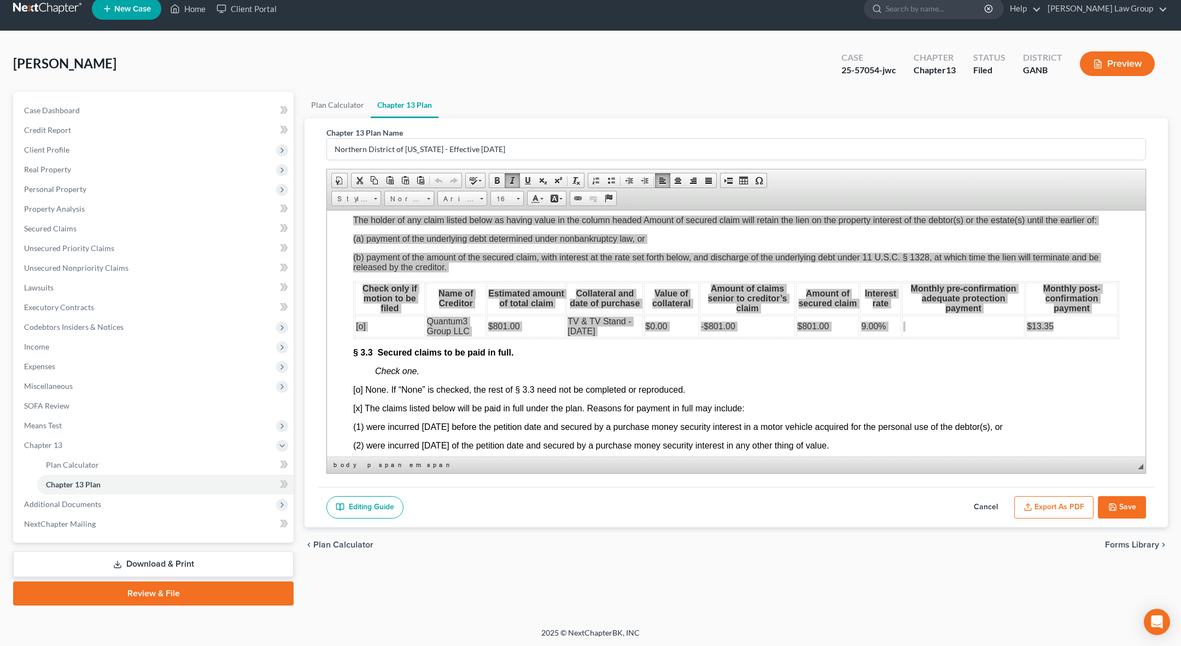
click at [639, 505] on button "Cancel" at bounding box center [985, 507] width 48 height 23
select select "3"
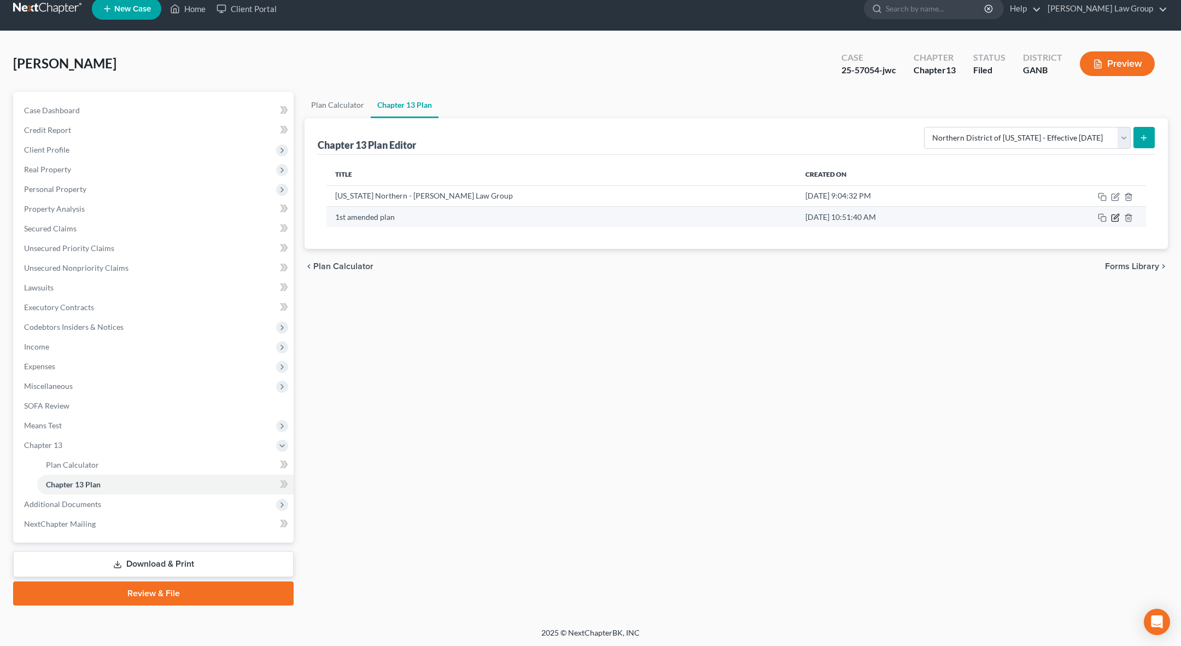
click at [639, 219] on icon "button" at bounding box center [1115, 217] width 9 height 9
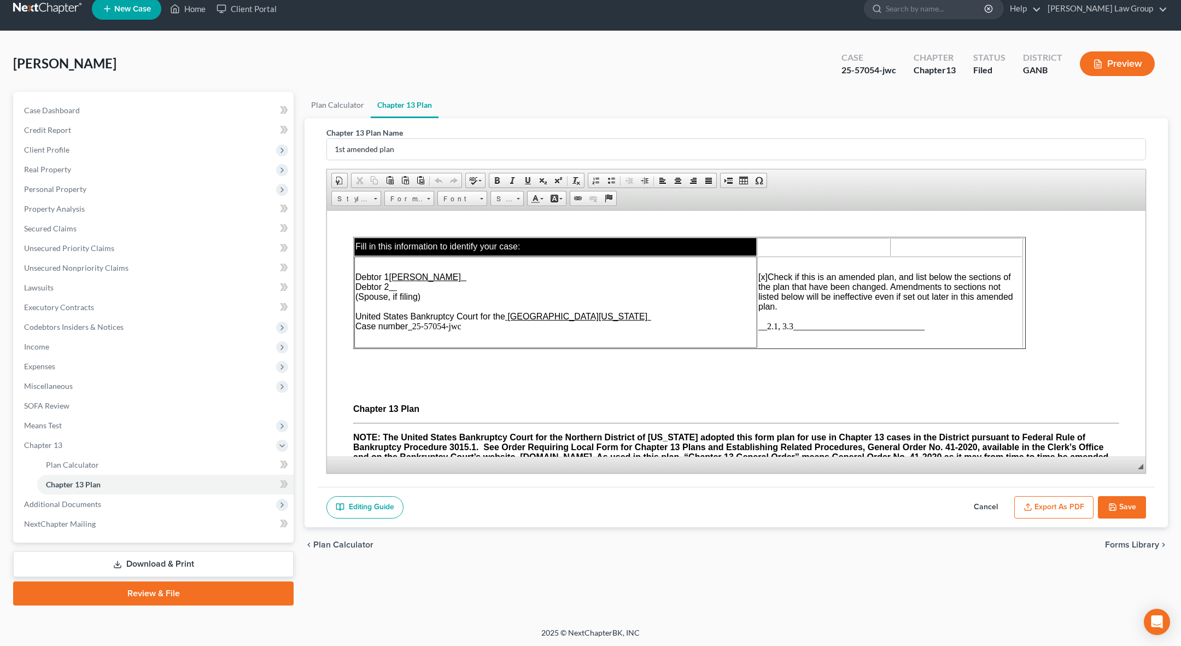
scroll to position [0, 0]
click at [639, 329] on span "__2.1, 3.3______________________________" at bounding box center [841, 325] width 166 height 9
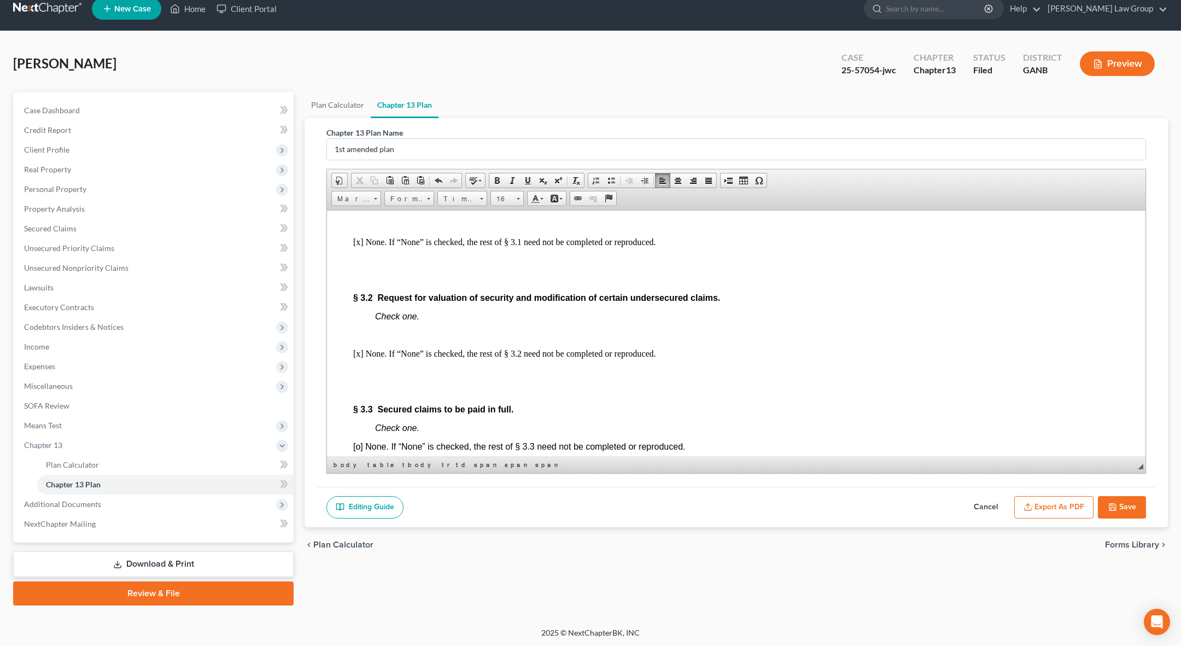
scroll to position [1927, 0]
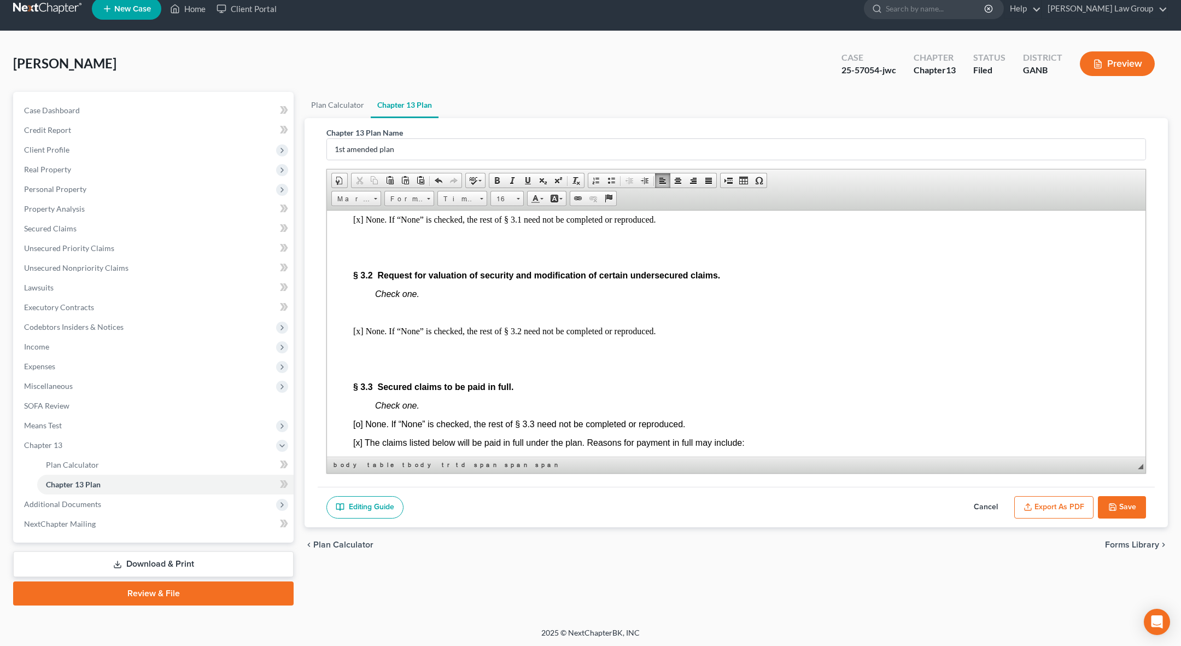
click at [378, 289] on span "Check one." at bounding box center [397, 293] width 44 height 9
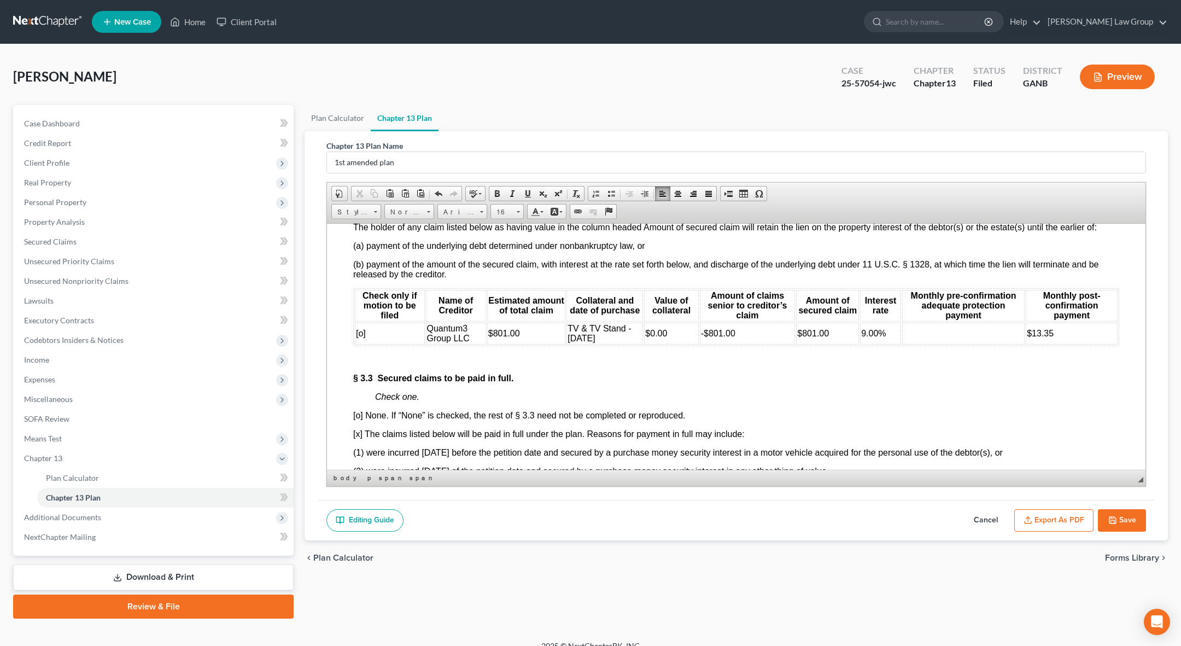
scroll to position [2186, 0]
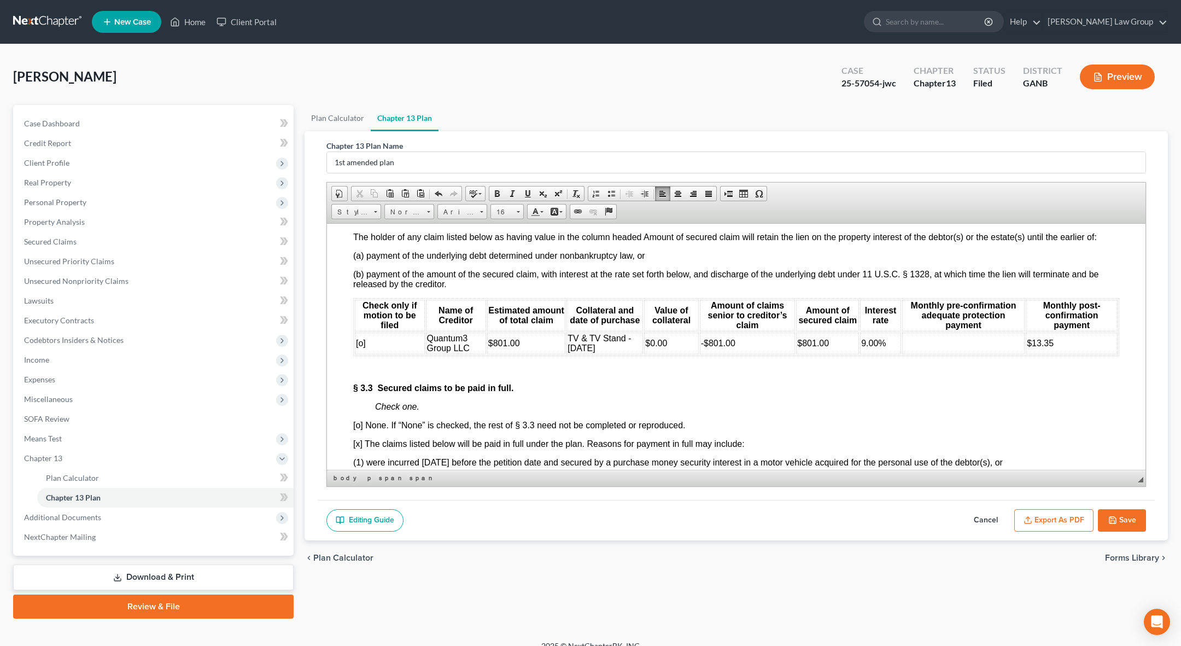
click at [526, 344] on td "$801.00" at bounding box center [526, 343] width 79 height 22
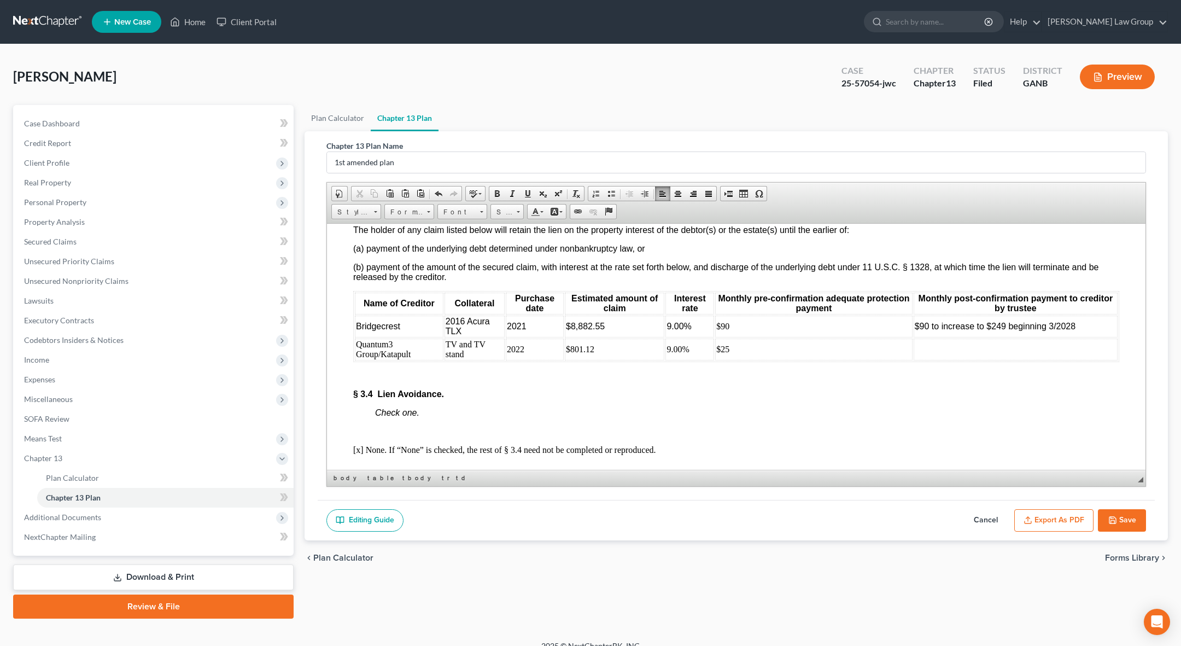
scroll to position [2560, 0]
drag, startPoint x: 387, startPoint y: 362, endPoint x: 357, endPoint y: 352, distance: 31.1
click at [357, 352] on td "Quantum3 Group/Katapult" at bounding box center [399, 347] width 89 height 22
copy td "Quantum3 Group/Katapult"
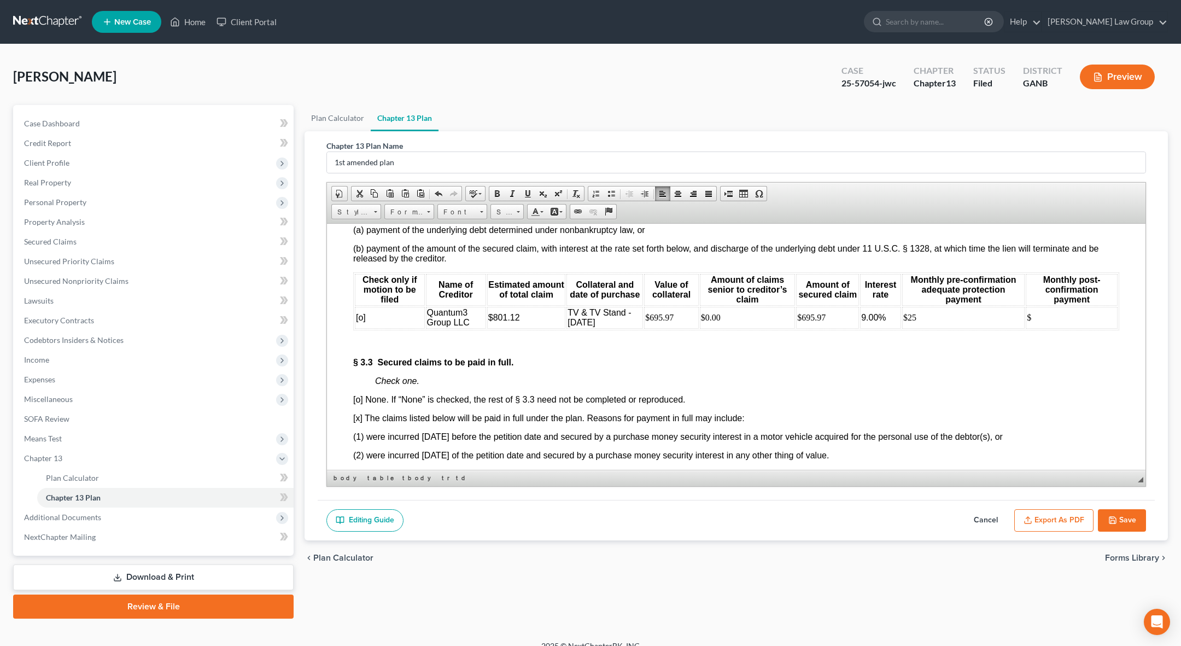
scroll to position [2136, 0]
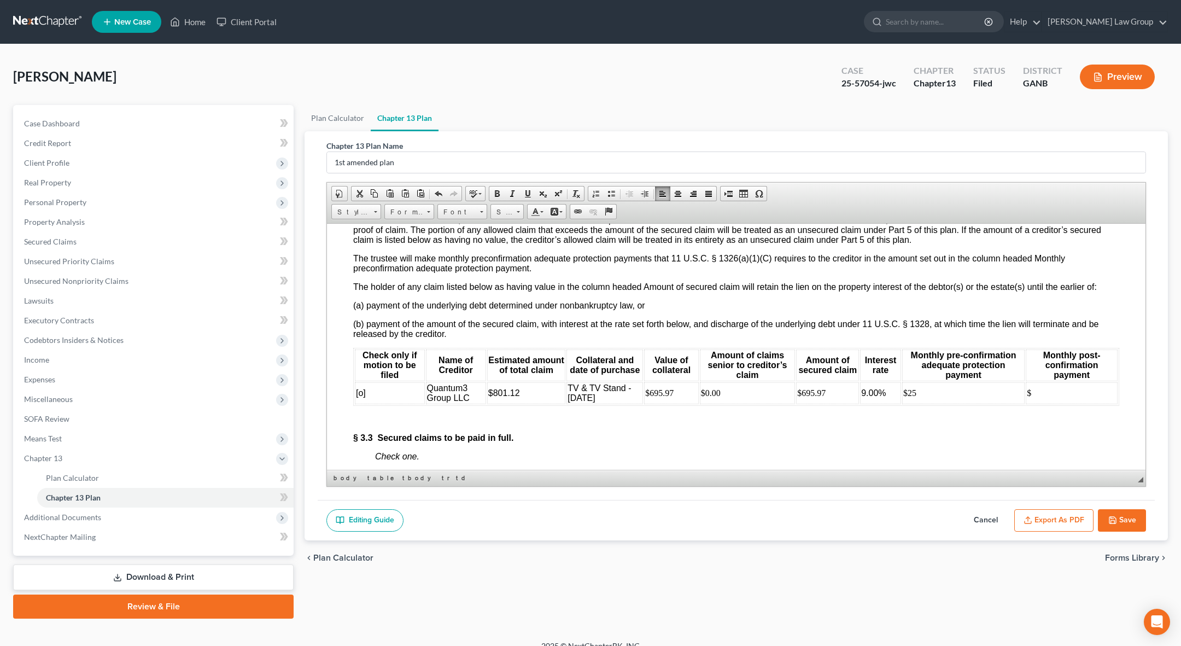
click at [468, 396] on span "Quantum3 Group LLC" at bounding box center [448, 392] width 43 height 19
drag, startPoint x: 474, startPoint y: 396, endPoint x: 430, endPoint y: 386, distance: 45.9
click at [430, 386] on td "Quantum3 Group LLC" at bounding box center [456, 393] width 60 height 22
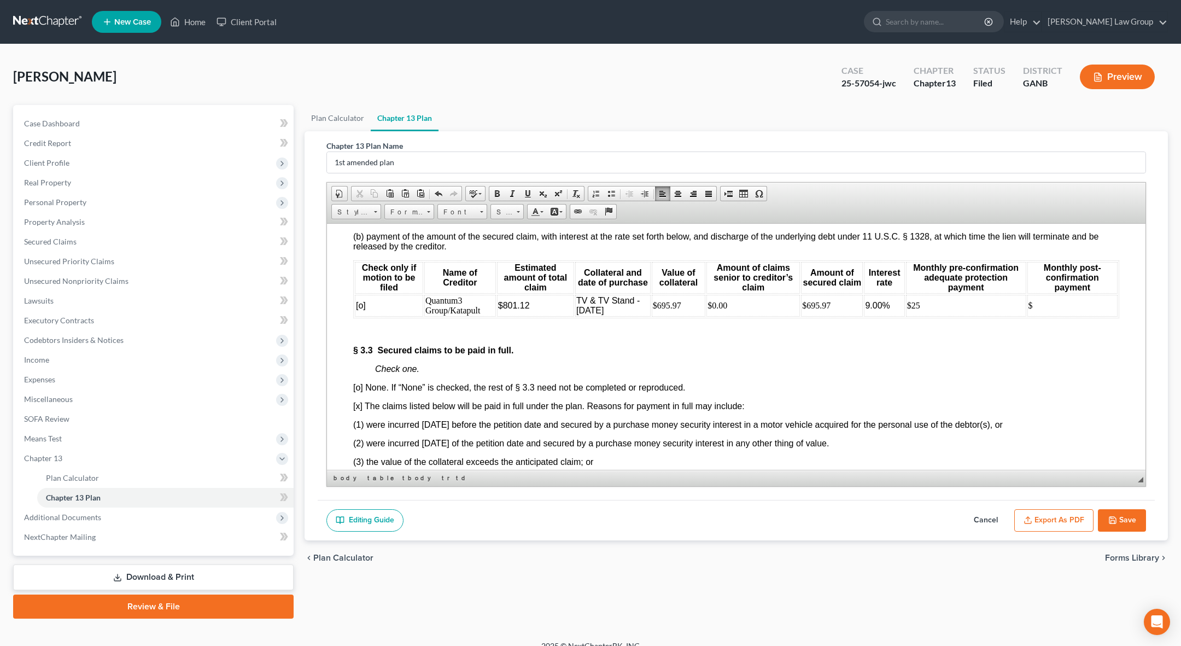
scroll to position [2211, 0]
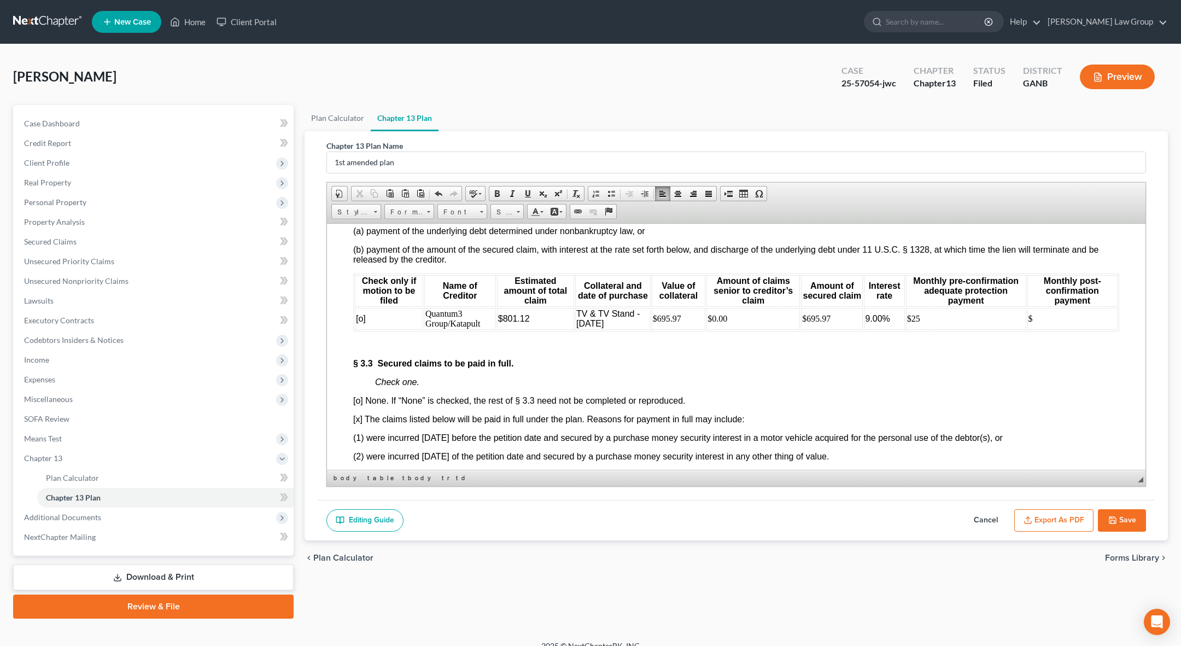
click at [469, 313] on td "Quantum3 Group/Katapult" at bounding box center [460, 318] width 72 height 22
click at [449, 319] on td "Quantum3 Group/Katapult" at bounding box center [460, 318] width 72 height 22
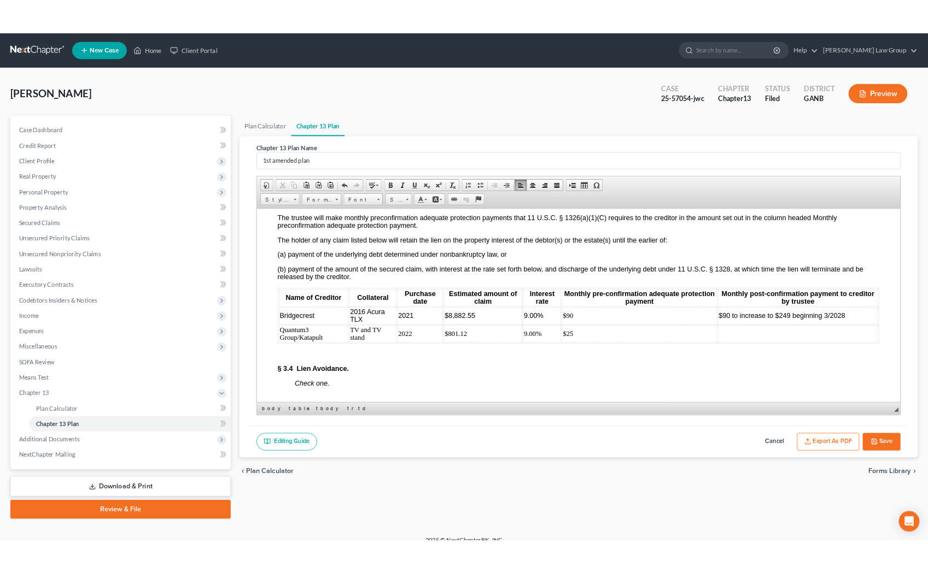
scroll to position [2569, 0]
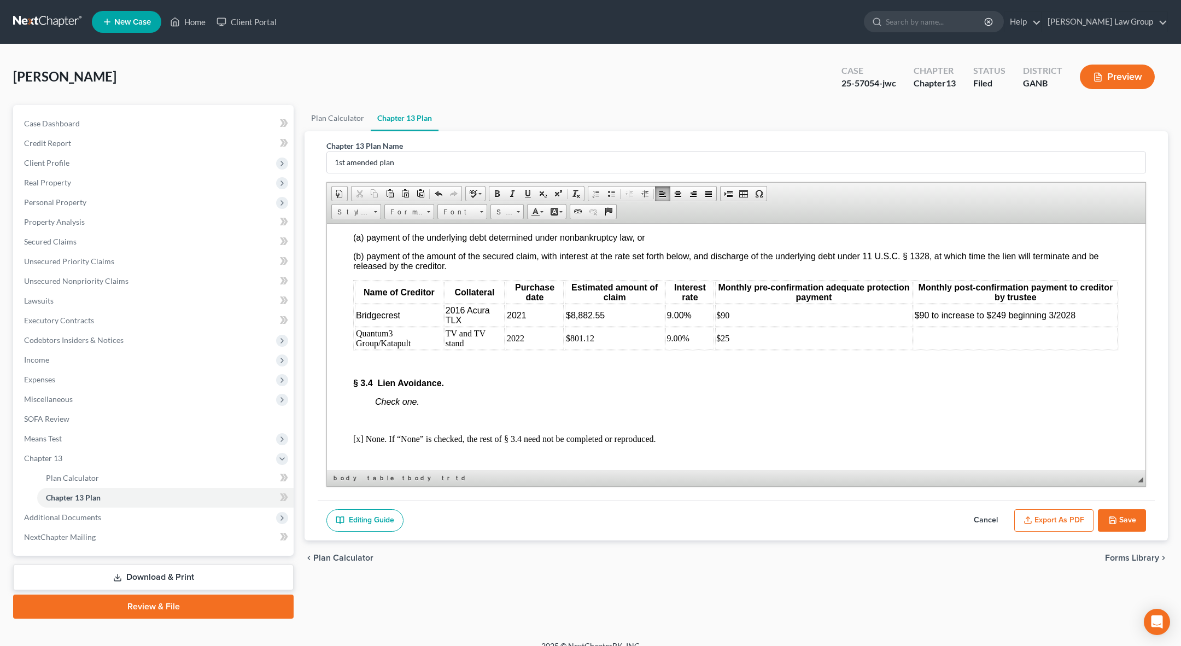
click at [404, 349] on td "Quantum3 Group/Katapult" at bounding box center [399, 338] width 89 height 22
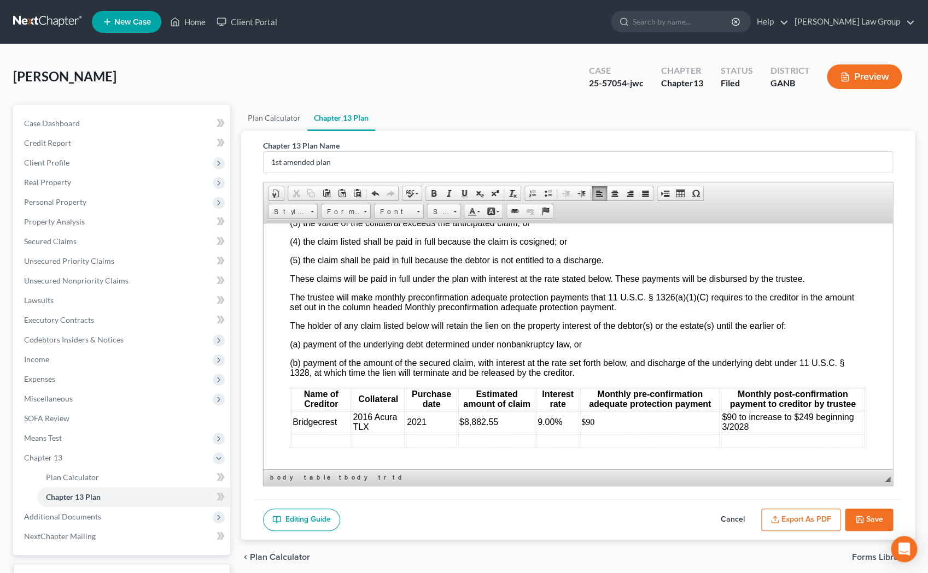
scroll to position [2711, 0]
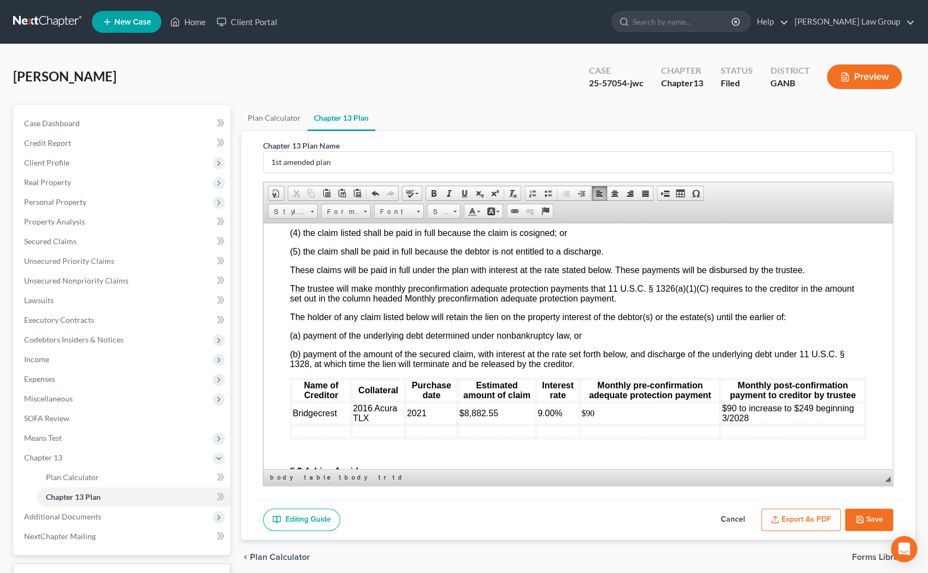
click at [587, 419] on td "$90" at bounding box center [649, 413] width 139 height 22
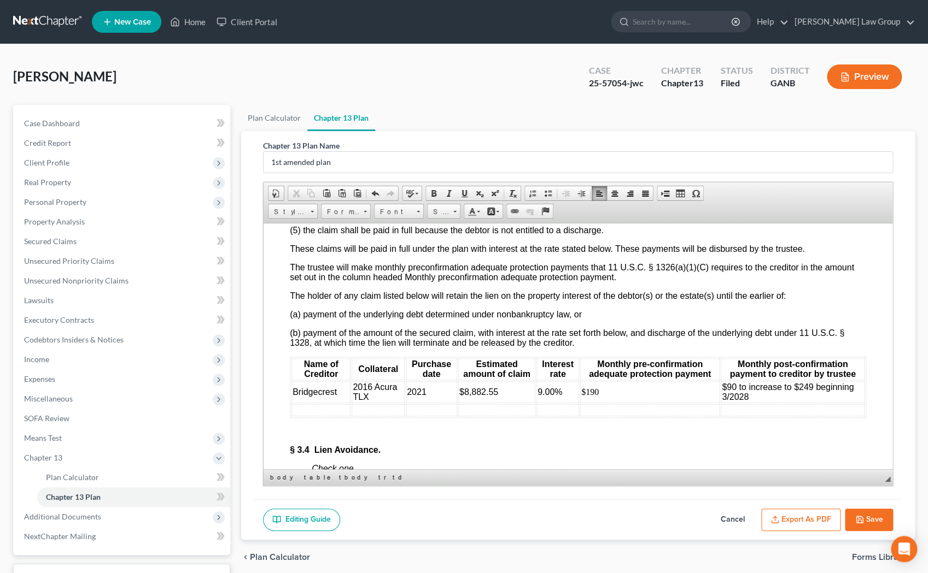
scroll to position [2735, 0]
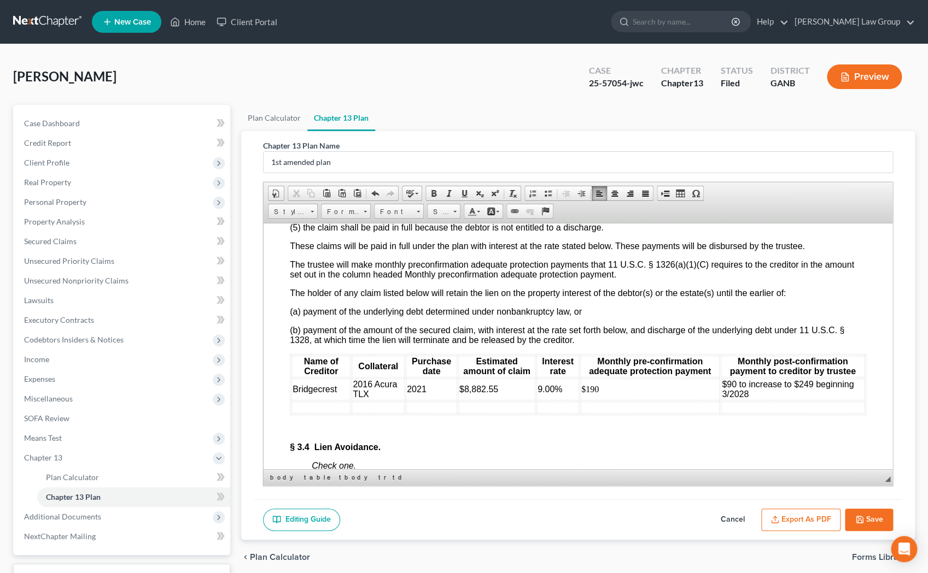
click at [639, 394] on span "$90 to increase to $249 beginning 3/2028" at bounding box center [788, 388] width 132 height 19
click at [589, 398] on td "$190" at bounding box center [649, 389] width 139 height 22
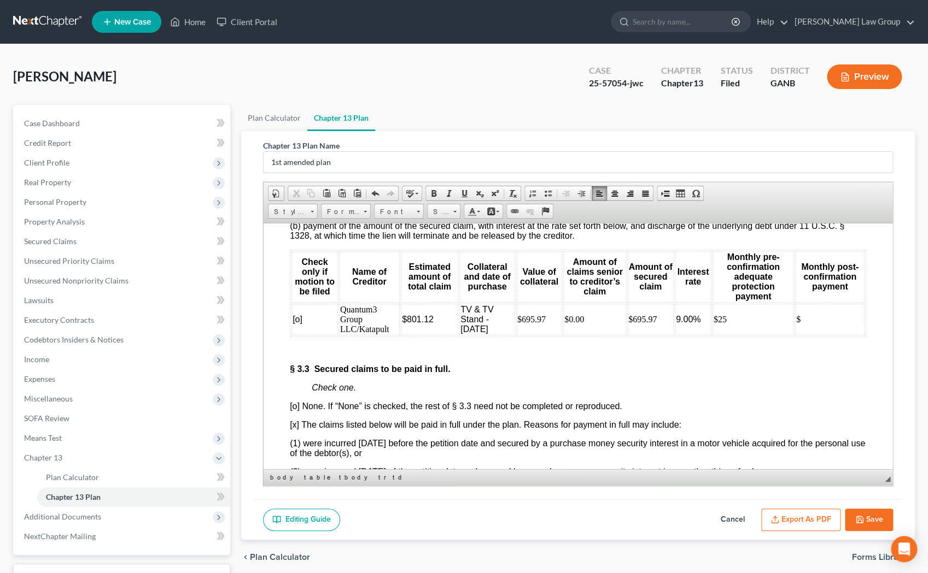
scroll to position [2436, 0]
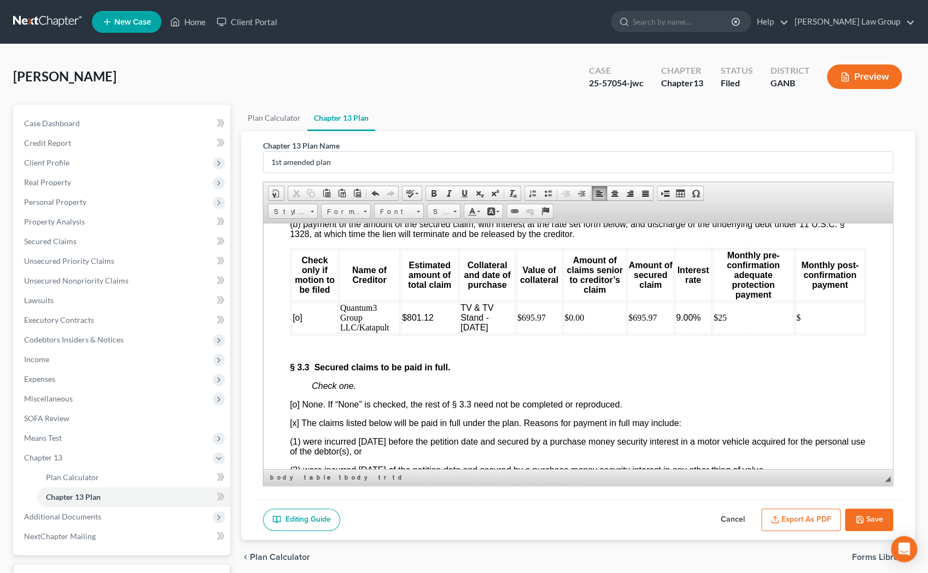
click at [639, 313] on td "$25" at bounding box center [752, 318] width 81 height 32
click at [639, 315] on td "$" at bounding box center [829, 318] width 69 height 32
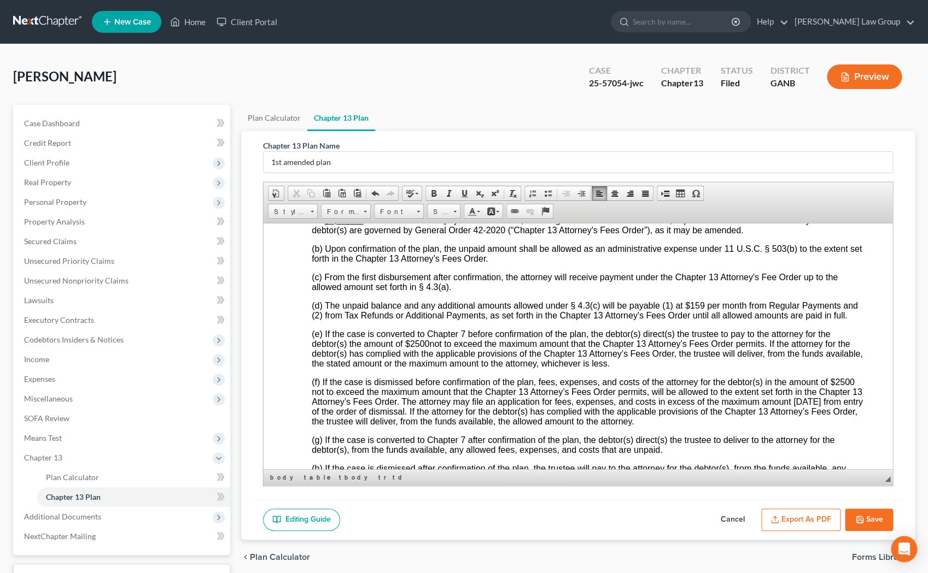
scroll to position [3664, 0]
click at [639, 310] on span "159" at bounding box center [697, 305] width 15 height 9
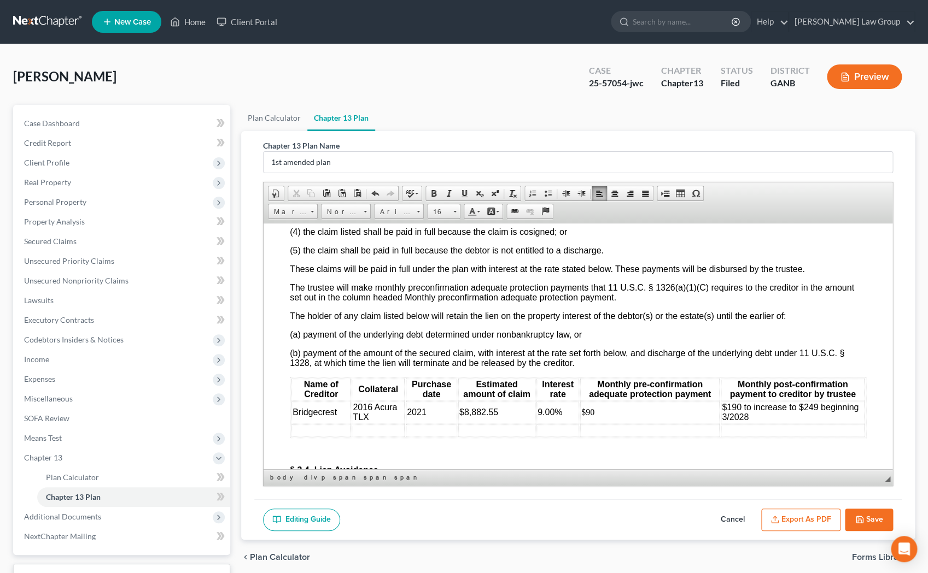
scroll to position [2713, 0]
click at [639, 420] on span "$190 to increase to $249 beginning 3/2028" at bounding box center [790, 410] width 137 height 19
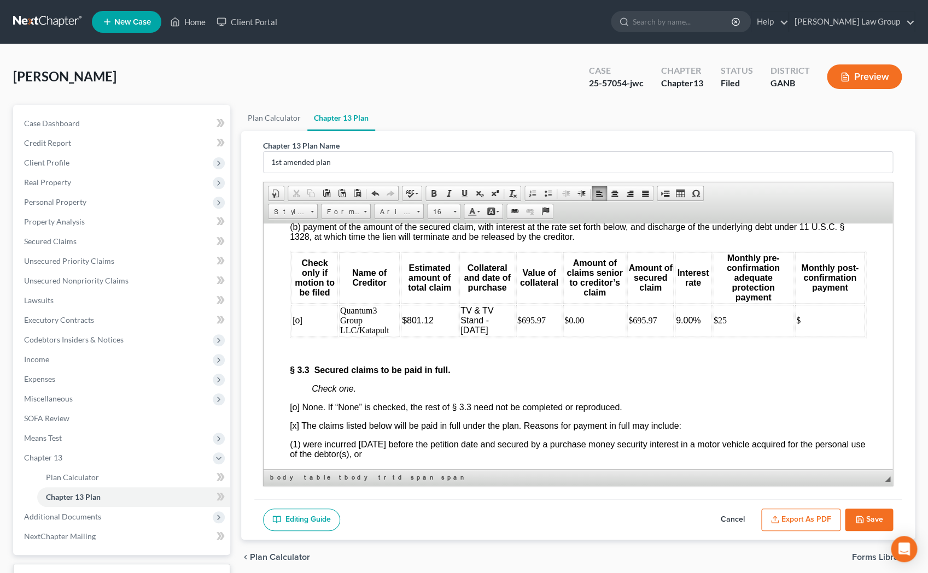
scroll to position [2433, 0]
click at [639, 314] on td "$" at bounding box center [829, 321] width 69 height 32
click at [639, 317] on td "$25" at bounding box center [752, 321] width 81 height 32
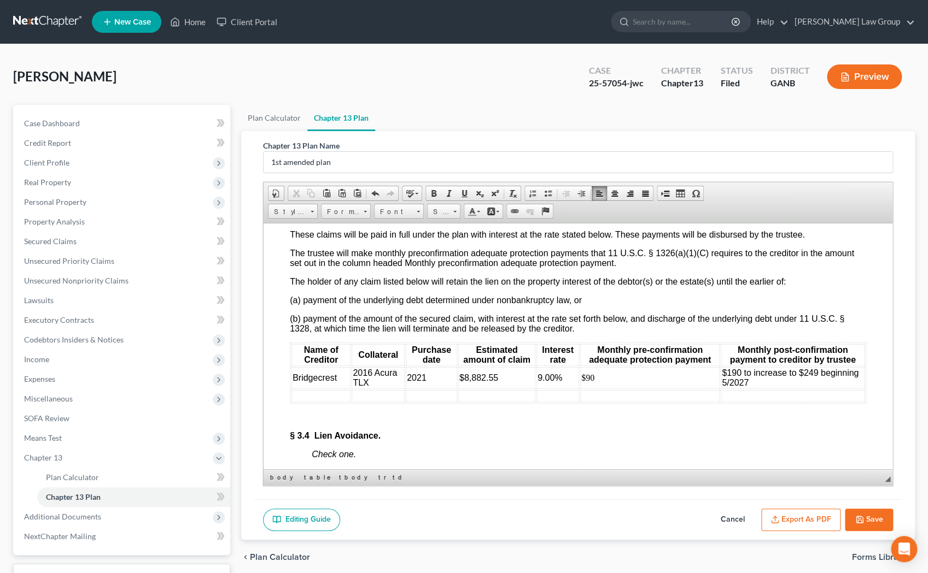
scroll to position [2748, 0]
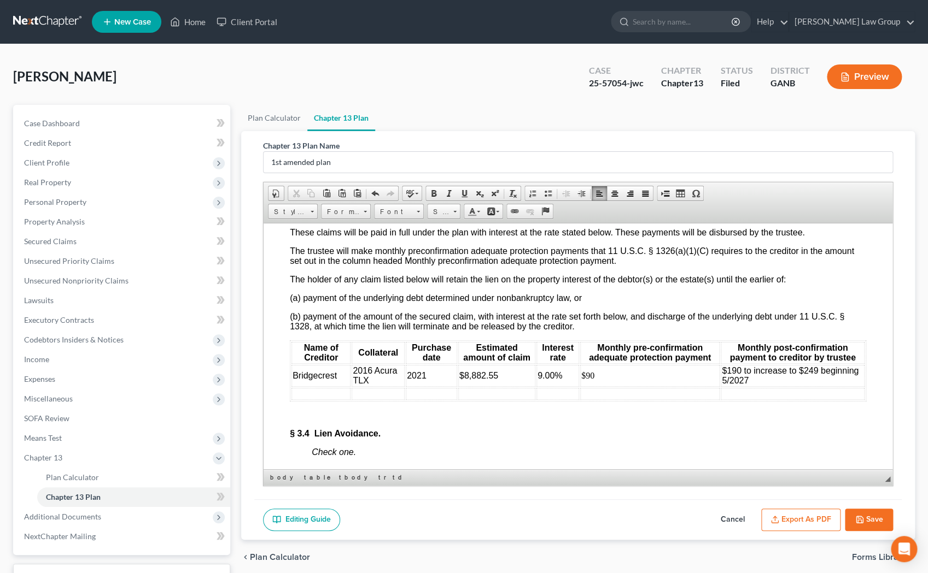
click at [639, 380] on span "$190 to increase to $249 beginning 5/2027" at bounding box center [790, 375] width 137 height 19
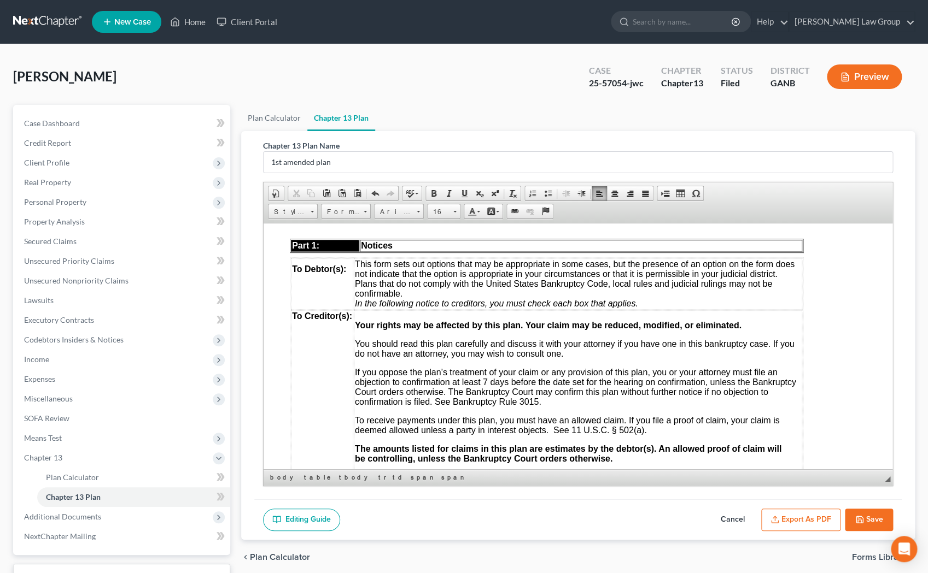
scroll to position [0, 0]
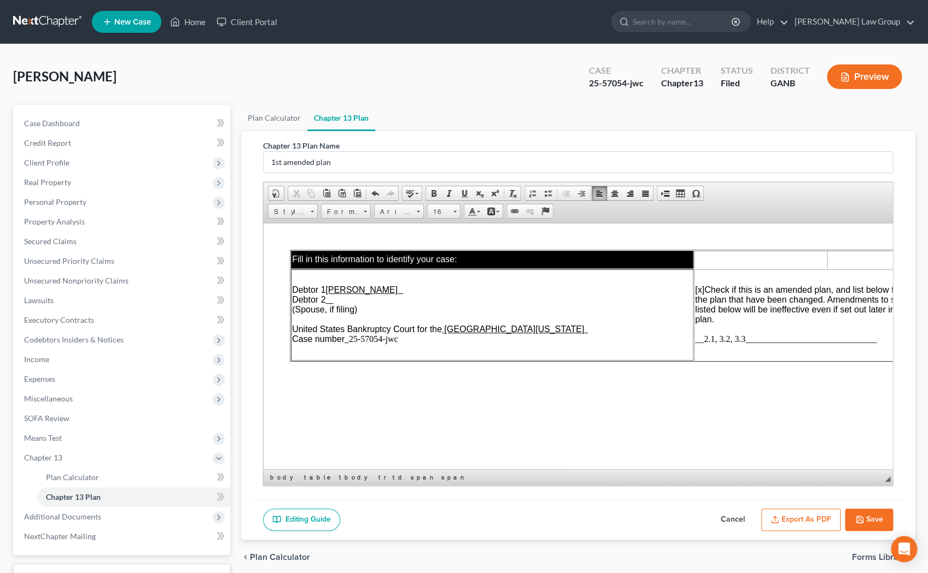
click at [639, 338] on span "__2.1, 3.2, 3.3______________________________" at bounding box center [785, 338] width 181 height 9
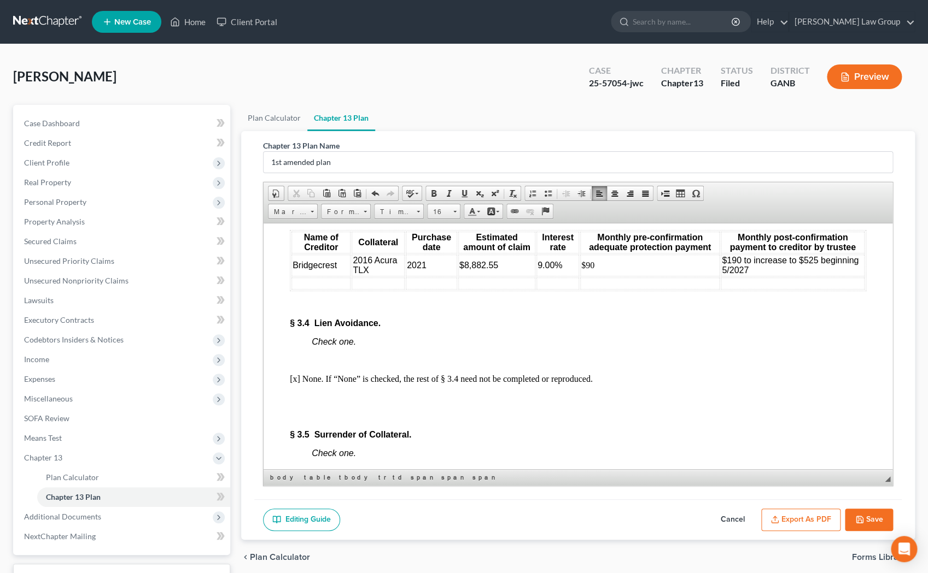
scroll to position [2872, 0]
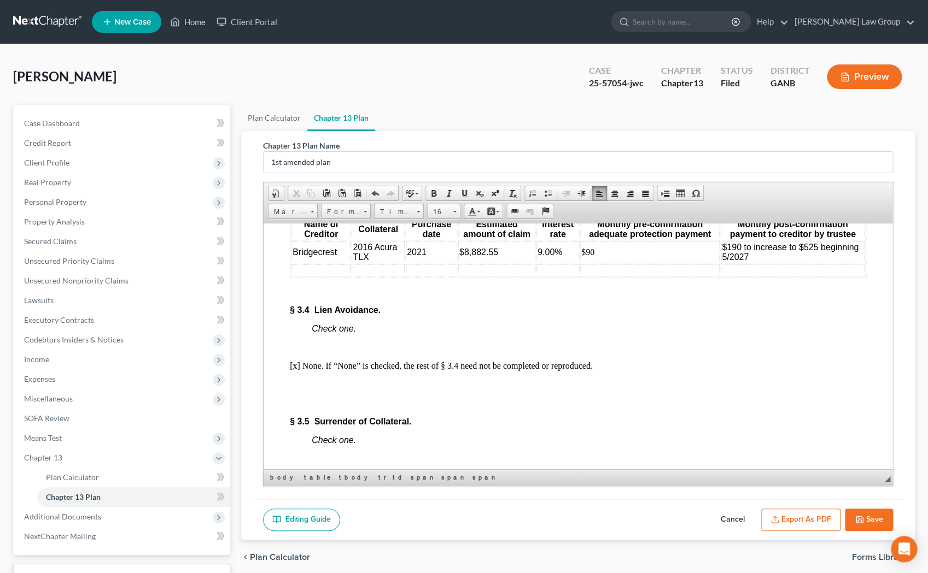
click at [464, 256] on span "$8,882.55" at bounding box center [478, 251] width 39 height 9
click at [486, 257] on span "$9,207.66 per POC" at bounding box center [486, 251] width 54 height 19
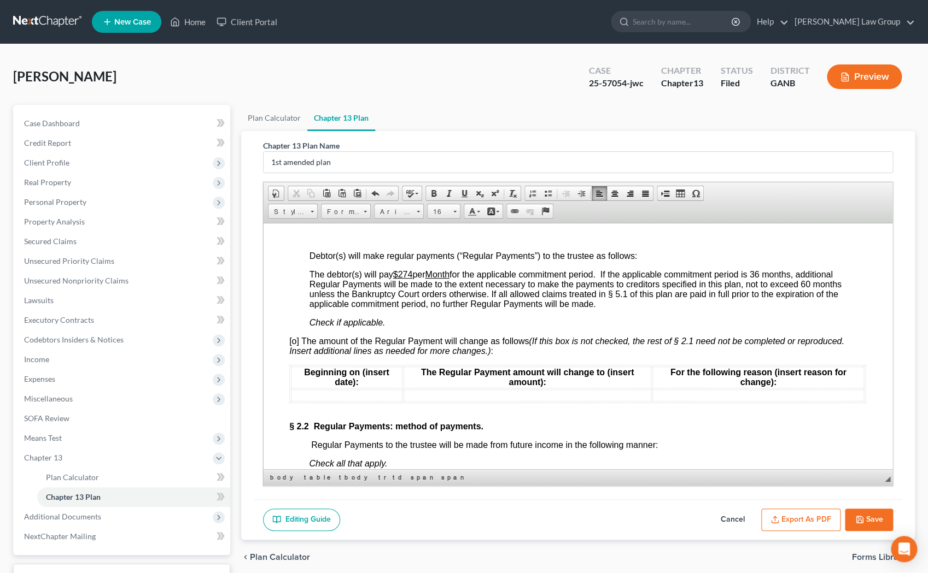
scroll to position [1088, 1]
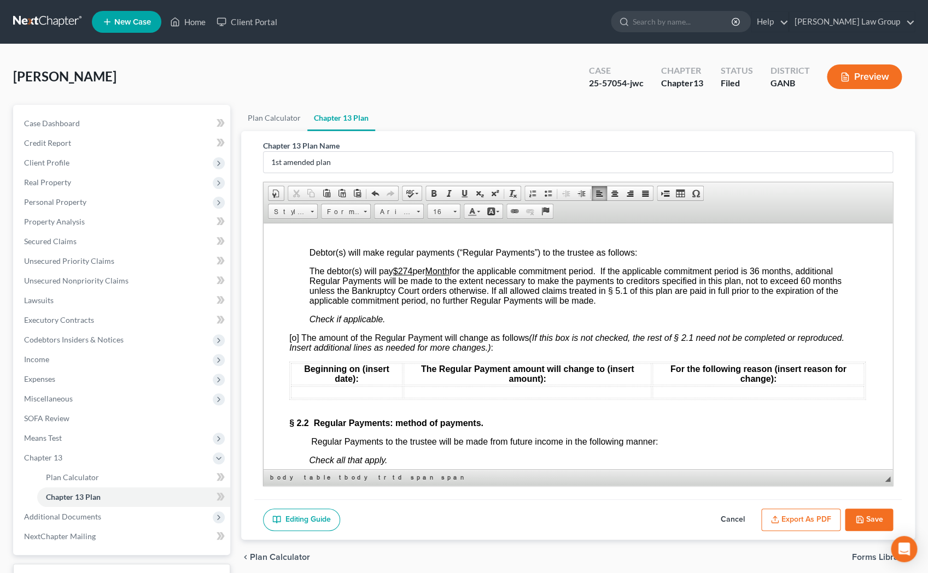
click at [374, 386] on td at bounding box center [347, 392] width 112 height 12
click at [639, 519] on button "Save" at bounding box center [869, 520] width 48 height 23
select select "3"
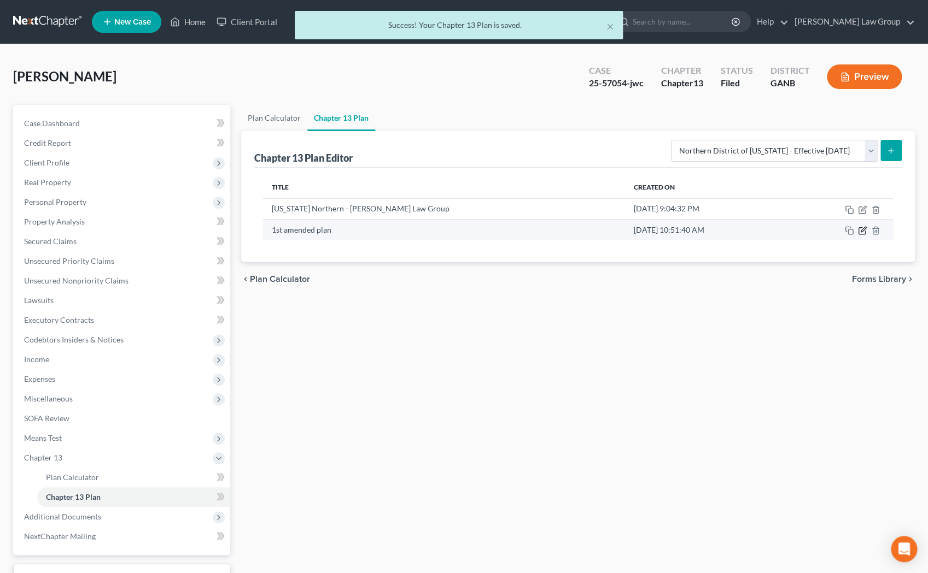
click at [639, 232] on icon "button" at bounding box center [861, 231] width 7 height 7
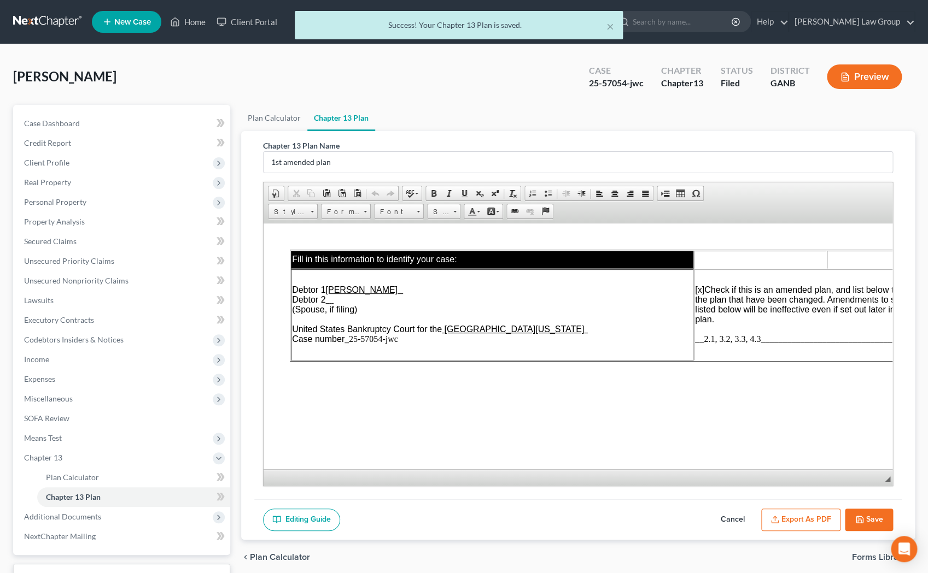
scroll to position [0, 0]
click at [639, 513] on button "Export as PDF" at bounding box center [800, 520] width 79 height 23
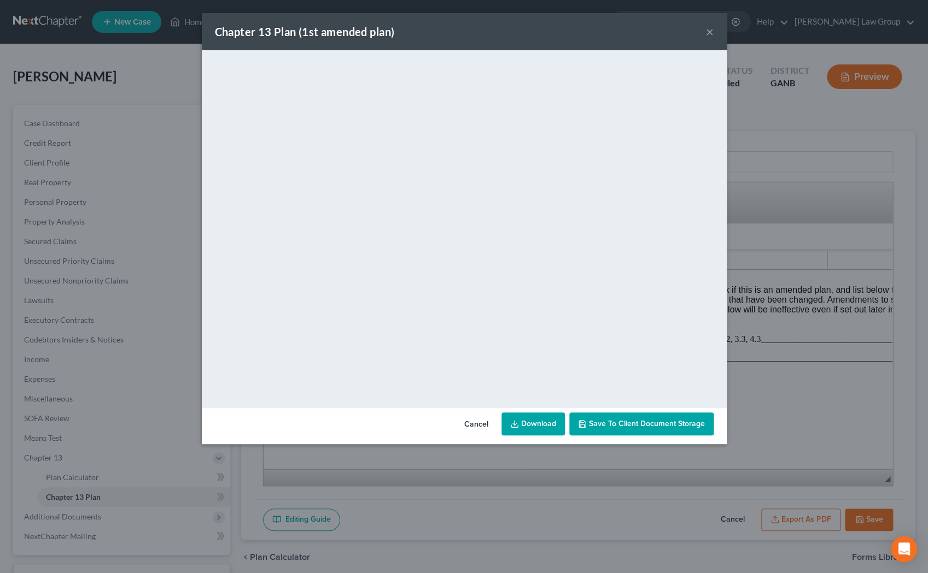
click at [552, 415] on link "Download" at bounding box center [532, 424] width 63 height 23
click at [639, 36] on button "×" at bounding box center [710, 31] width 8 height 13
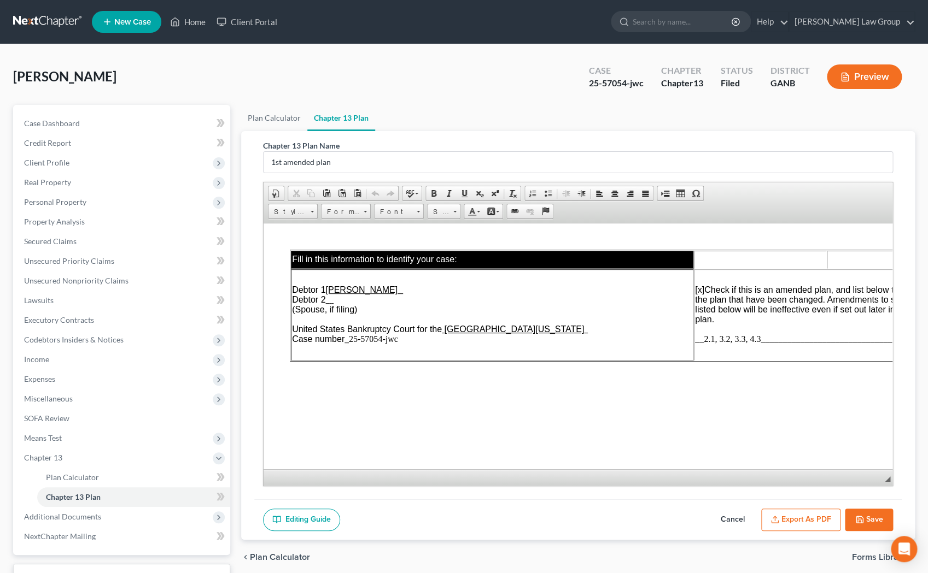
click at [639, 523] on button "Save" at bounding box center [869, 520] width 48 height 23
select select "3"
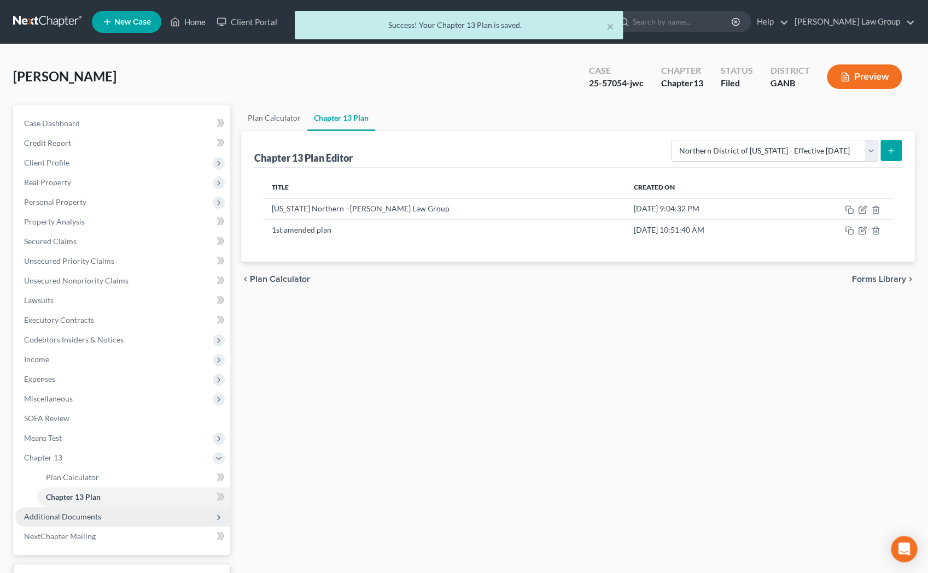
click at [128, 515] on span "Additional Documents" at bounding box center [122, 517] width 215 height 20
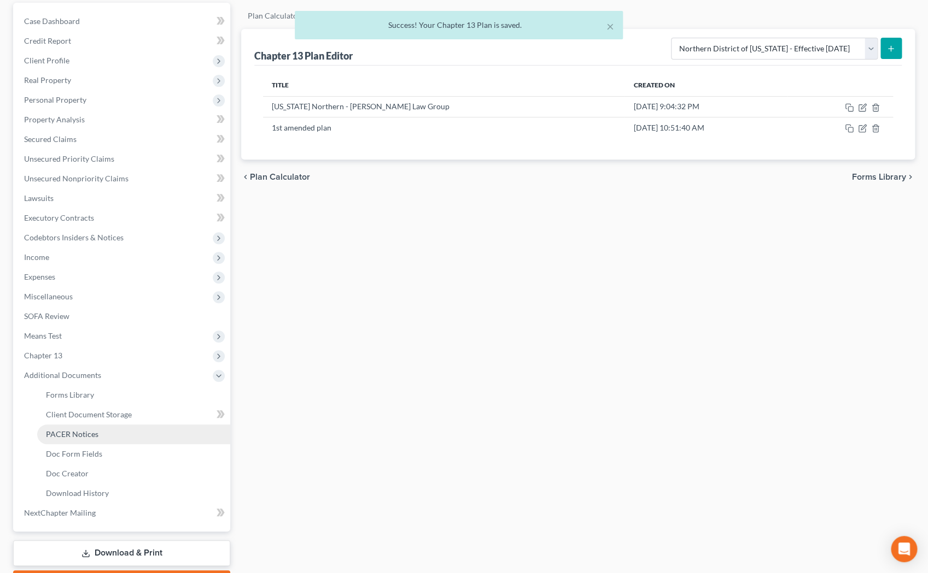
click at [127, 433] on link "PACER Notices" at bounding box center [133, 435] width 193 height 20
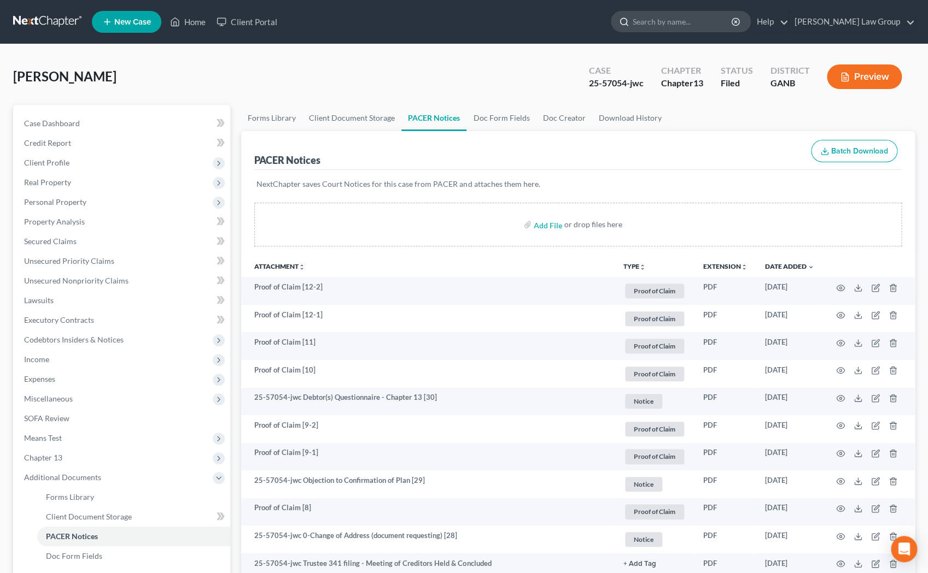
click at [639, 29] on input "search" at bounding box center [682, 21] width 100 height 20
type input "fowler"
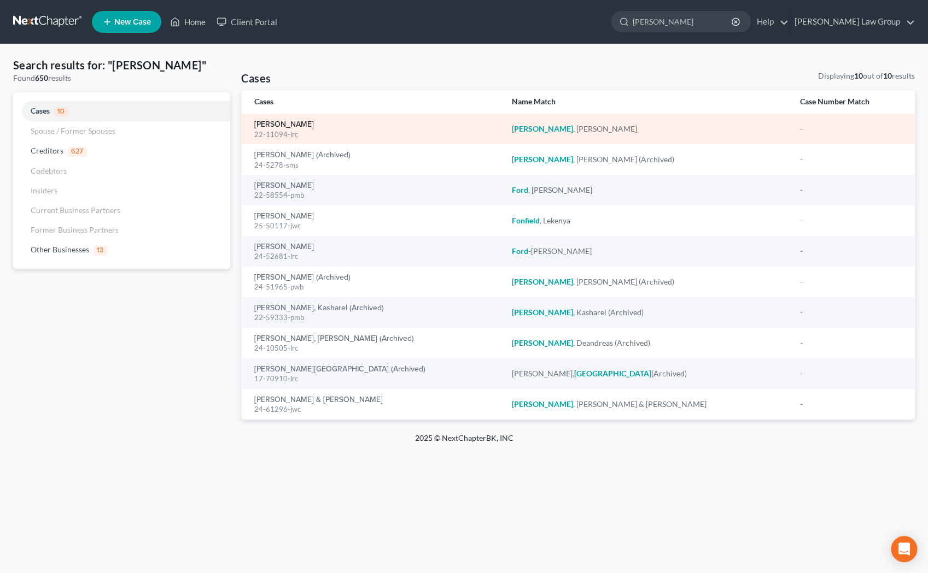
click at [294, 125] on link "[PERSON_NAME]" at bounding box center [284, 125] width 60 height 8
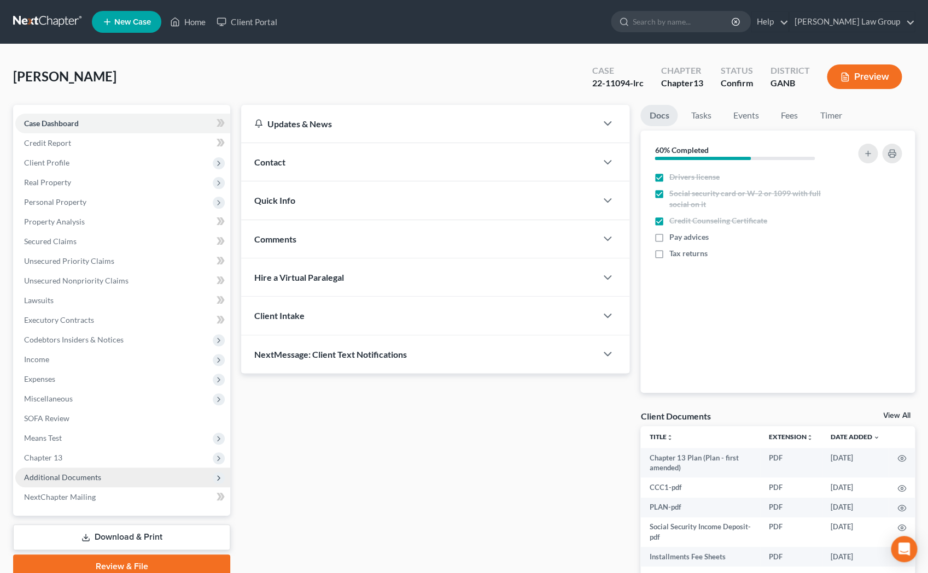
click at [93, 478] on span "Additional Documents" at bounding box center [62, 477] width 77 height 9
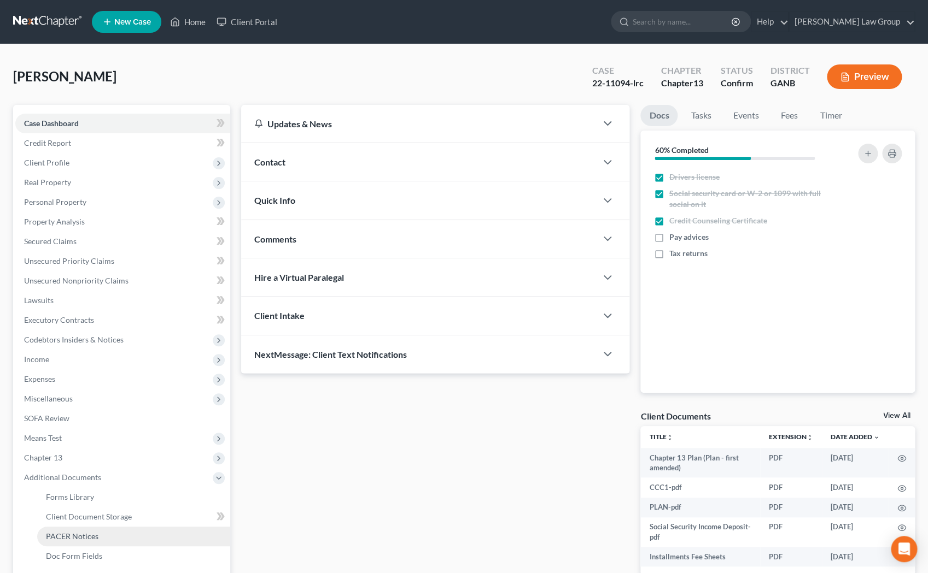
click at [104, 533] on link "PACER Notices" at bounding box center [133, 537] width 193 height 20
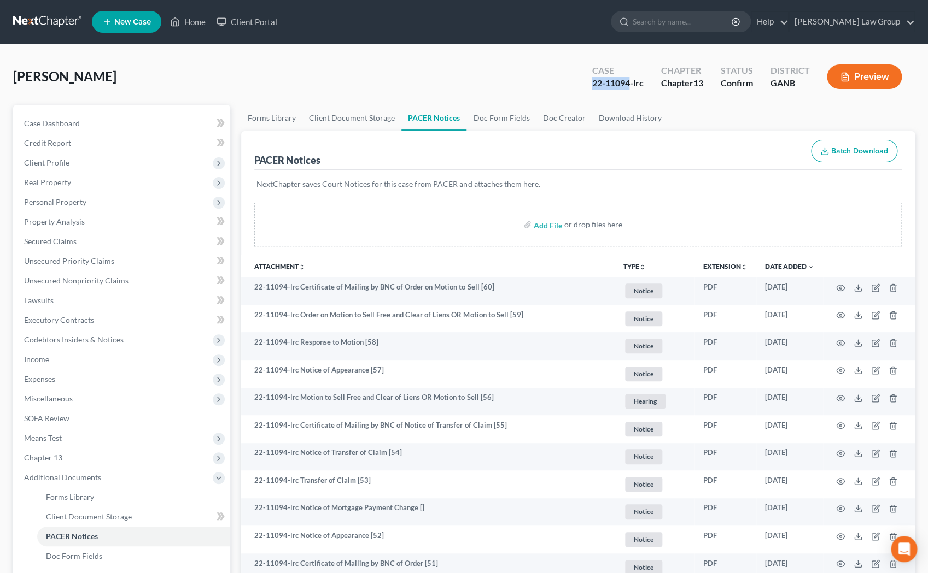
drag, startPoint x: 630, startPoint y: 85, endPoint x: 583, endPoint y: 85, distance: 46.5
click at [583, 85] on div "Case 22-11094-lrc" at bounding box center [617, 78] width 69 height 32
copy div "22-11094"
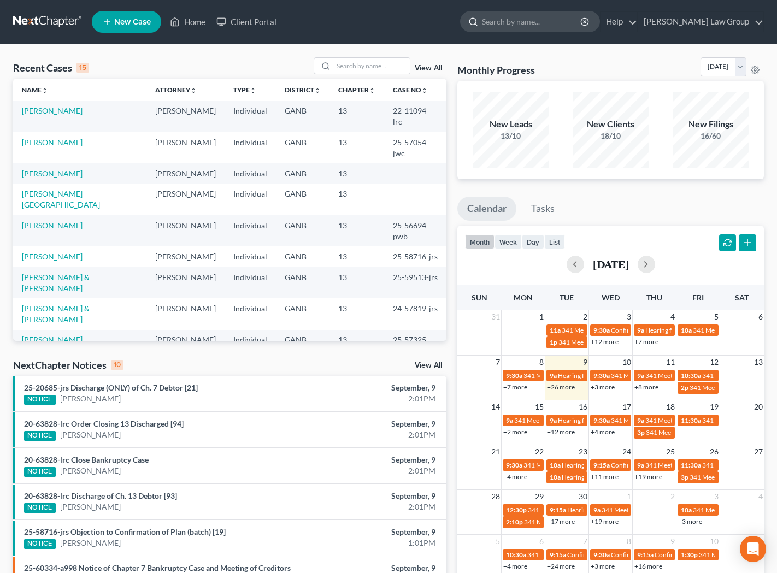
click at [538, 14] on input "search" at bounding box center [532, 21] width 100 height 20
click at [55, 138] on link "[PERSON_NAME]" at bounding box center [52, 142] width 61 height 9
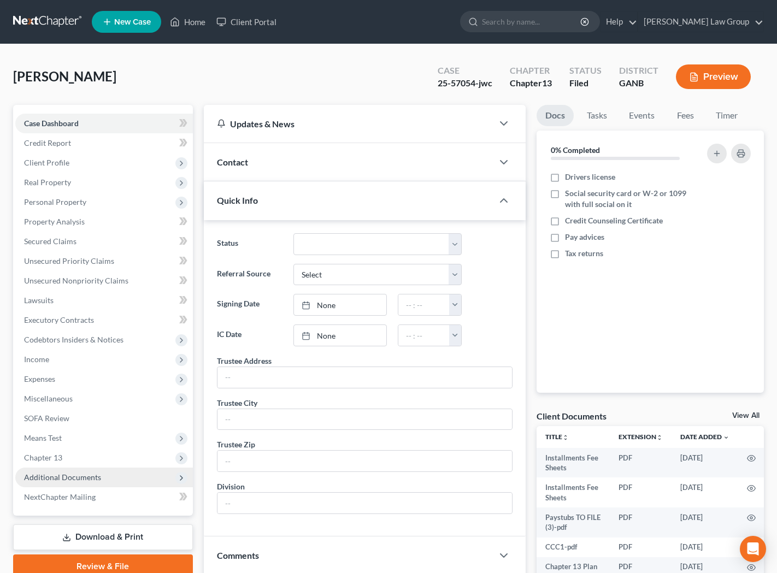
click at [119, 478] on span "Additional Documents" at bounding box center [104, 478] width 178 height 20
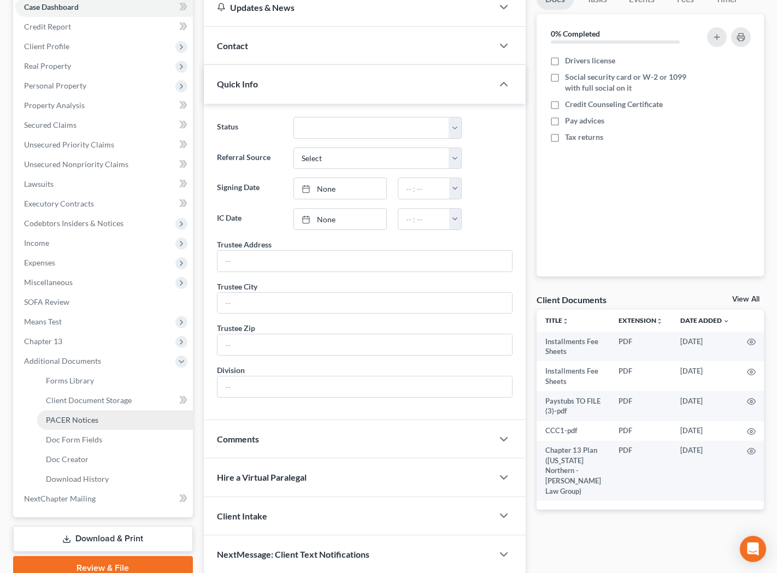
scroll to position [117, 0]
click at [101, 537] on link "Download & Print" at bounding box center [103, 539] width 180 height 26
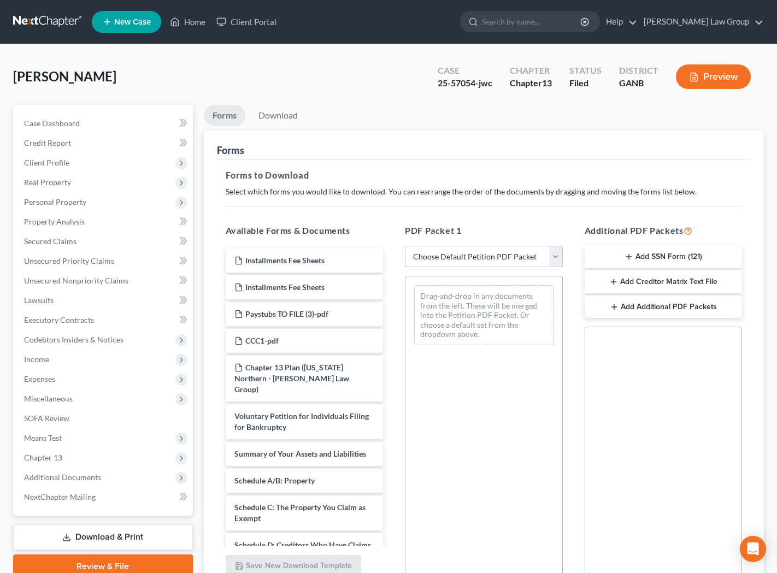
click at [405, 246] on select "Choose Default Petition PDF Packet Complete Bankruptcy Petition (all forms and …" at bounding box center [484, 257] width 158 height 22
select select "2"
click option "Amended Forms" at bounding box center [0, 0] width 0 height 0
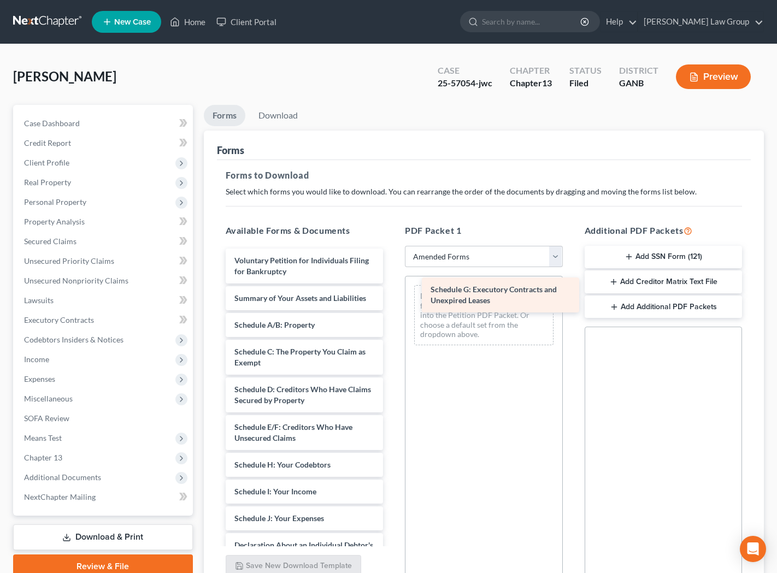
drag, startPoint x: 307, startPoint y: 472, endPoint x: 503, endPoint y: 298, distance: 262.5
click at [392, 298] on div "Schedule G: Executory Contracts and Unexpired Leases Voluntary Petition for Ind…" at bounding box center [304, 524] width 175 height 551
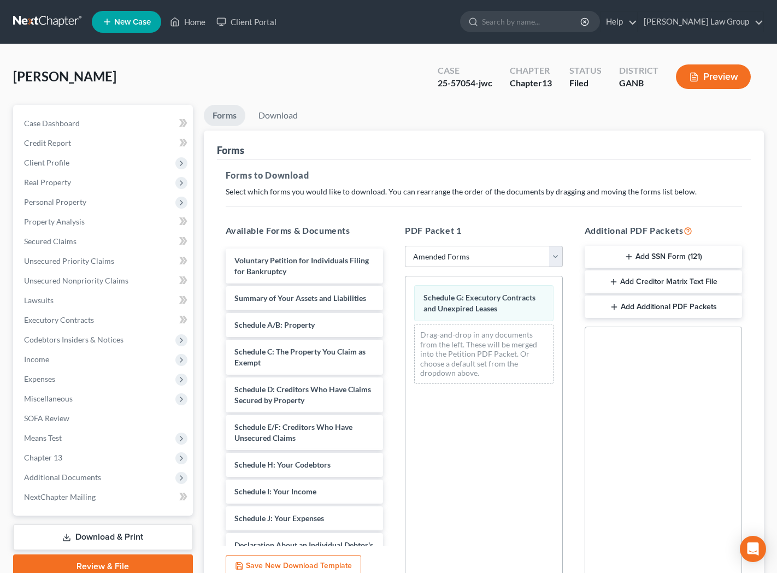
click at [361, 317] on div "Voluntary Petition for Individuals Filing for Bankruptcy Summary of Your Assets…" at bounding box center [304, 524] width 175 height 551
click at [433, 339] on div "Drag-and-drop in any documents from the left. These will be merged into the Pet…" at bounding box center [483, 354] width 139 height 60
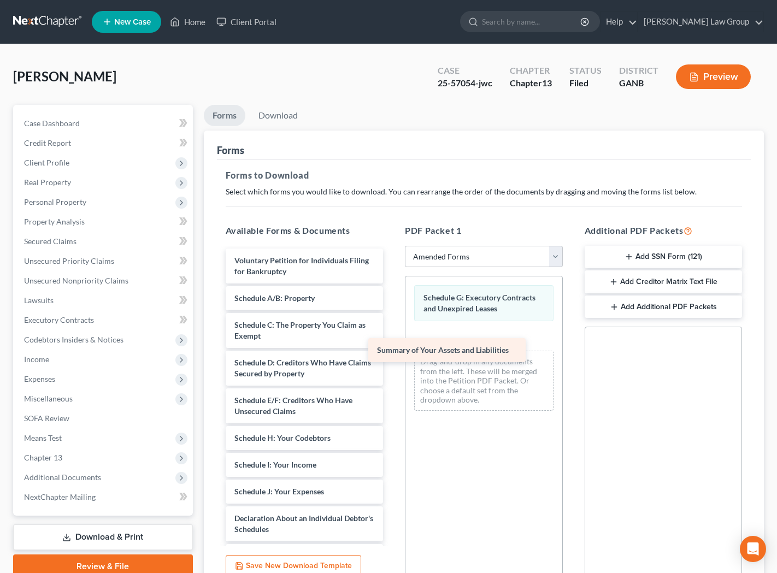
drag, startPoint x: 318, startPoint y: 298, endPoint x: 470, endPoint y: 354, distance: 161.9
click at [392, 354] on div "Summary of Your Assets and Liabilities Voluntary Petition for Individuals Filin…" at bounding box center [304, 511] width 175 height 524
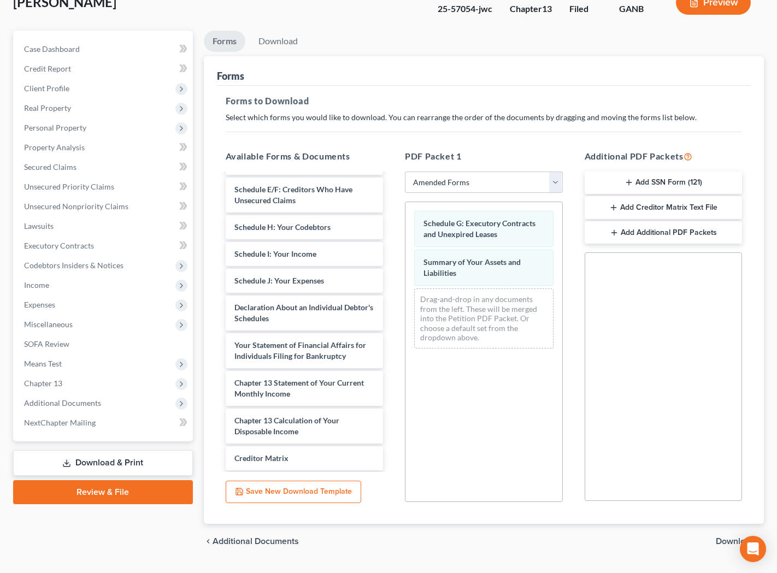
scroll to position [79, 0]
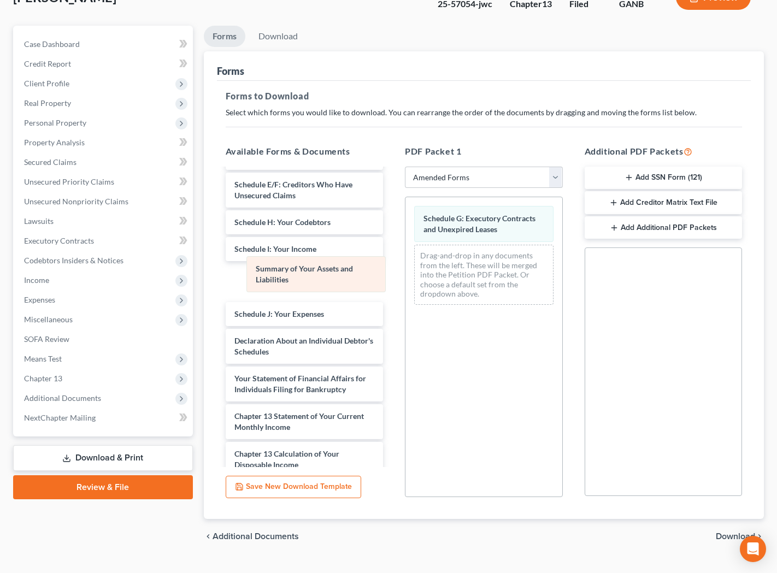
drag, startPoint x: 516, startPoint y: 264, endPoint x: 335, endPoint y: 281, distance: 181.7
click at [406, 281] on div "Summary of Your Assets and Liabilities Schedule G: Executory Contracts and Unex…" at bounding box center [484, 255] width 157 height 116
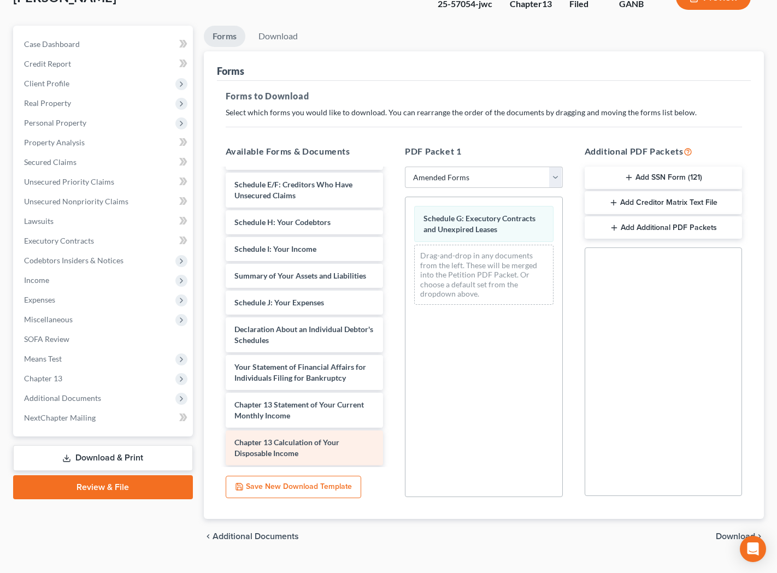
scroll to position [167, 0]
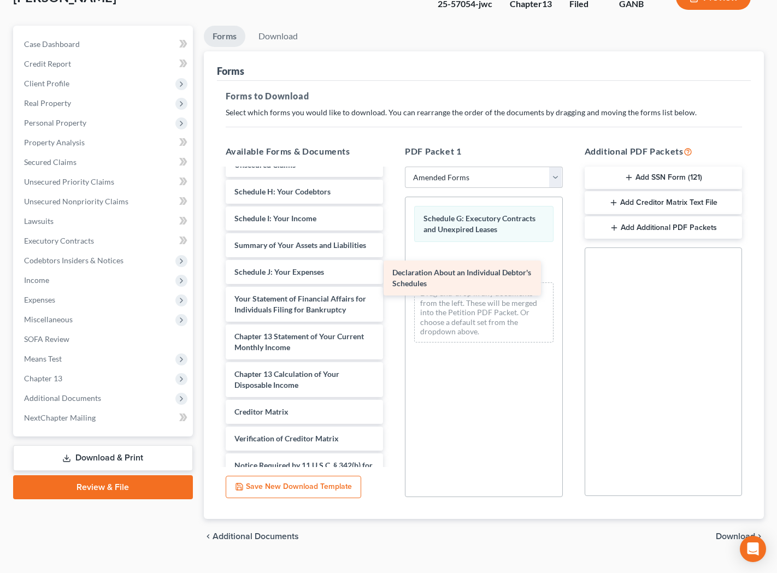
drag, startPoint x: 310, startPoint y: 312, endPoint x: 476, endPoint y: 277, distance: 168.9
click at [392, 277] on div "Declaration About an Individual Debtor's Schedules Voluntary Petition for Indiv…" at bounding box center [304, 258] width 175 height 513
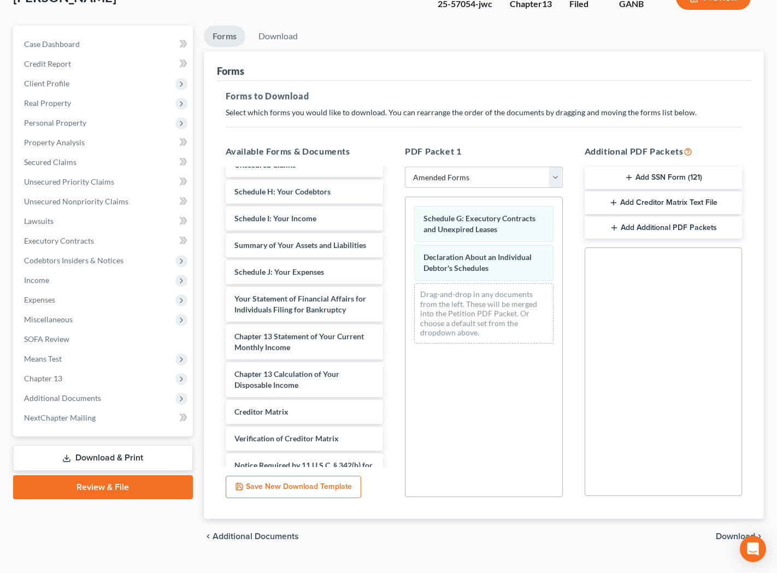
click at [722, 534] on span "Download" at bounding box center [735, 536] width 39 height 9
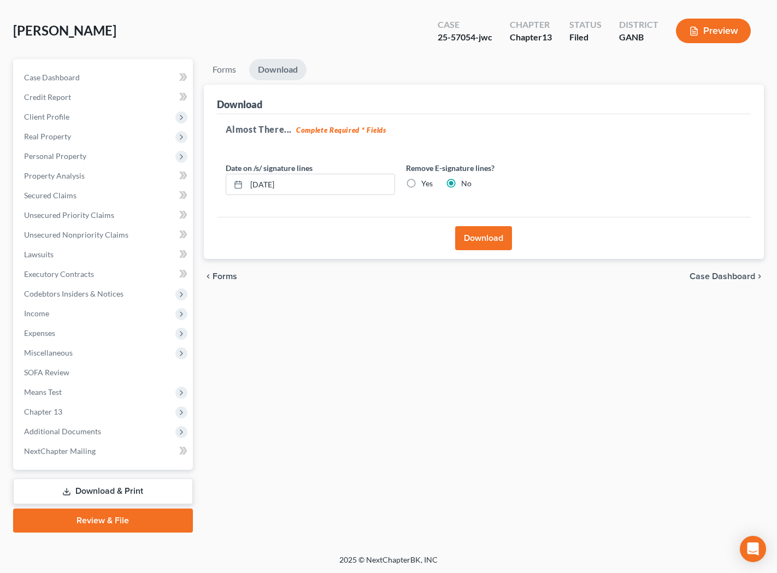
click at [495, 241] on button "Download" at bounding box center [483, 238] width 57 height 24
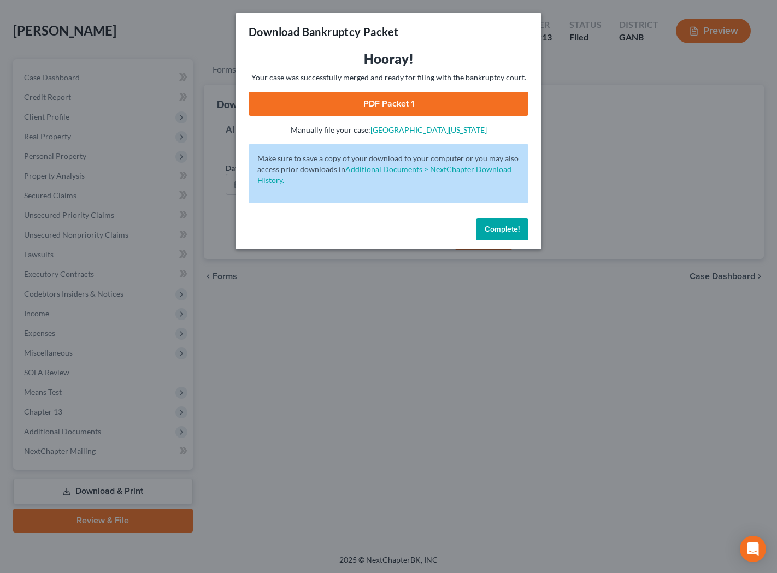
click at [440, 97] on link "PDF Packet 1" at bounding box center [389, 104] width 280 height 24
click at [480, 231] on button "Complete!" at bounding box center [502, 230] width 52 height 22
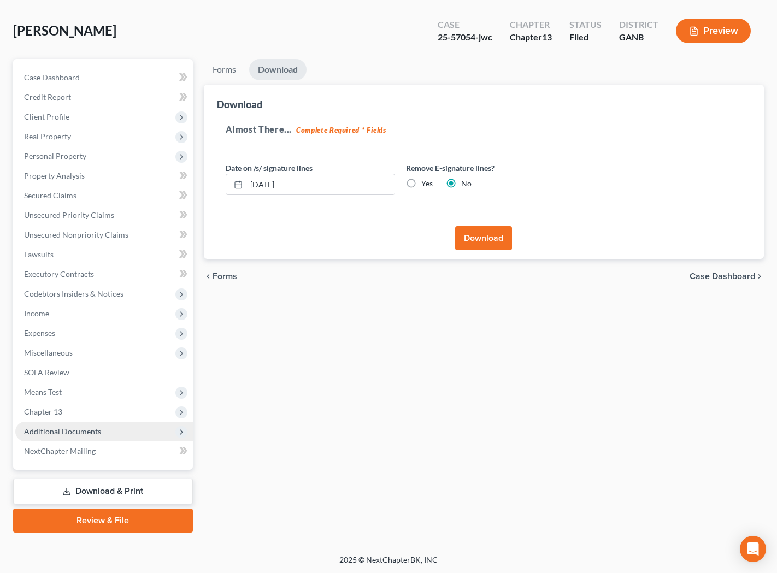
click at [107, 434] on span "Additional Documents" at bounding box center [104, 432] width 178 height 20
